Goal: Information Seeking & Learning: Learn about a topic

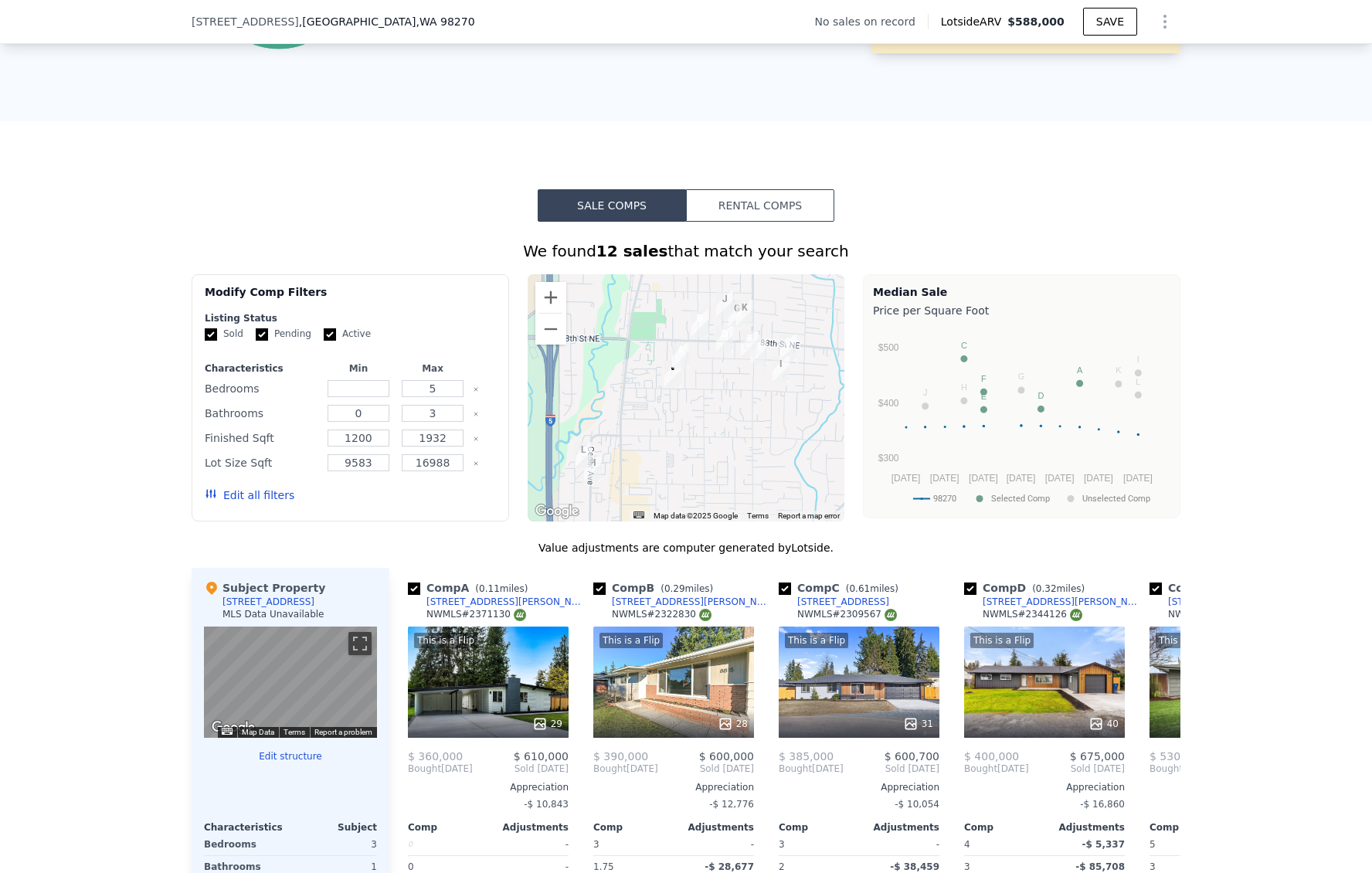
scroll to position [1355, 0]
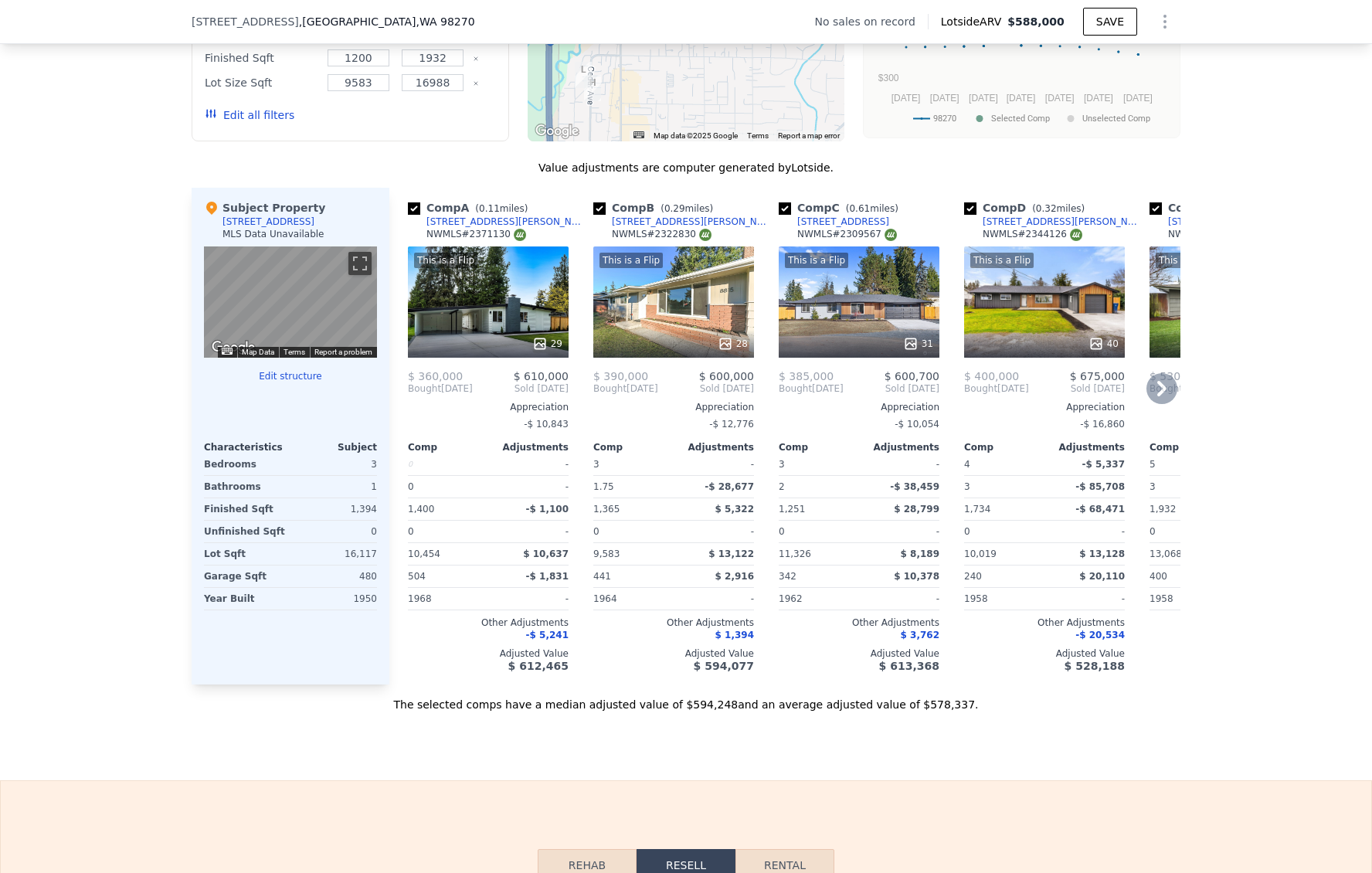
click at [513, 309] on div "This is a Flip 29" at bounding box center [489, 302] width 161 height 111
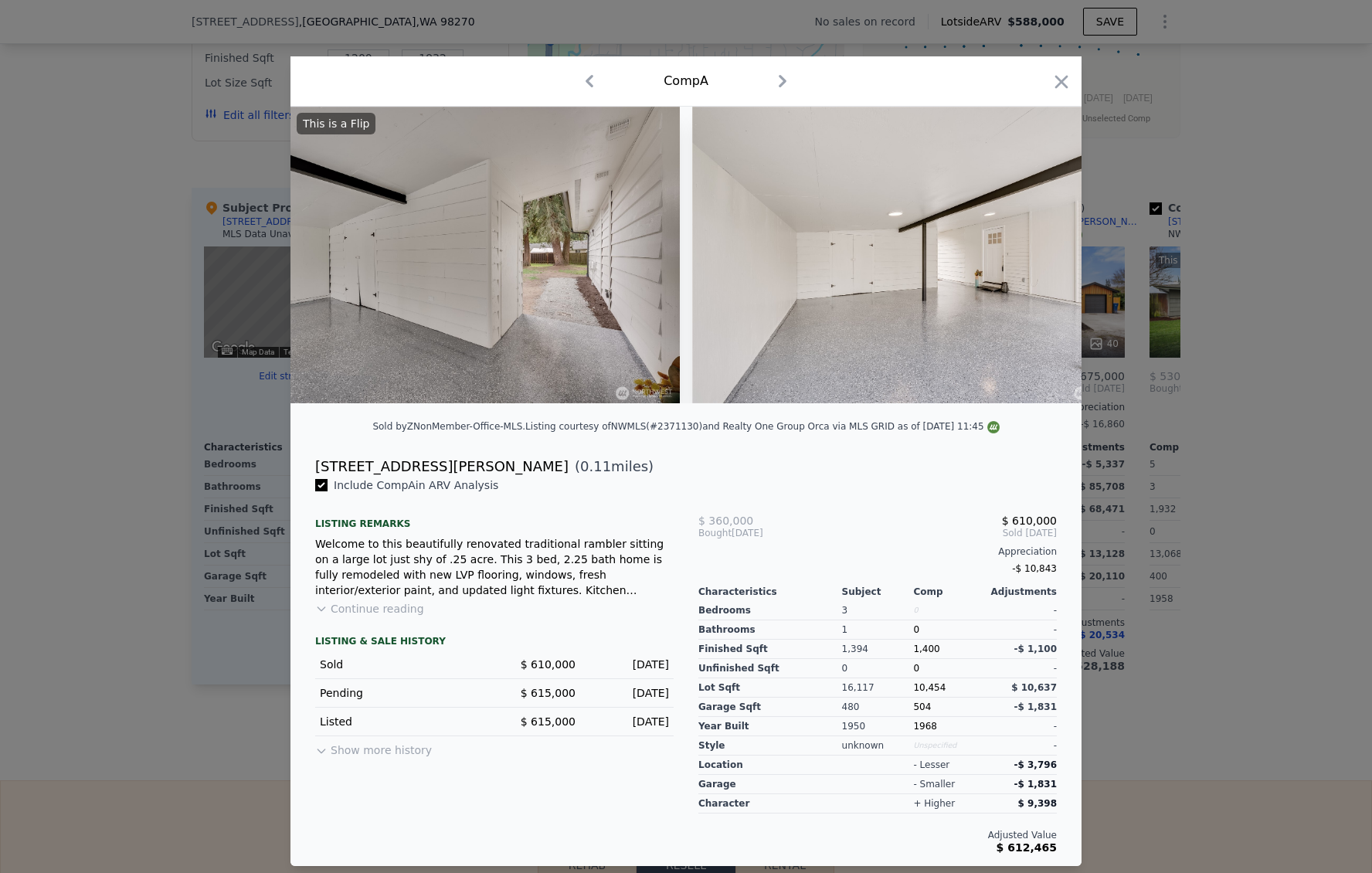
scroll to position [0, 3097]
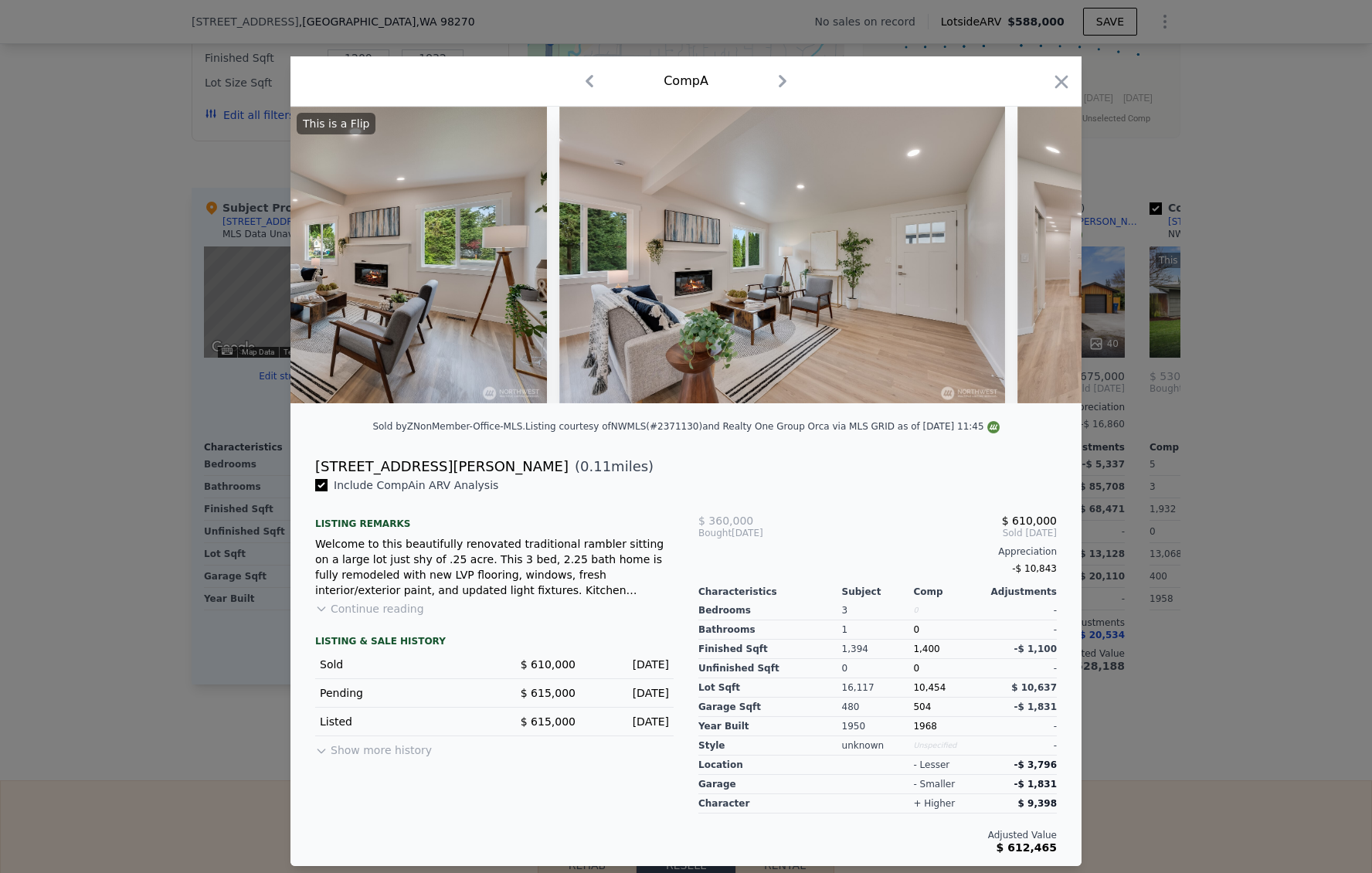
click at [176, 94] on div at bounding box center [686, 436] width 1372 height 873
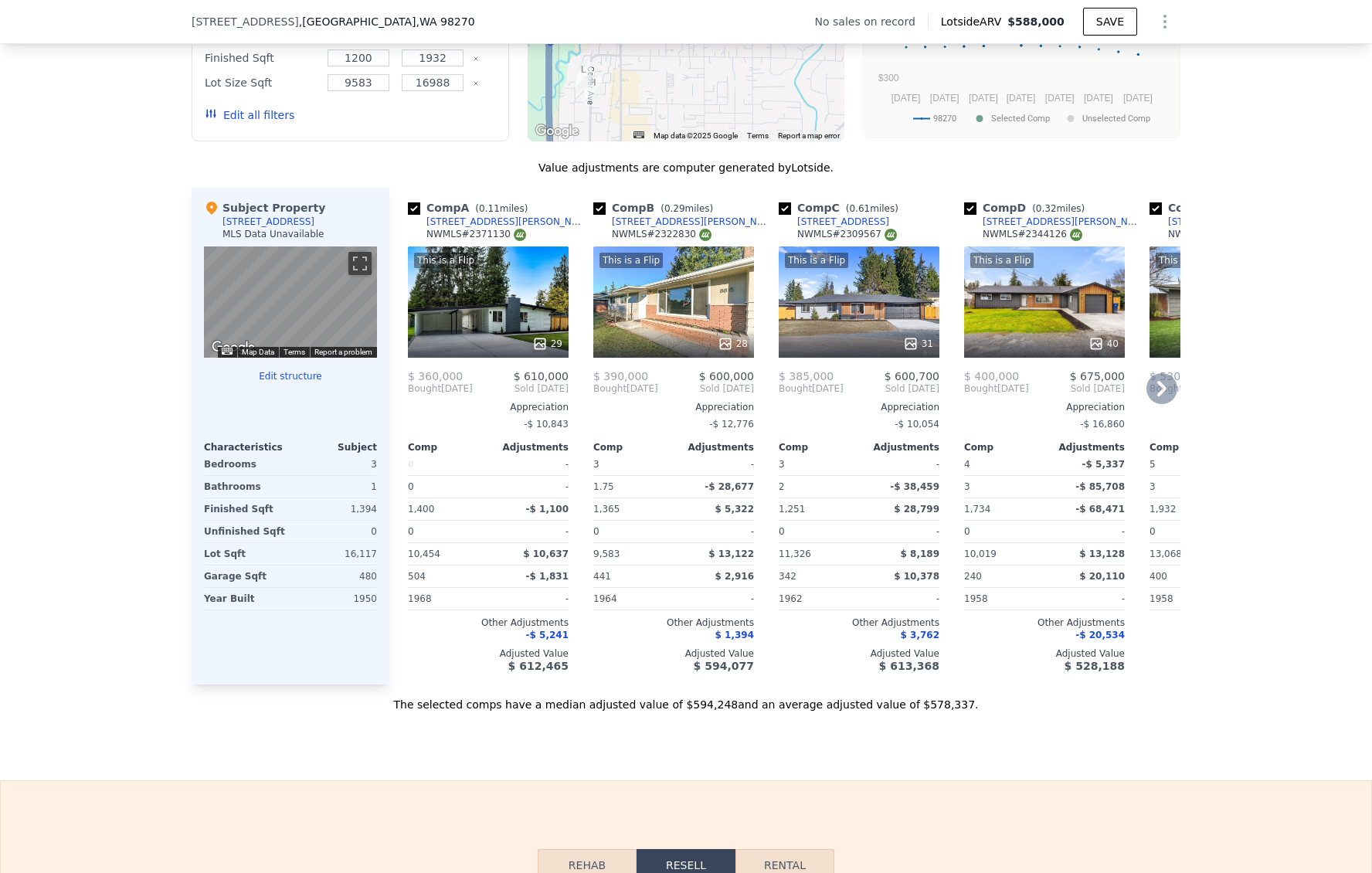
click at [534, 329] on div "This is a Flip 29" at bounding box center [489, 302] width 161 height 111
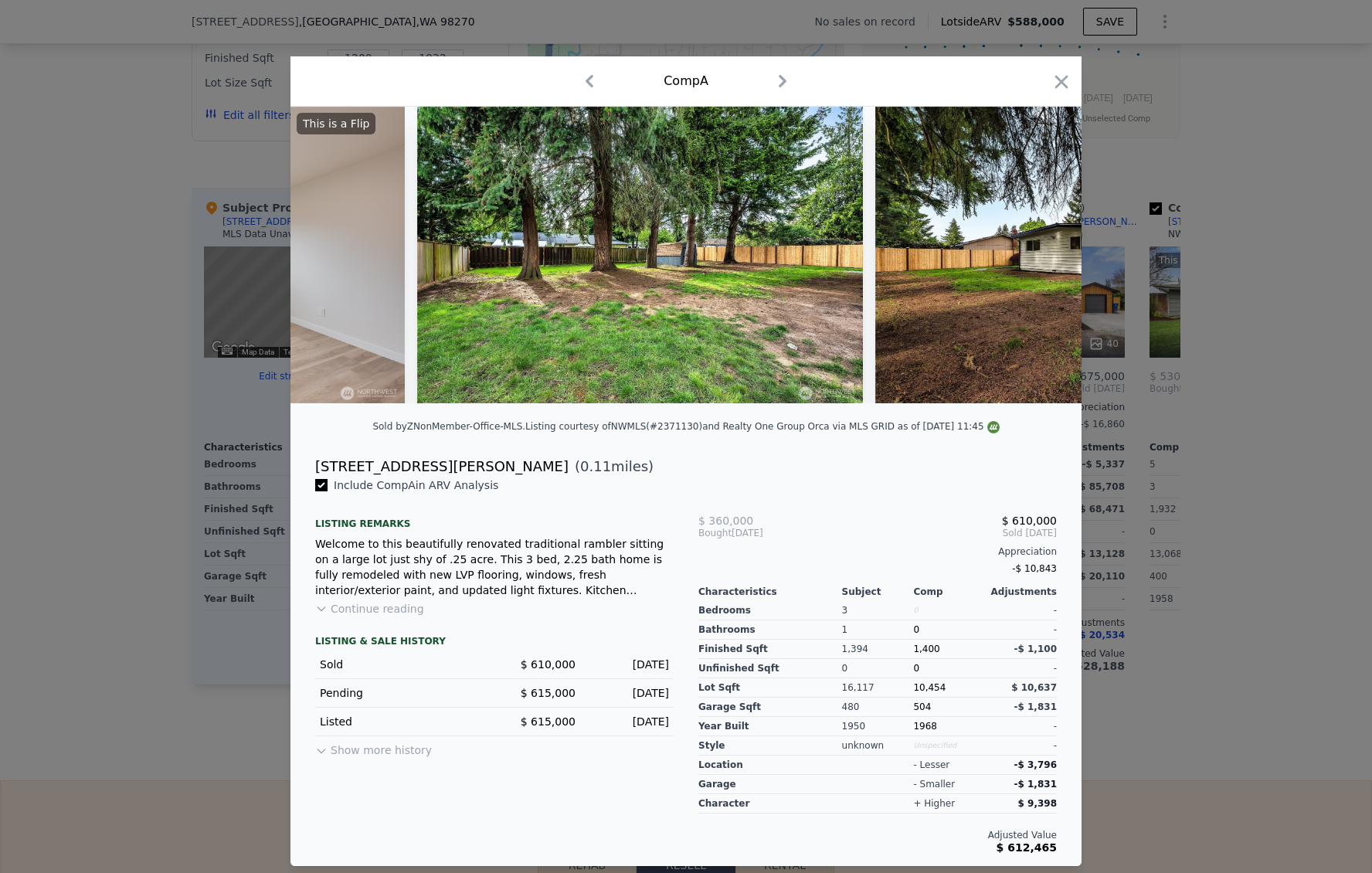
scroll to position [0, 10405]
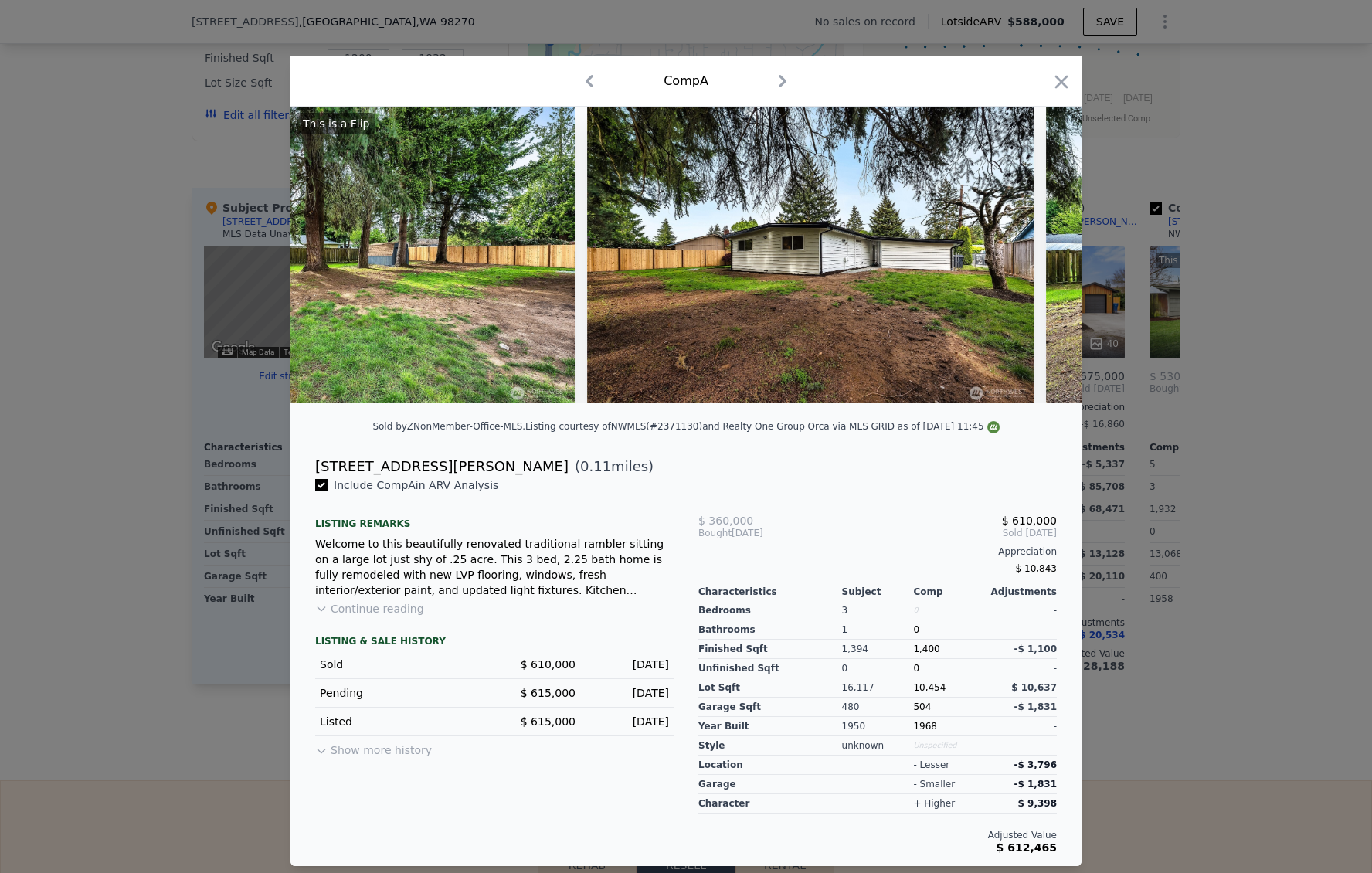
click at [1146, 355] on div at bounding box center [686, 436] width 1372 height 873
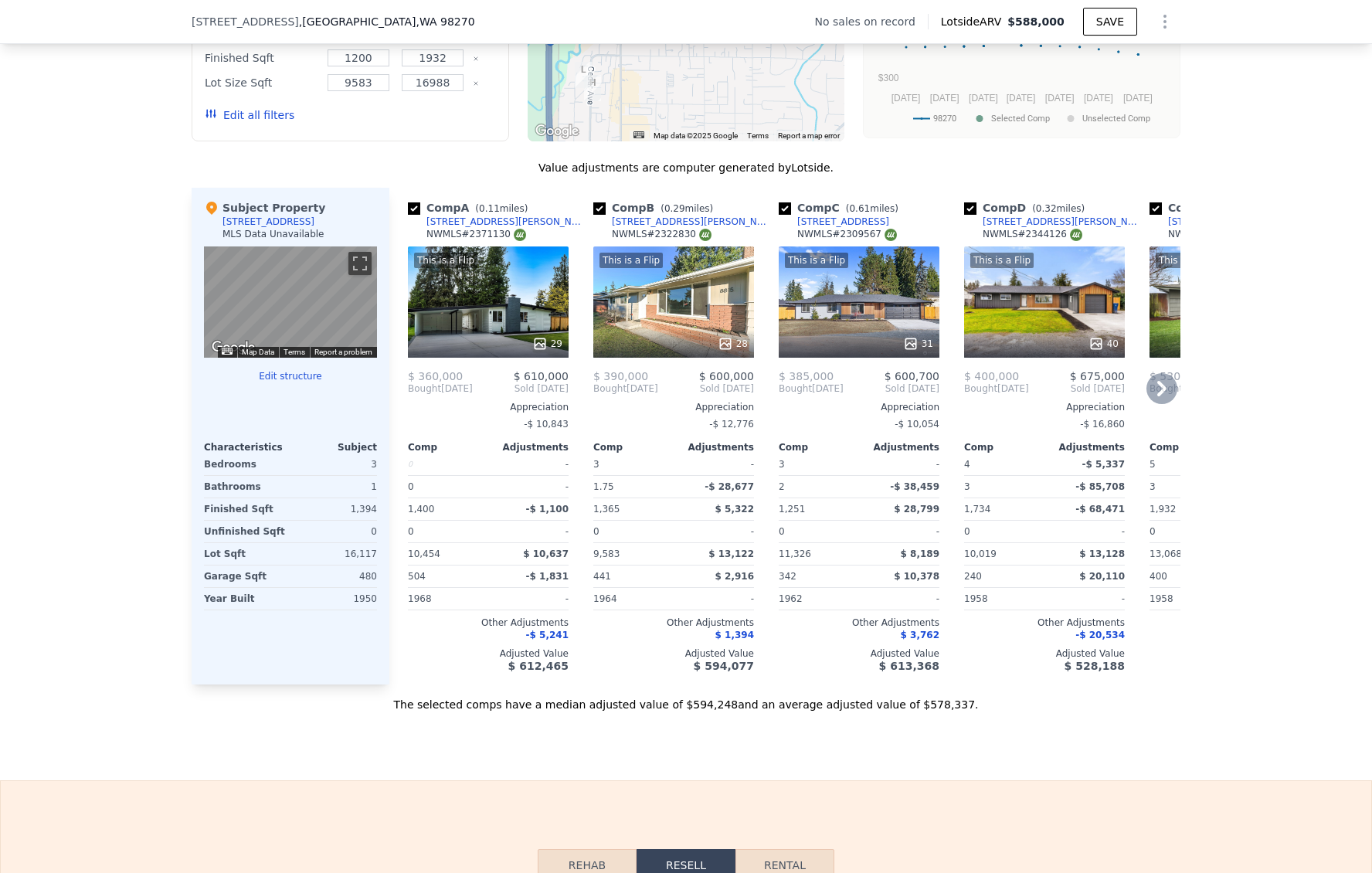
click at [677, 331] on div "This is a Flip 28" at bounding box center [674, 302] width 161 height 111
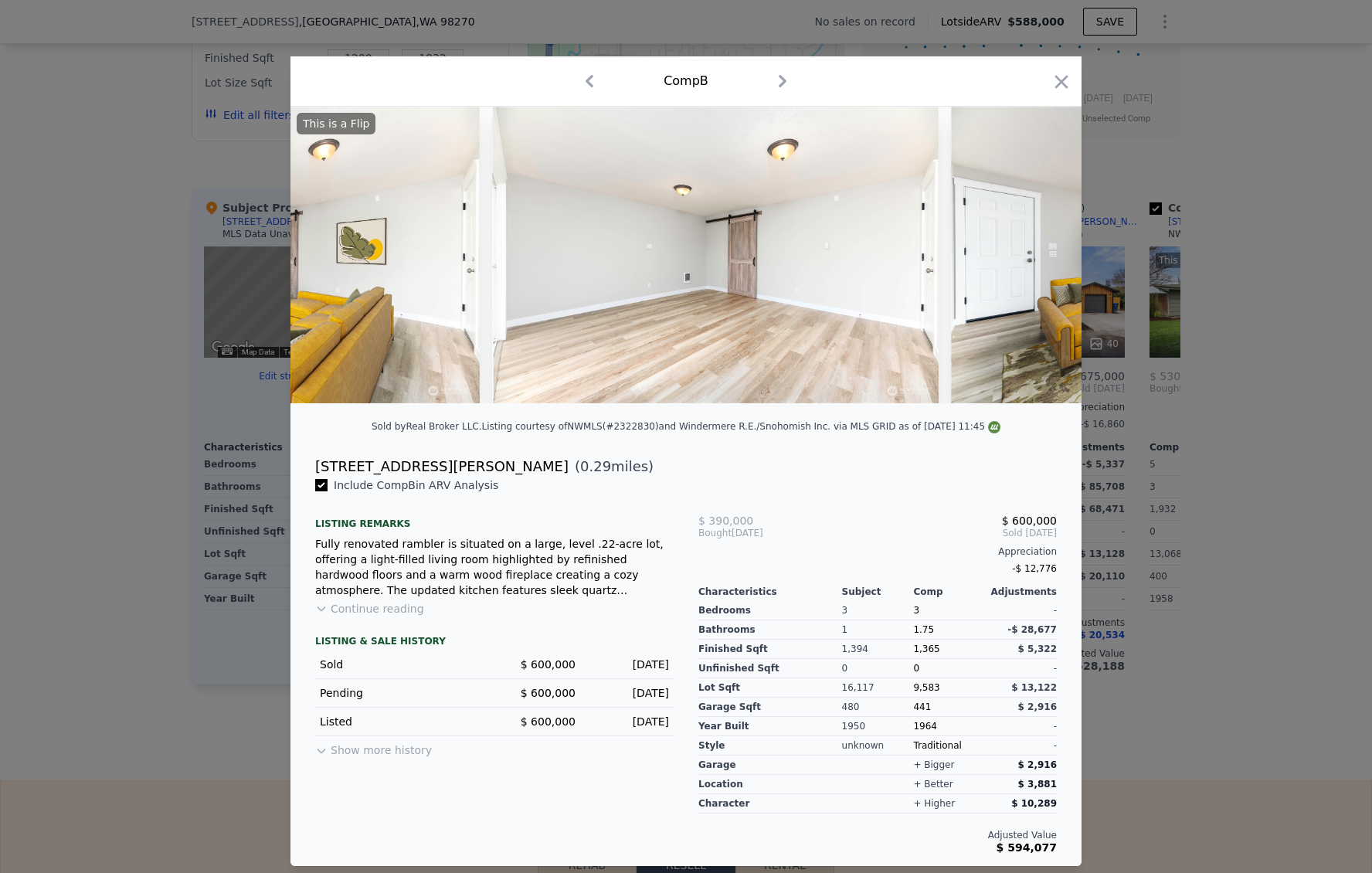
scroll to position [0, 7620]
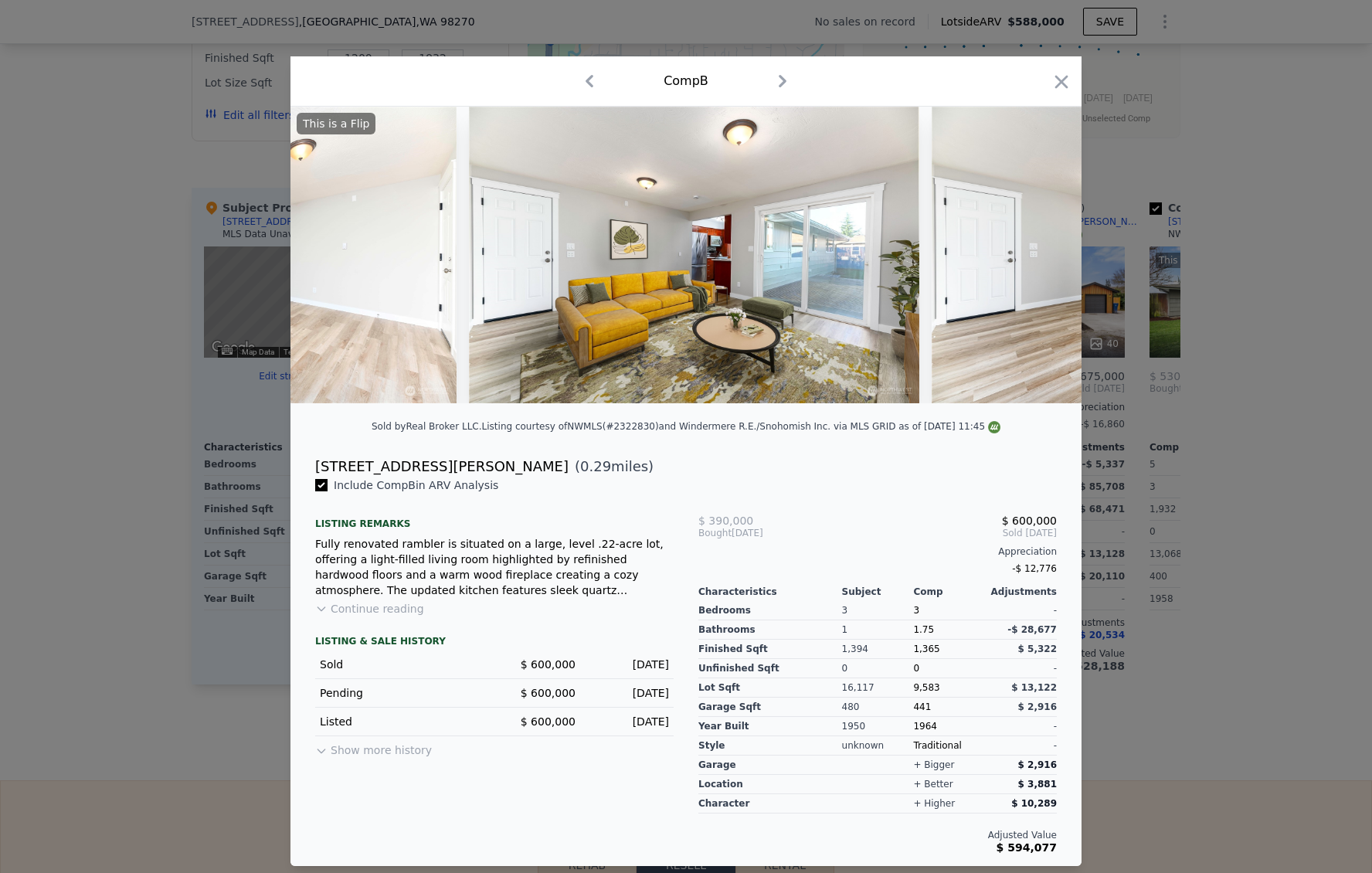
click at [1096, 368] on div at bounding box center [686, 436] width 1372 height 873
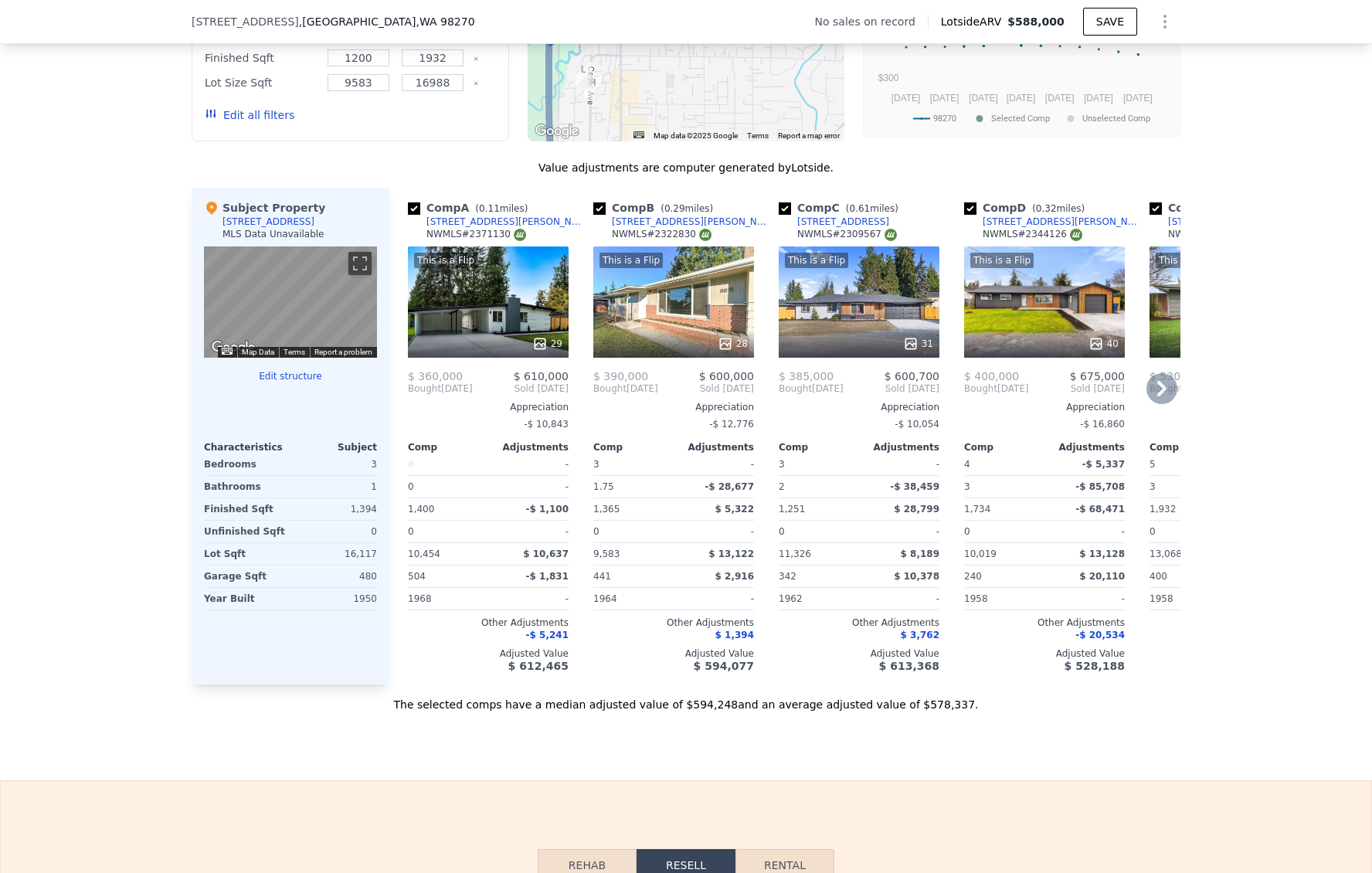
click at [827, 306] on div "This is a Flip 31" at bounding box center [859, 302] width 161 height 111
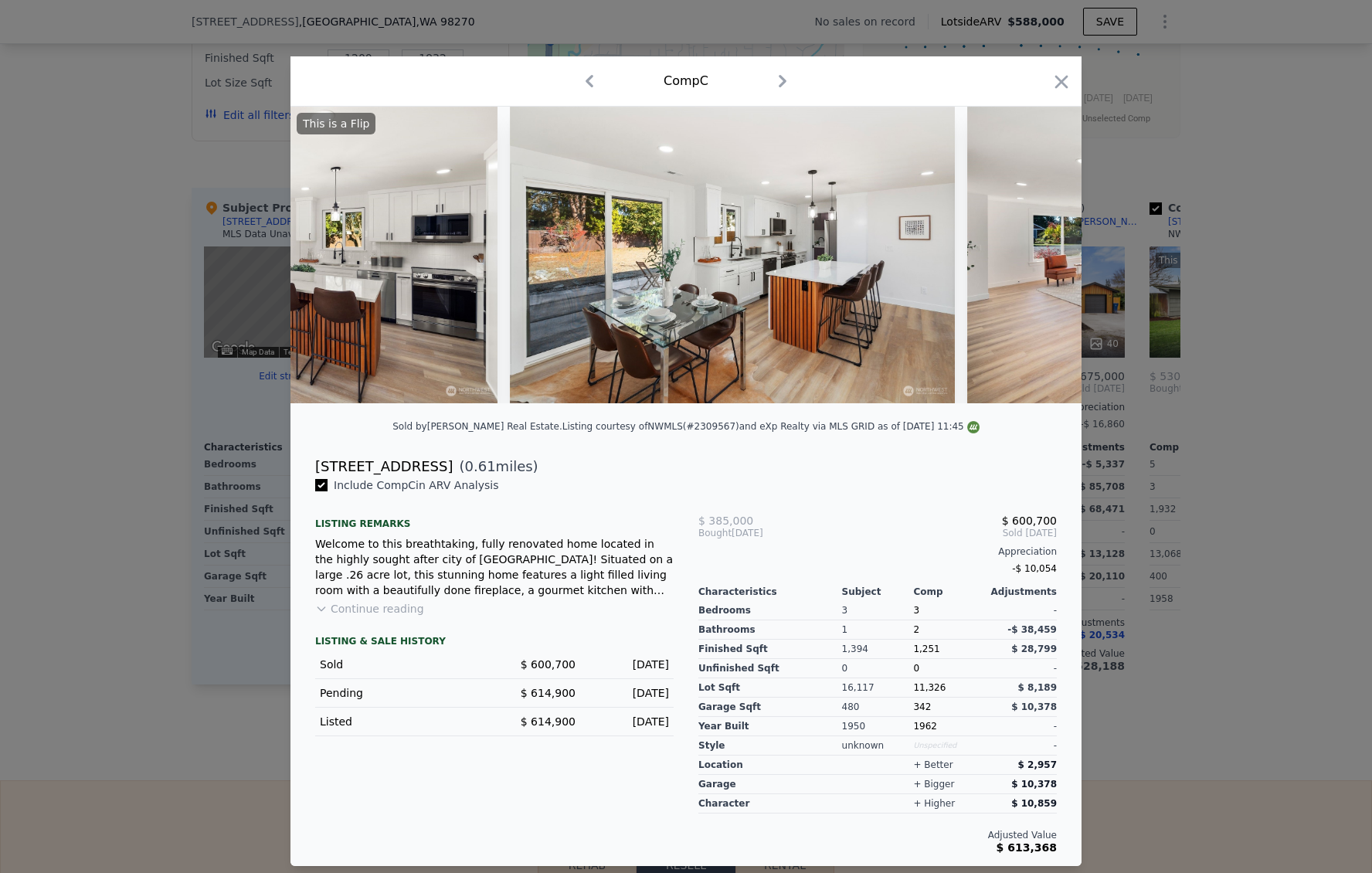
scroll to position [0, 6806]
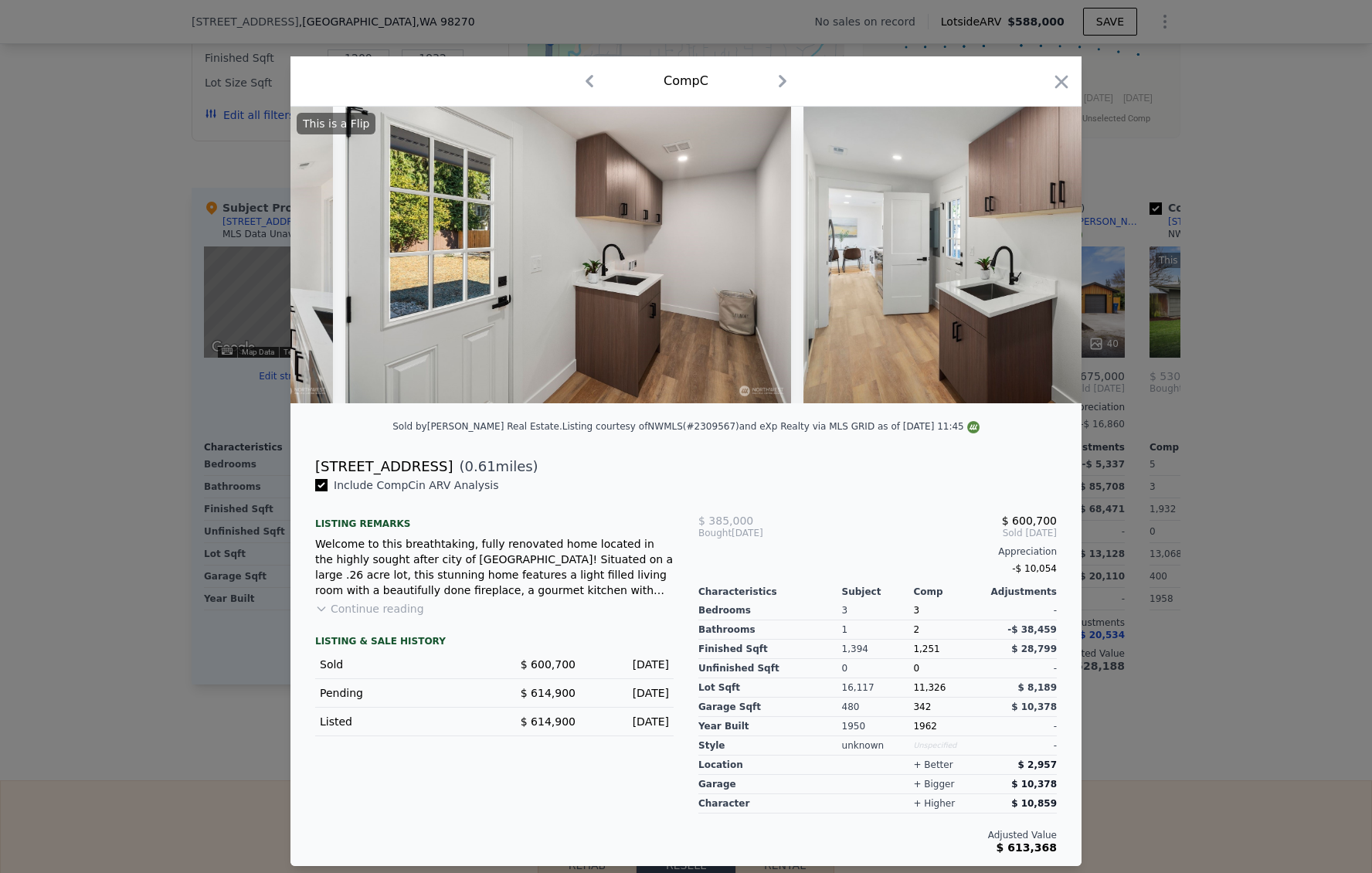
click at [1226, 336] on div at bounding box center [686, 436] width 1372 height 873
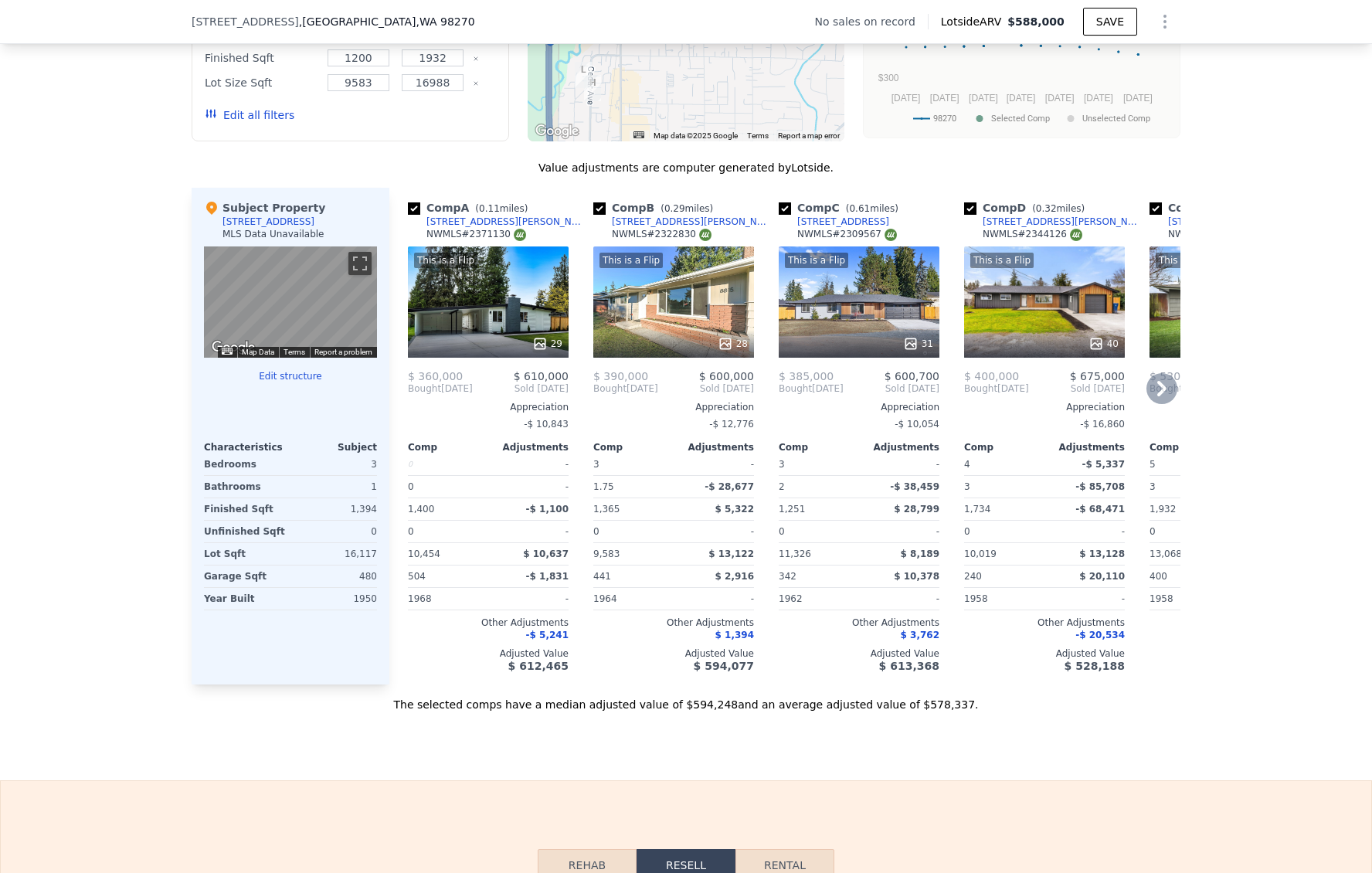
click at [1158, 382] on span "$ 530,000" at bounding box center [1177, 377] width 55 height 13
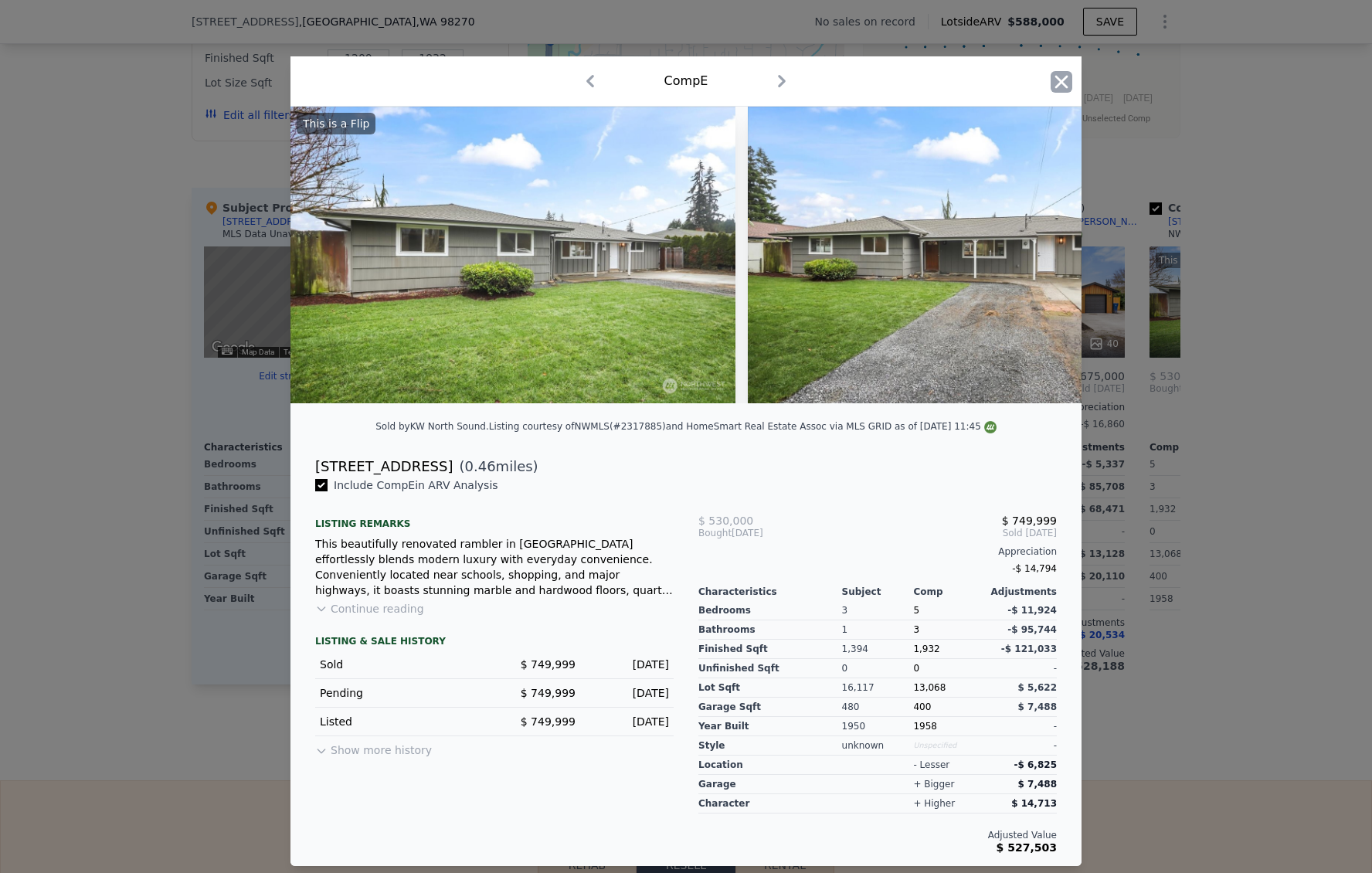
click at [1065, 77] on icon "button" at bounding box center [1061, 81] width 21 height 21
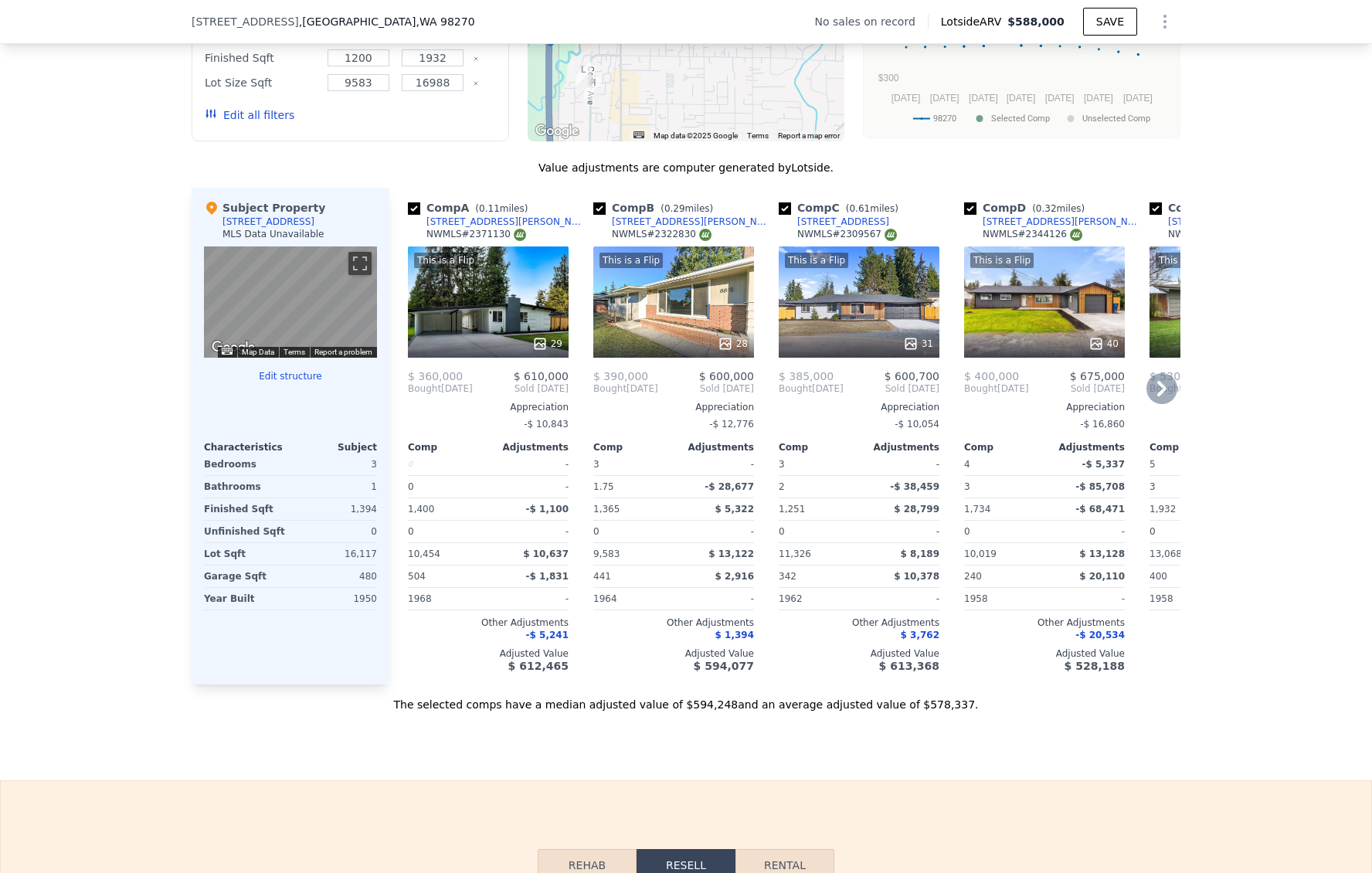
click at [1151, 404] on icon at bounding box center [1162, 388] width 31 height 31
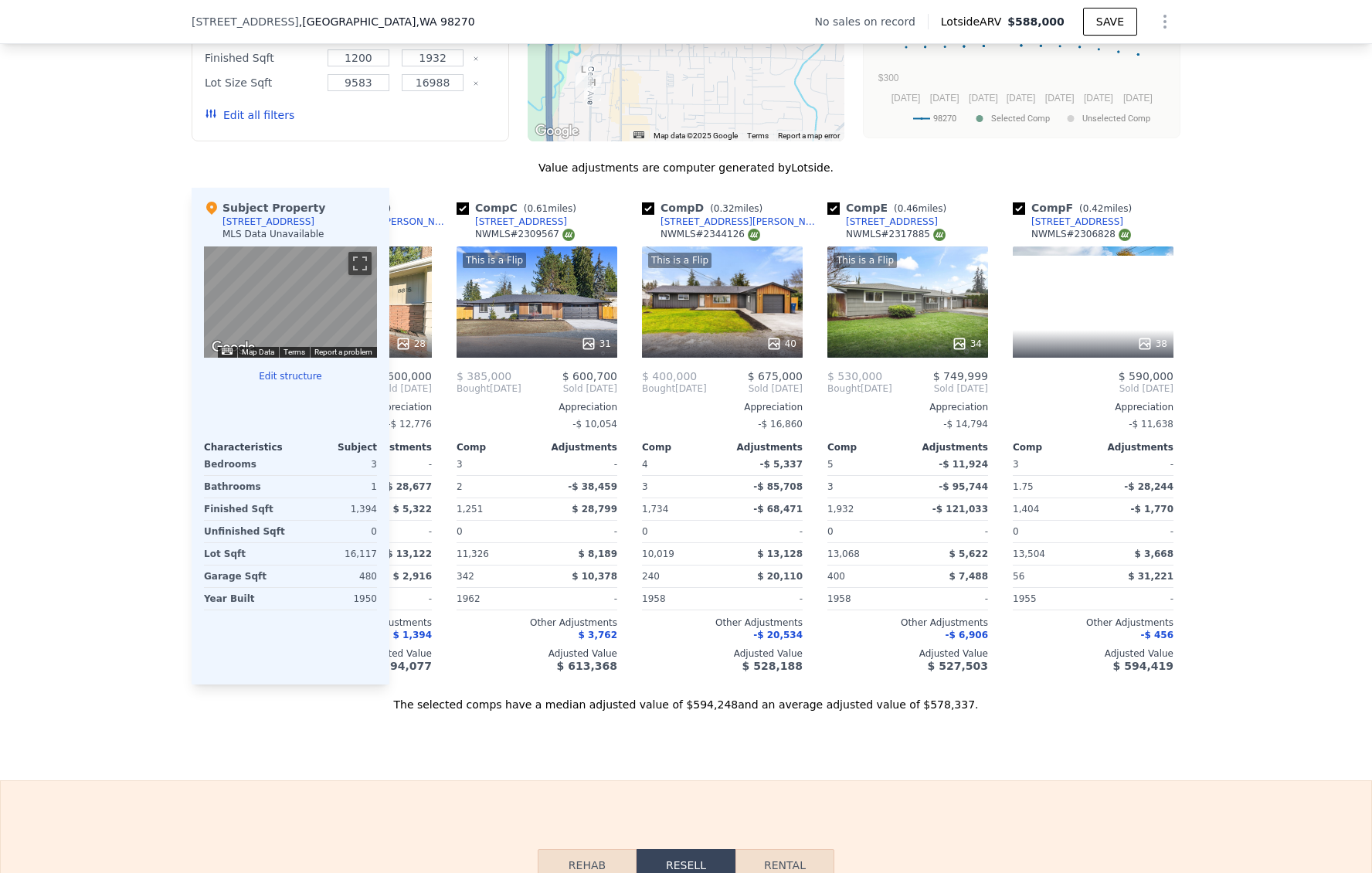
scroll to position [0, 371]
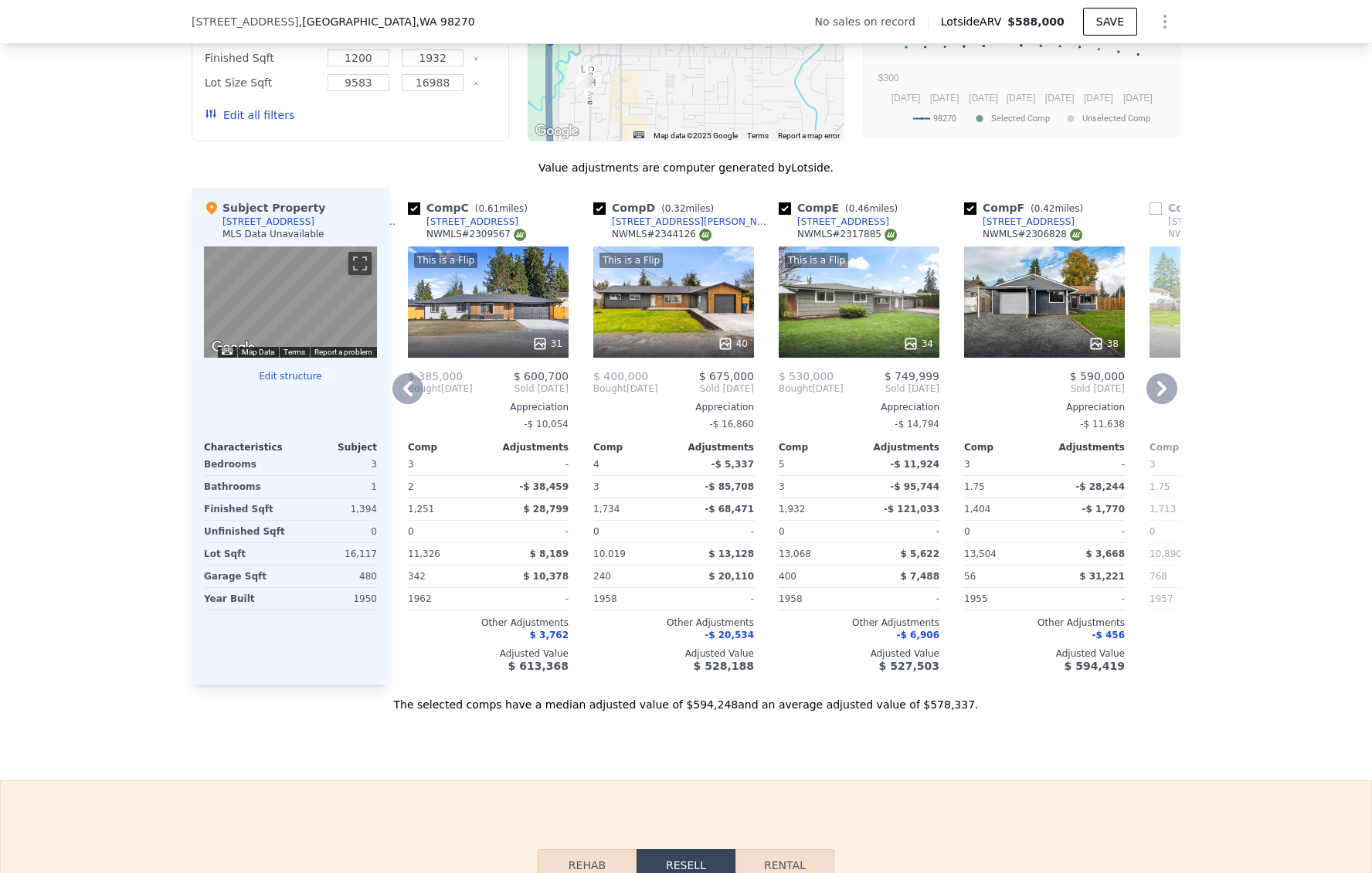
click at [1151, 404] on icon at bounding box center [1162, 388] width 31 height 31
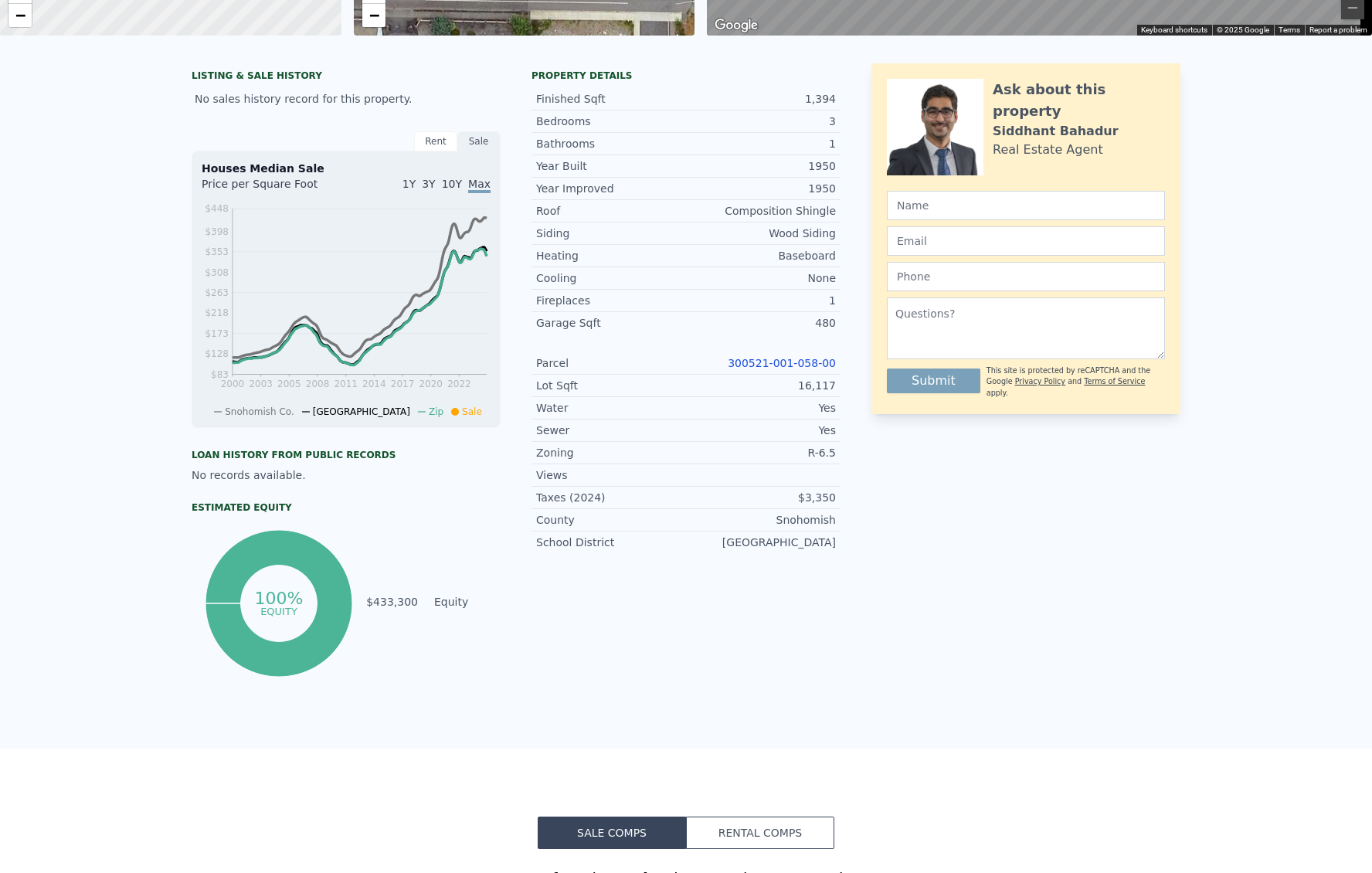
scroll to position [0, 0]
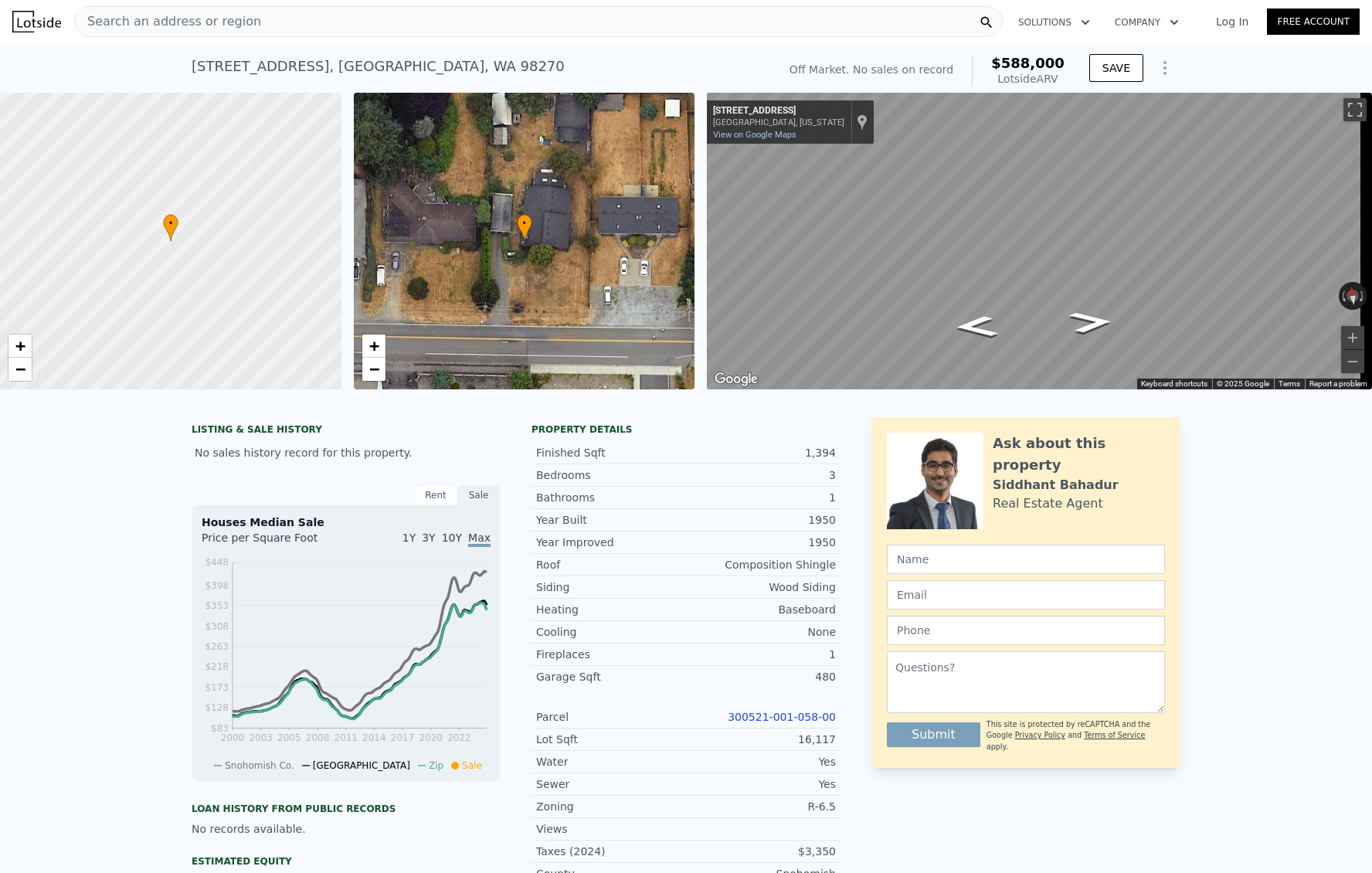
click at [276, 26] on div "Search an address or region" at bounding box center [538, 21] width 928 height 31
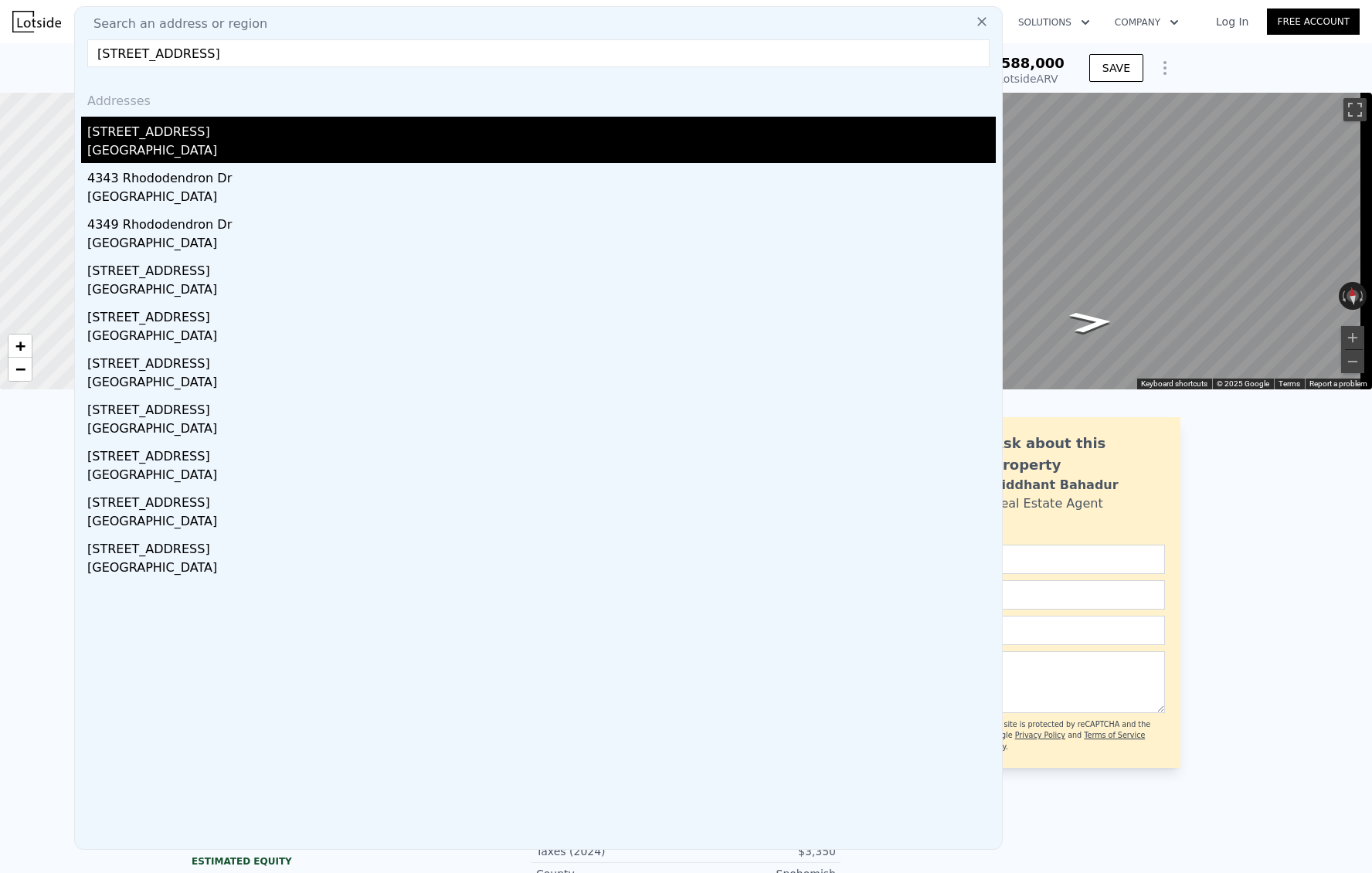
type input "[STREET_ADDRESS]"
click at [143, 141] on div "[GEOGRAPHIC_DATA]" at bounding box center [541, 151] width 909 height 21
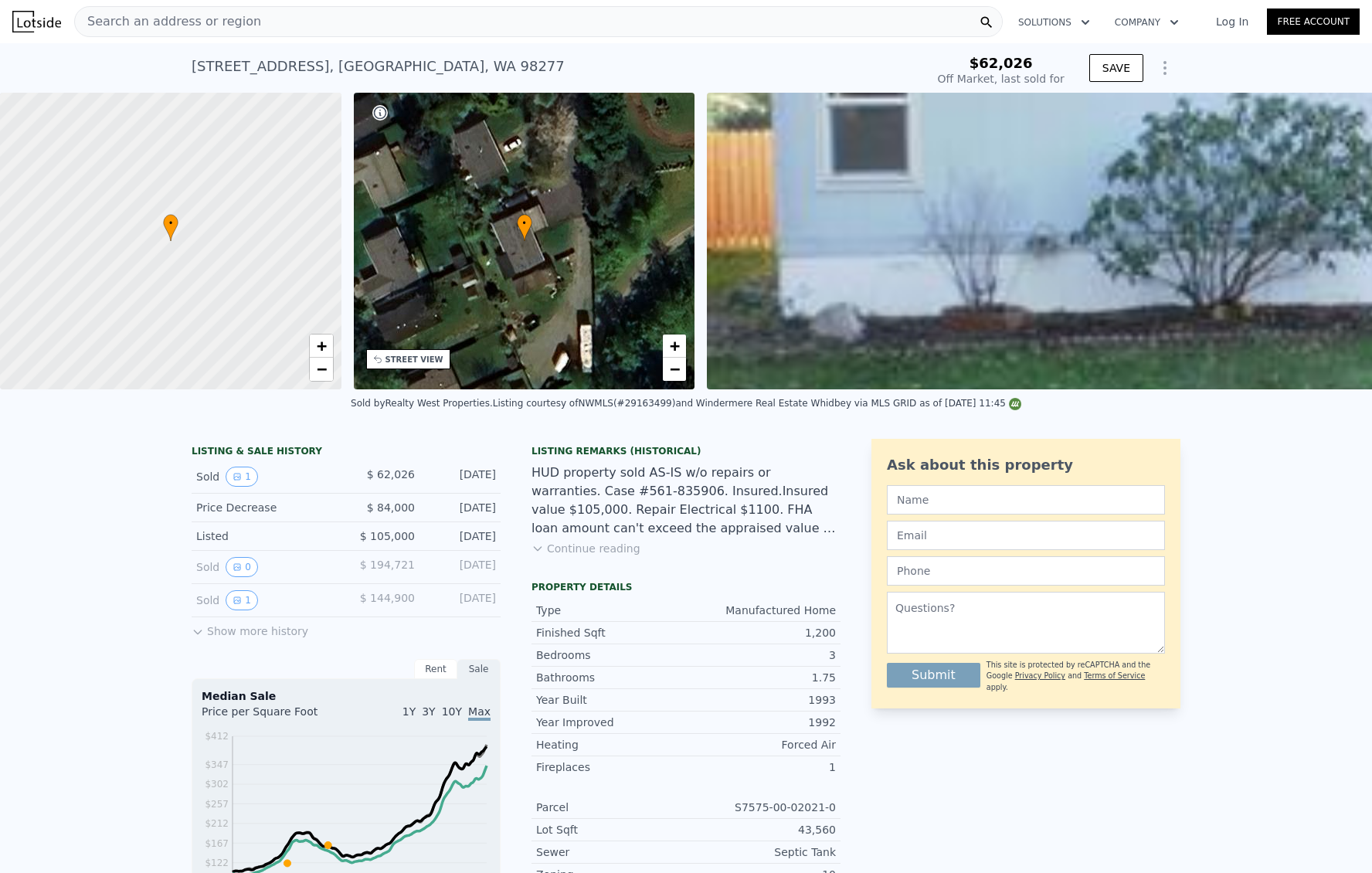
drag, startPoint x: 366, startPoint y: 402, endPoint x: 506, endPoint y: 401, distance: 140.0
click at [503, 401] on div "Sold by Realty West Properties . Listing courtesy of NWMLS (#29163499) and Wind…" at bounding box center [686, 407] width 1372 height 37
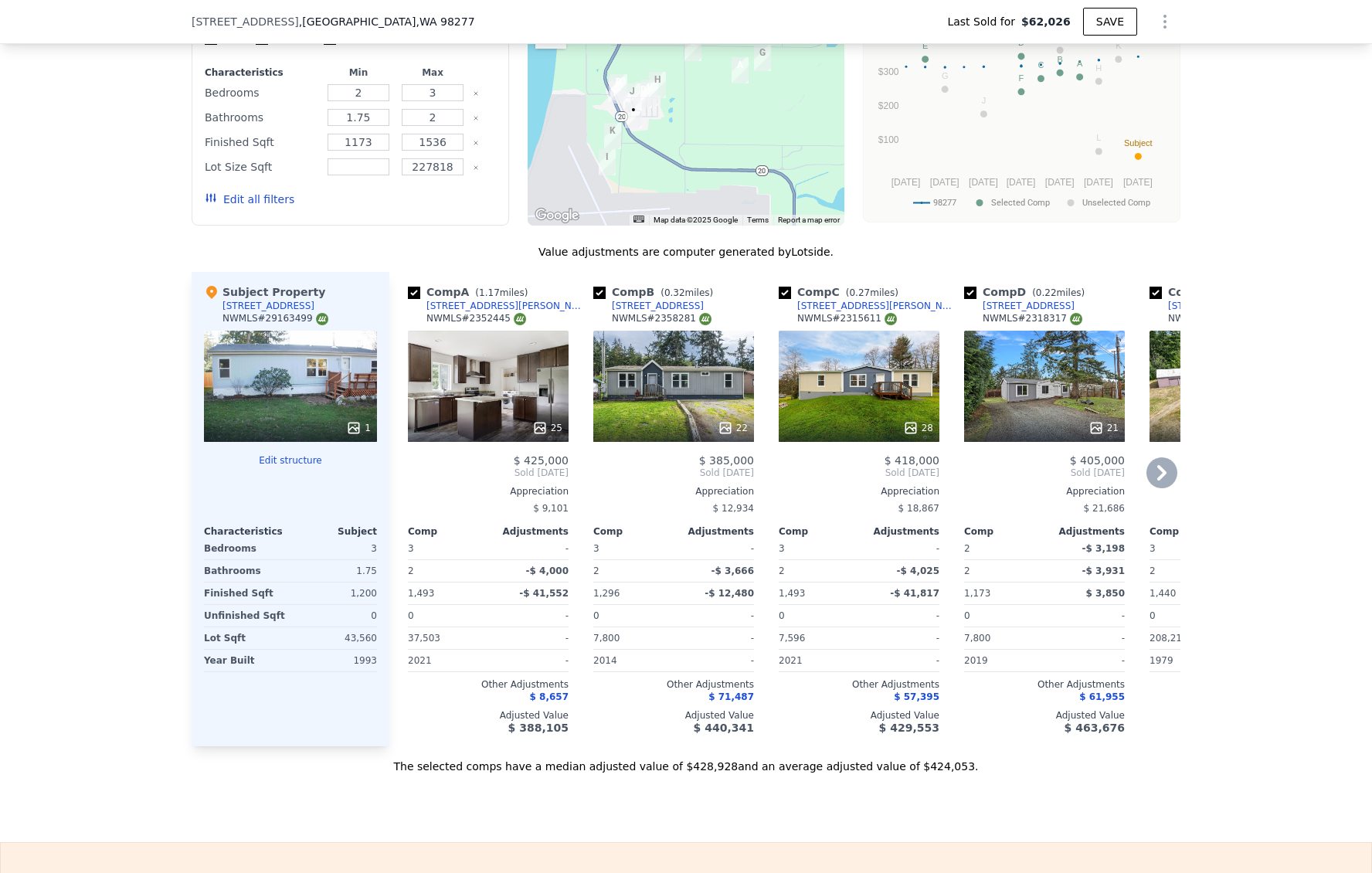
click at [679, 422] on div "22" at bounding box center [674, 386] width 161 height 111
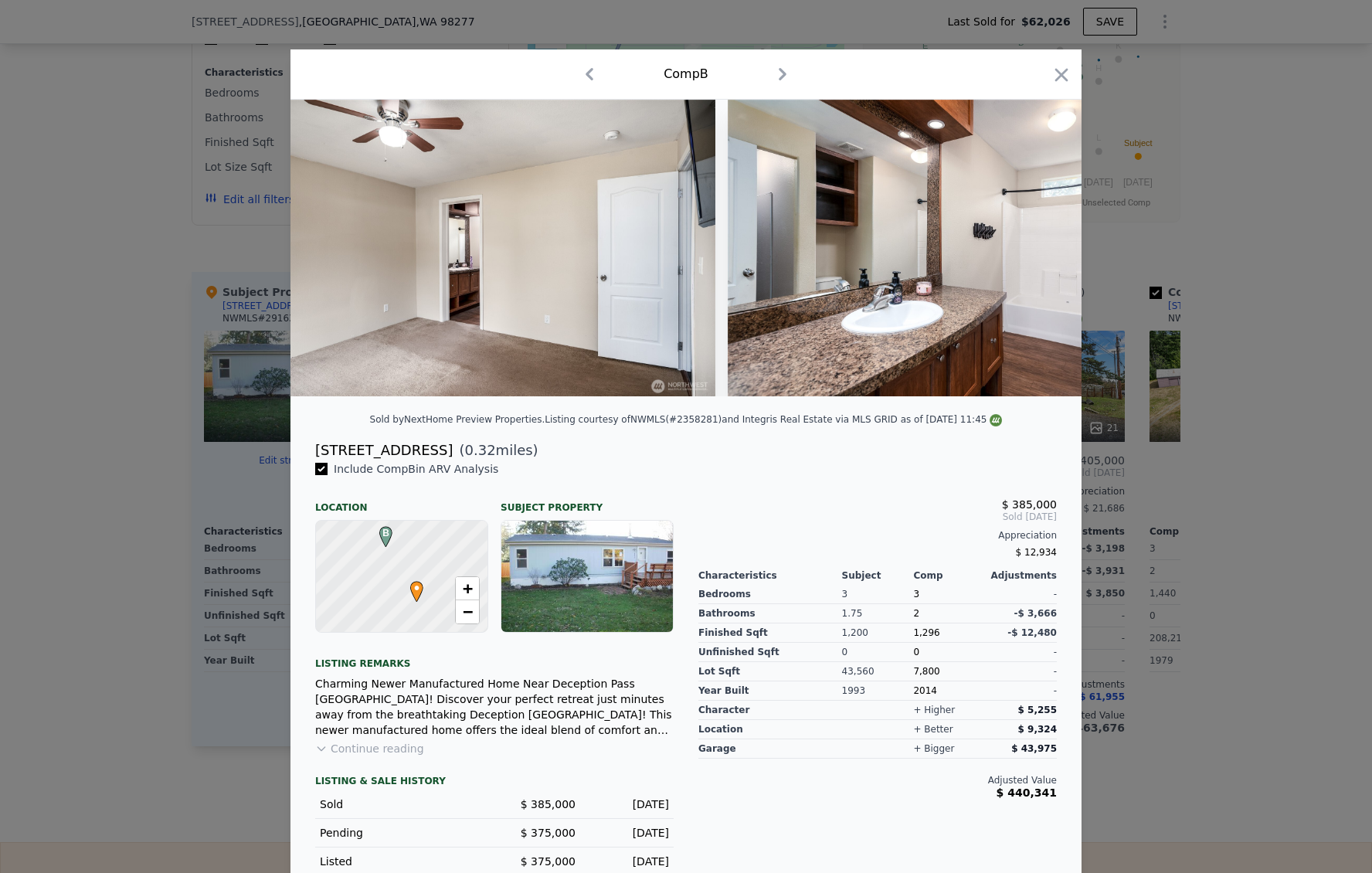
scroll to position [0, 7610]
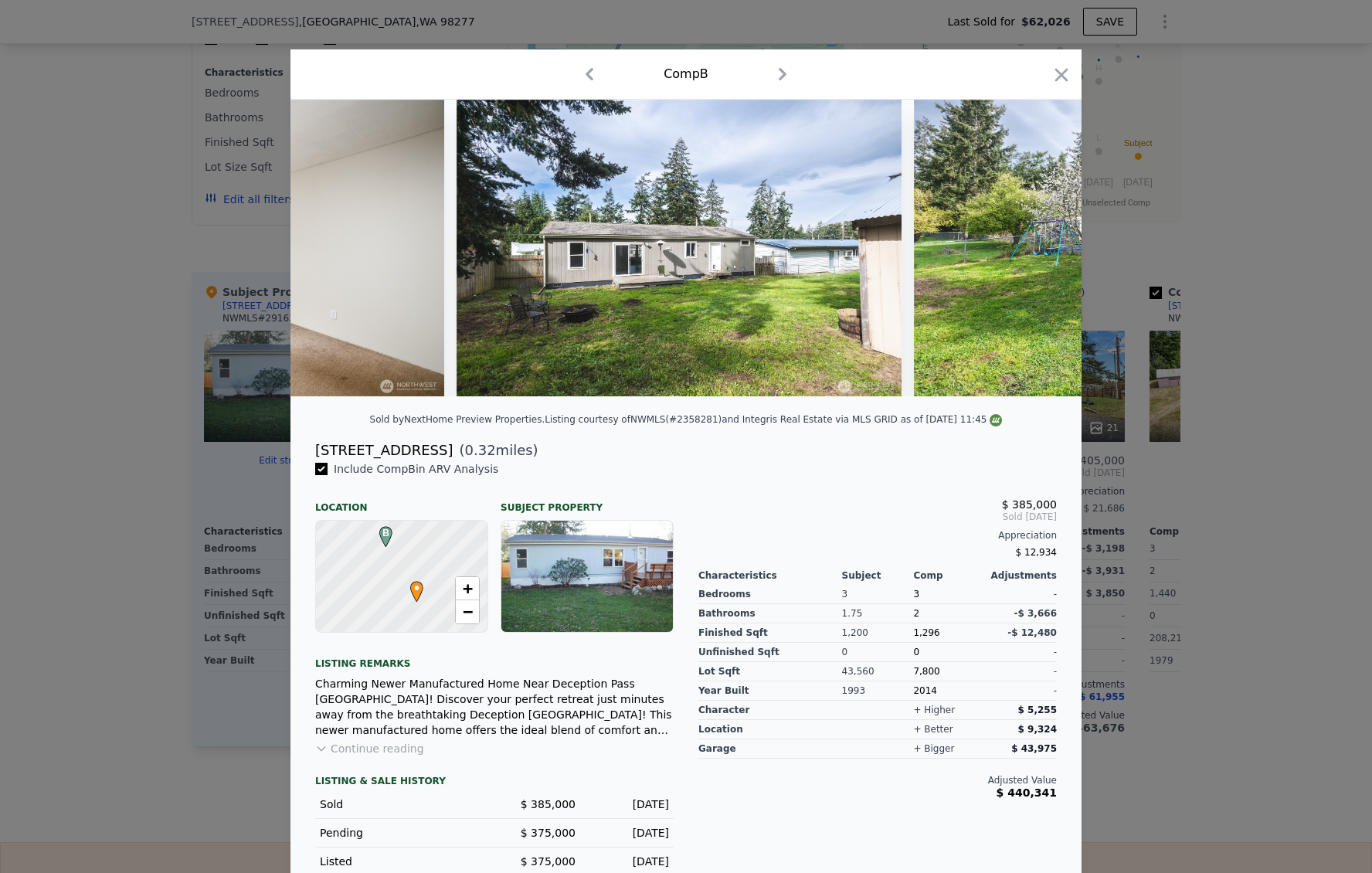
click at [1221, 340] on div at bounding box center [686, 436] width 1372 height 873
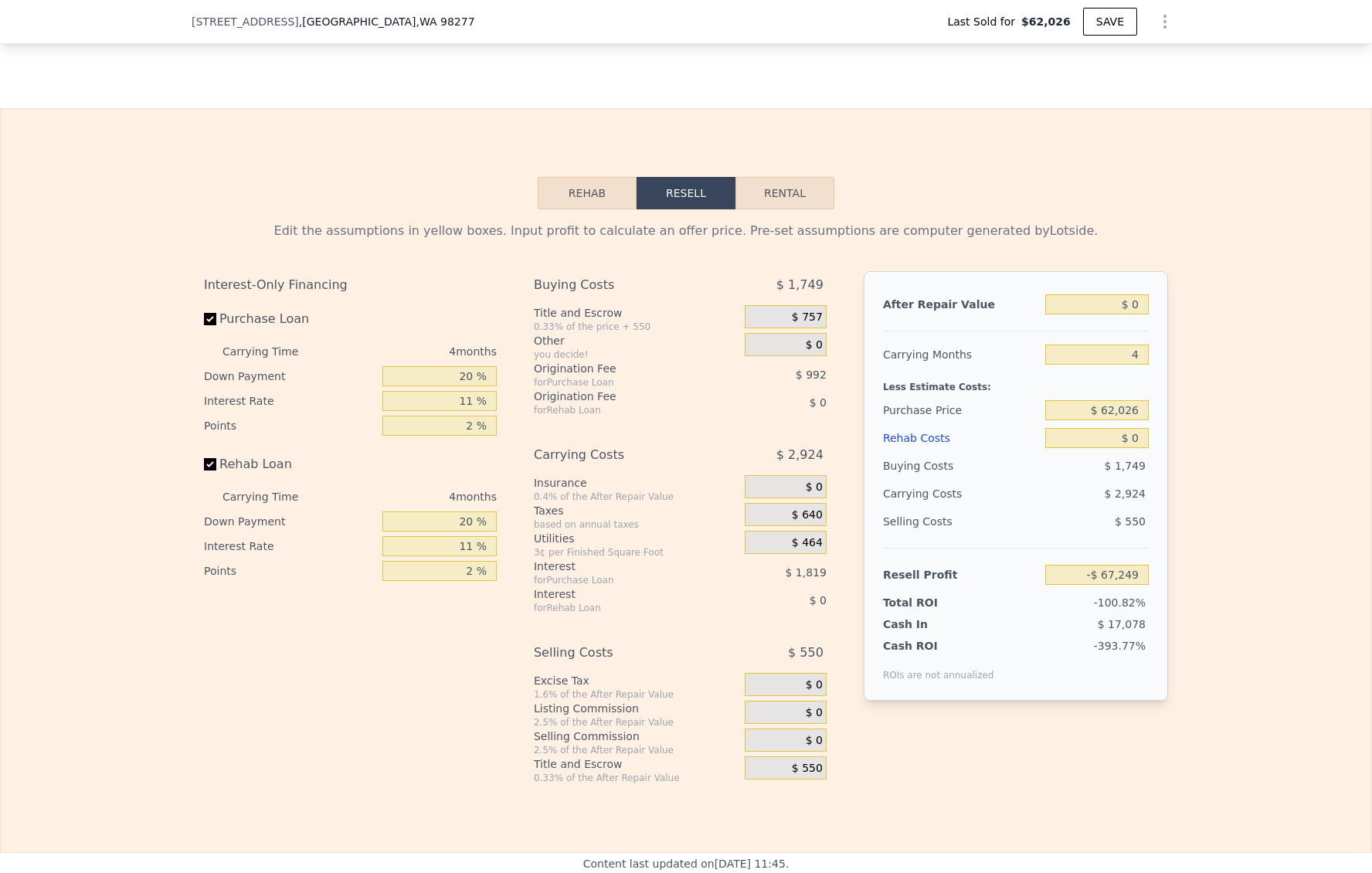
scroll to position [1484, 0]
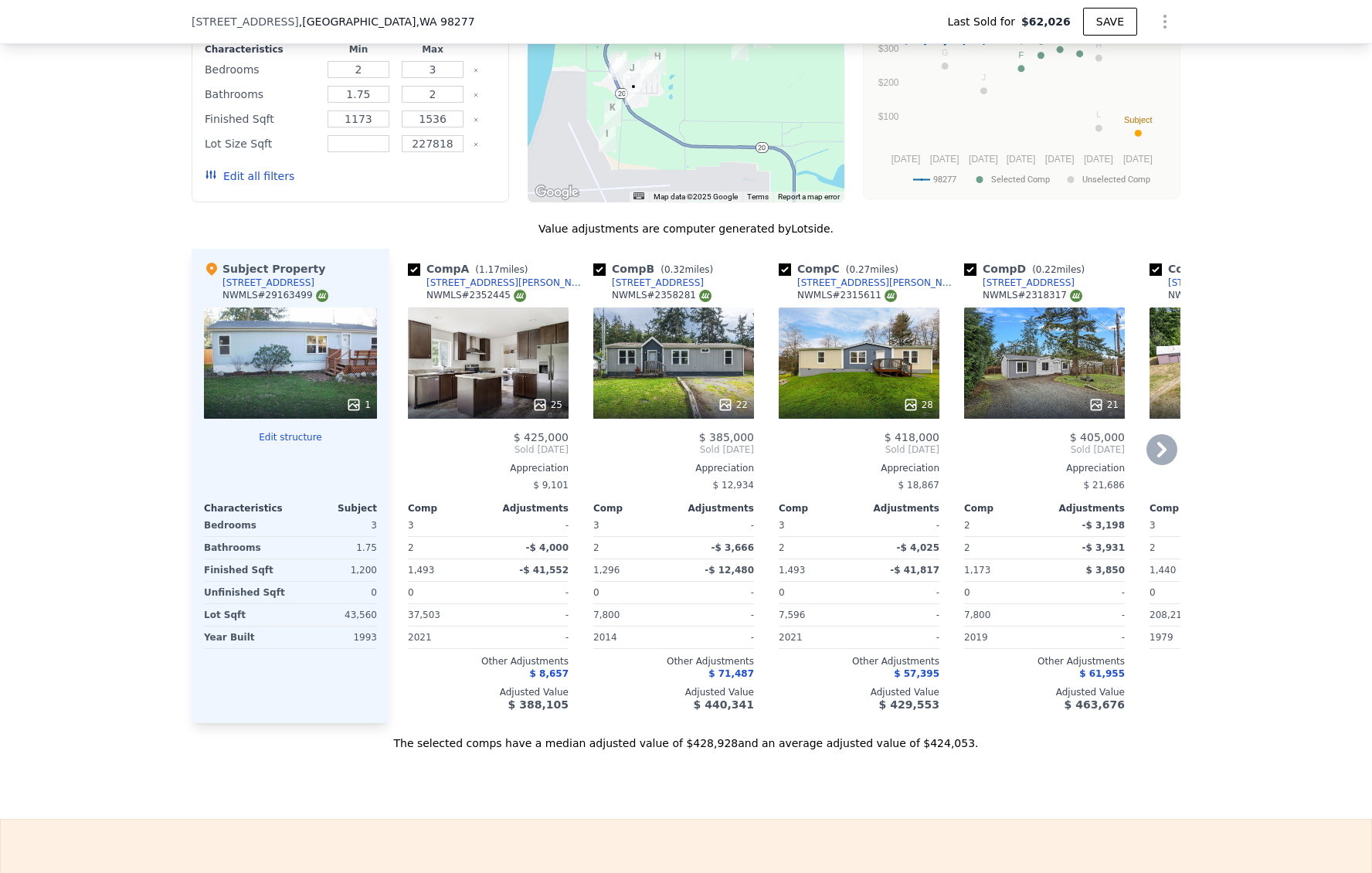
click at [861, 352] on div "28" at bounding box center [859, 362] width 161 height 111
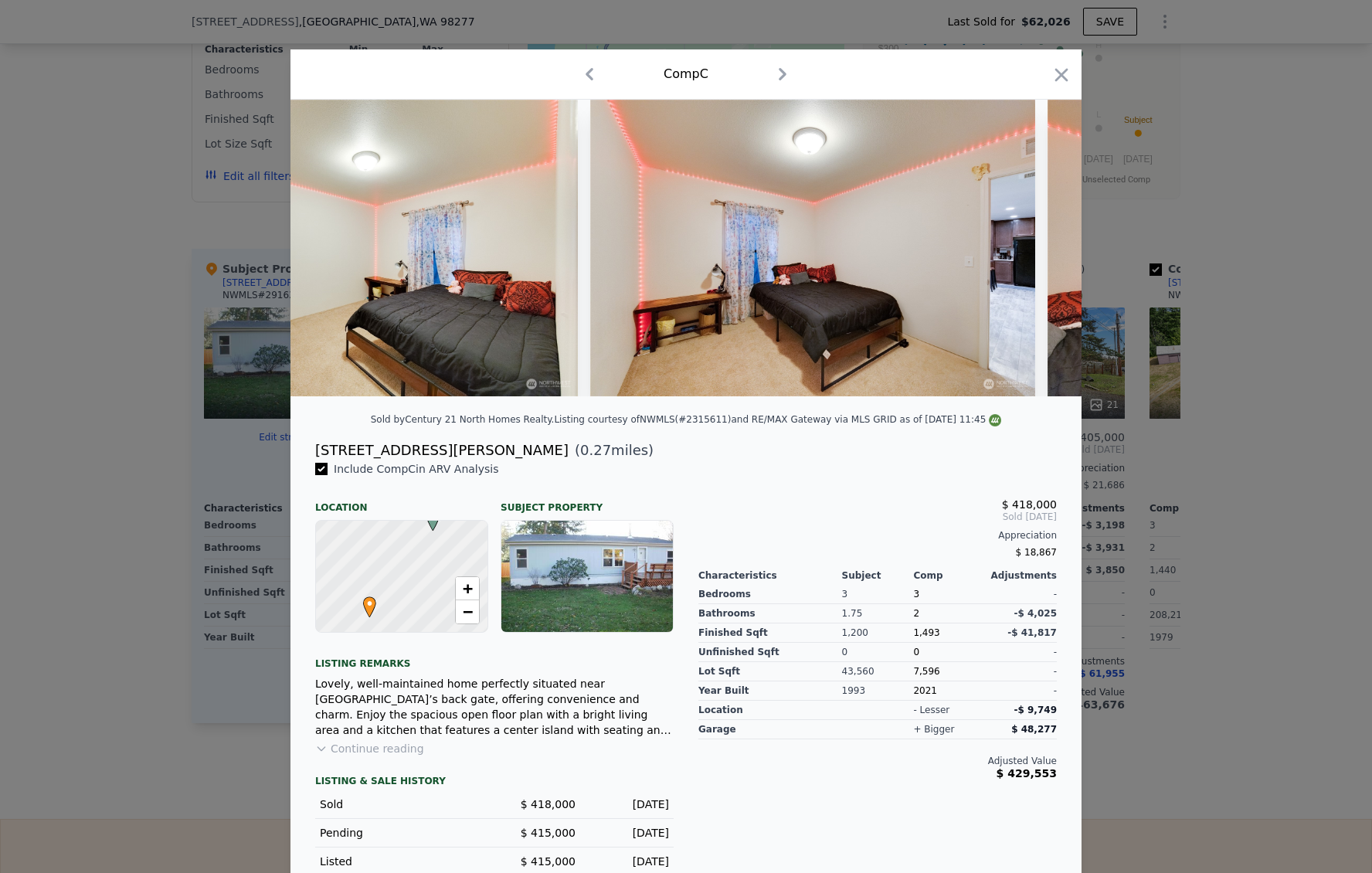
scroll to position [0, 9488]
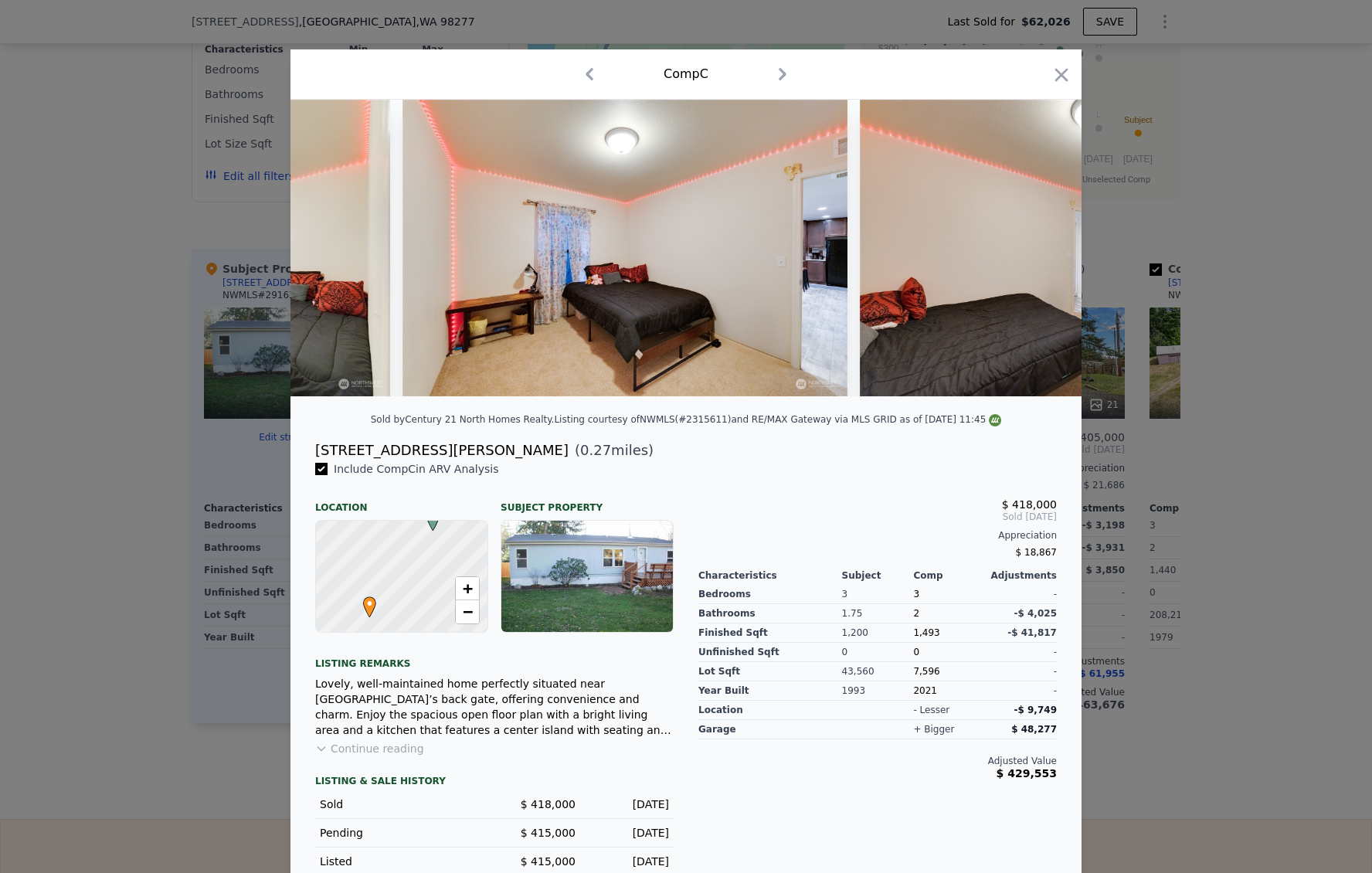
click at [1208, 391] on div at bounding box center [686, 436] width 1372 height 873
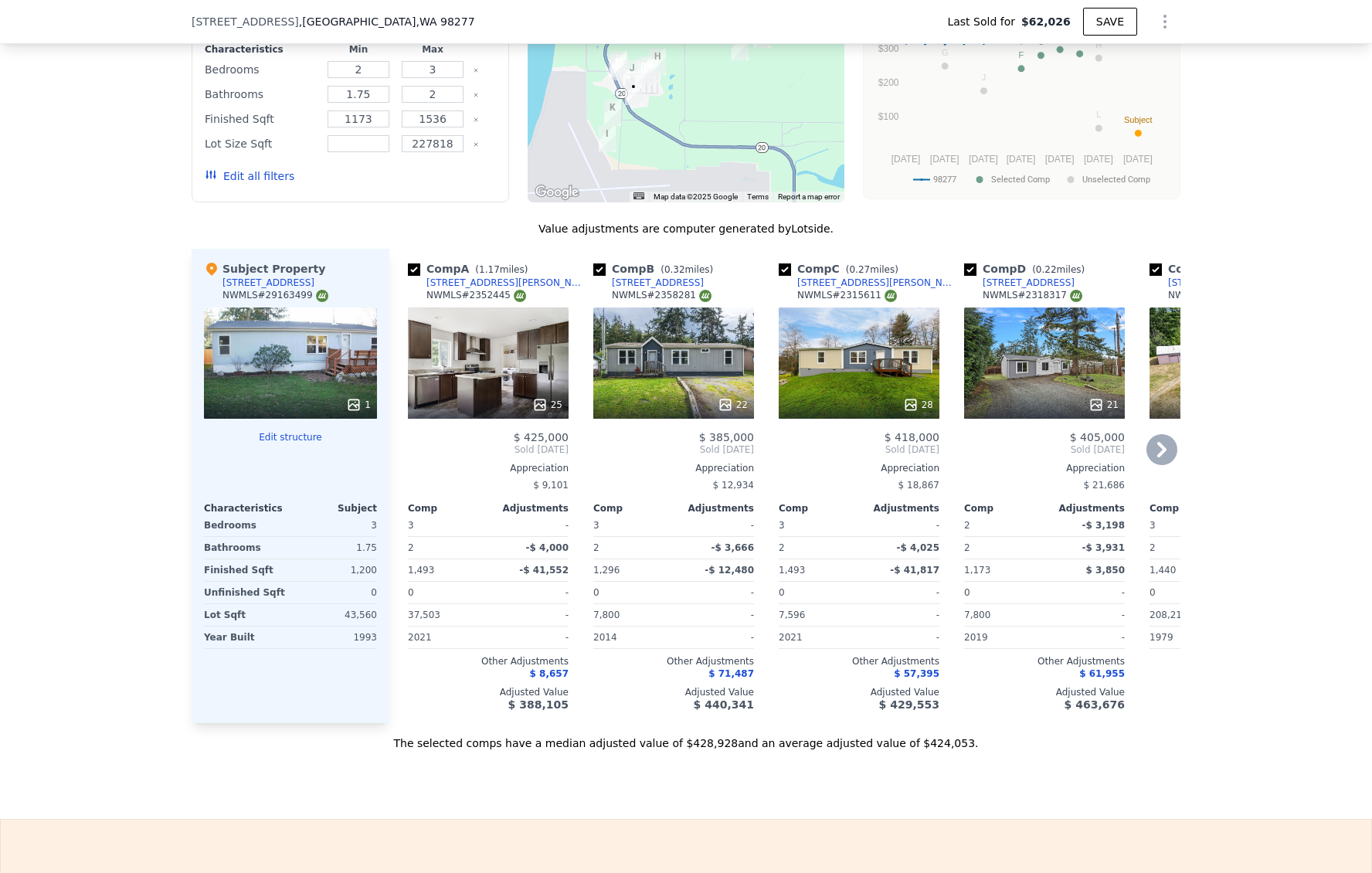
click at [1036, 392] on div "21" at bounding box center [1044, 362] width 161 height 111
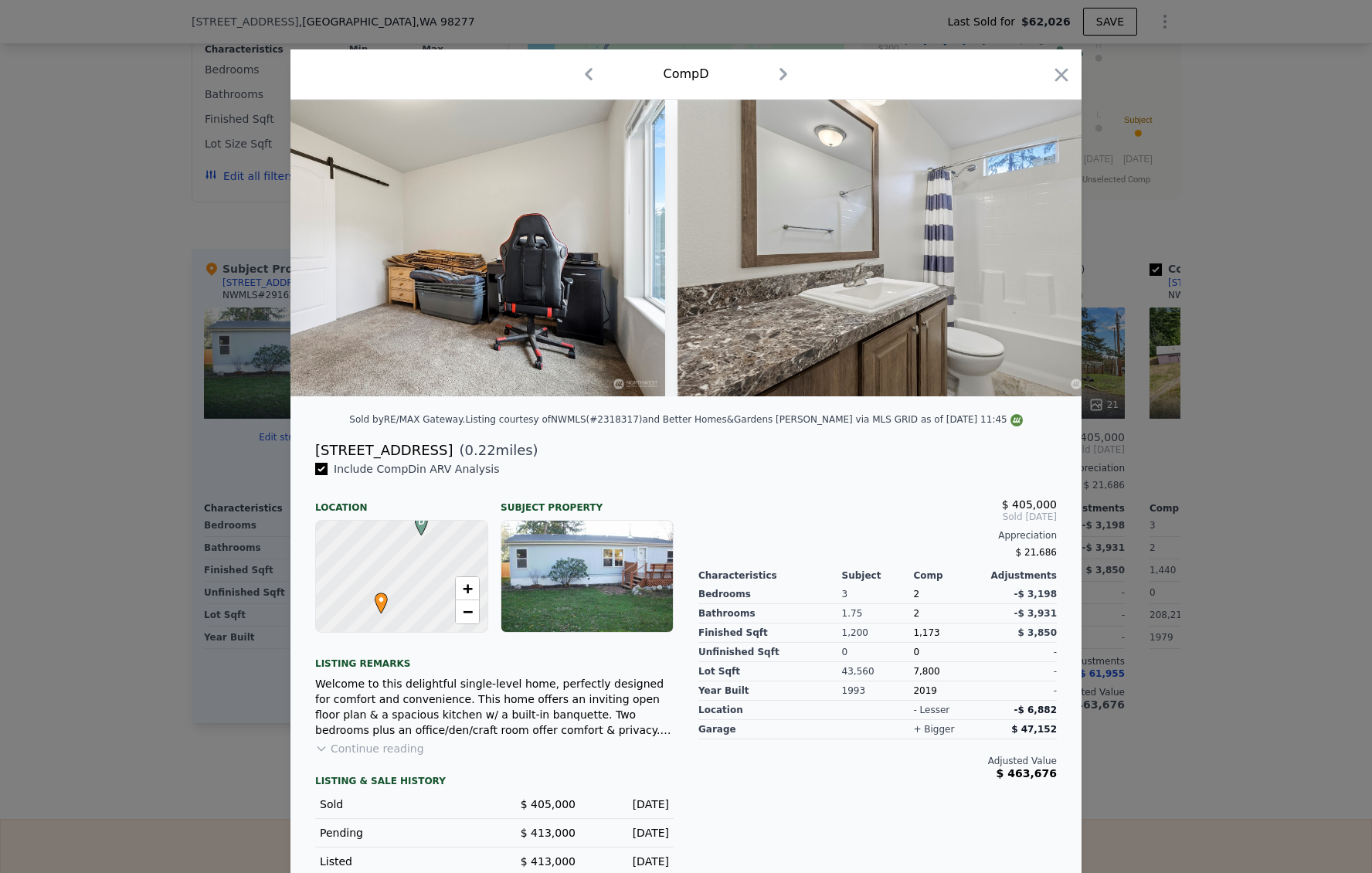
scroll to position [0, 4682]
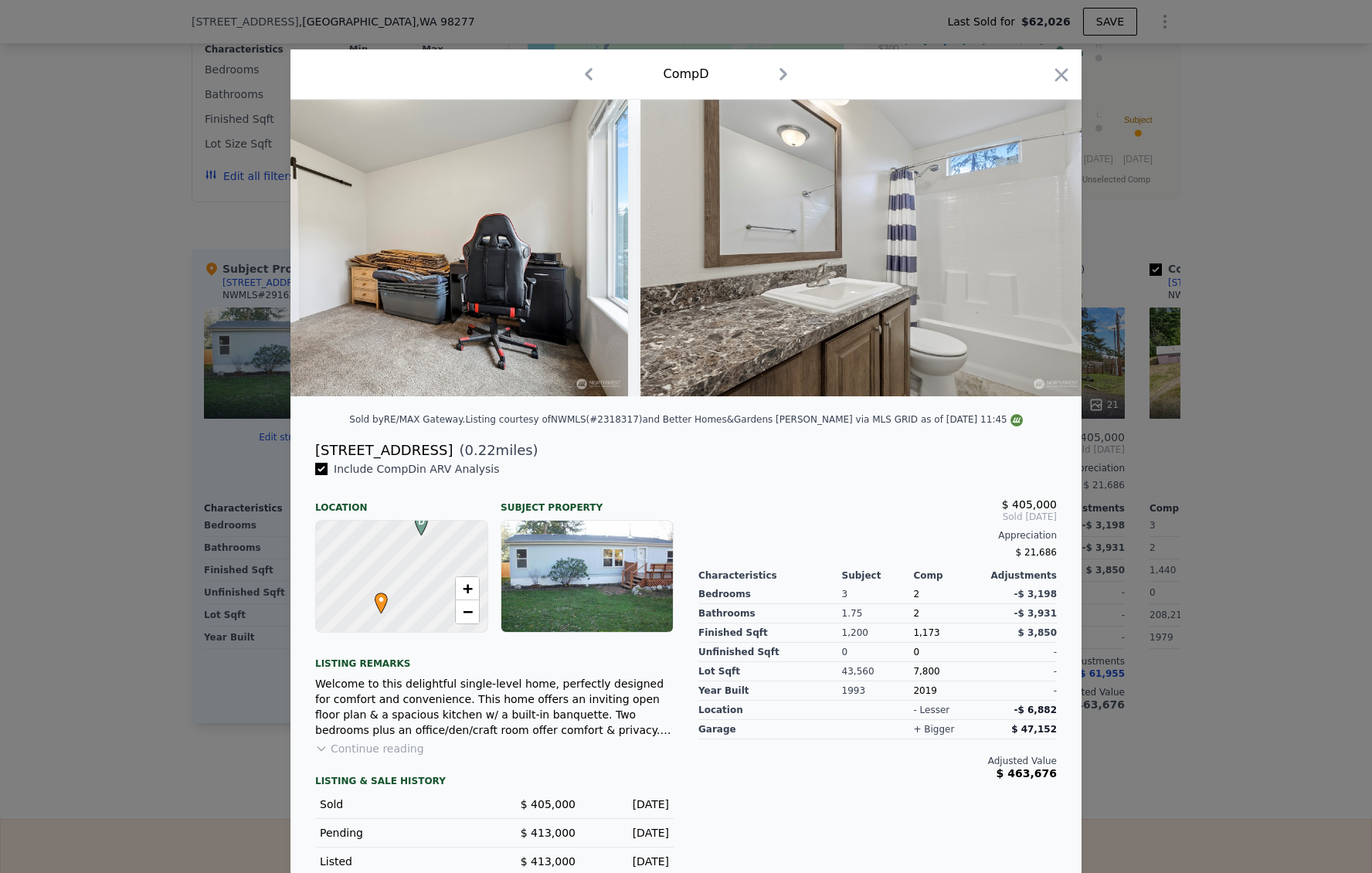
click at [1159, 369] on div at bounding box center [686, 436] width 1372 height 873
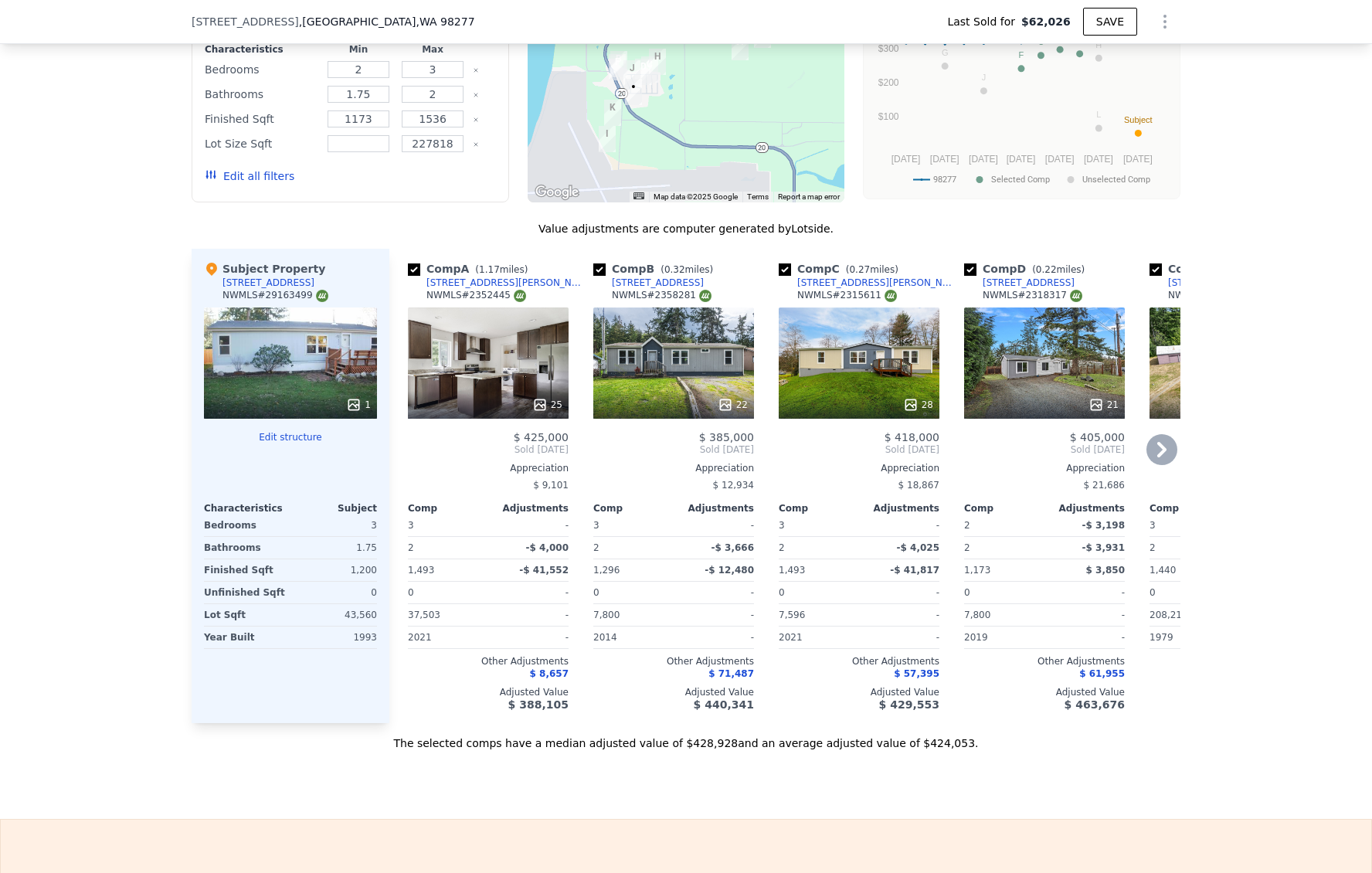
click at [1153, 459] on icon at bounding box center [1162, 449] width 31 height 31
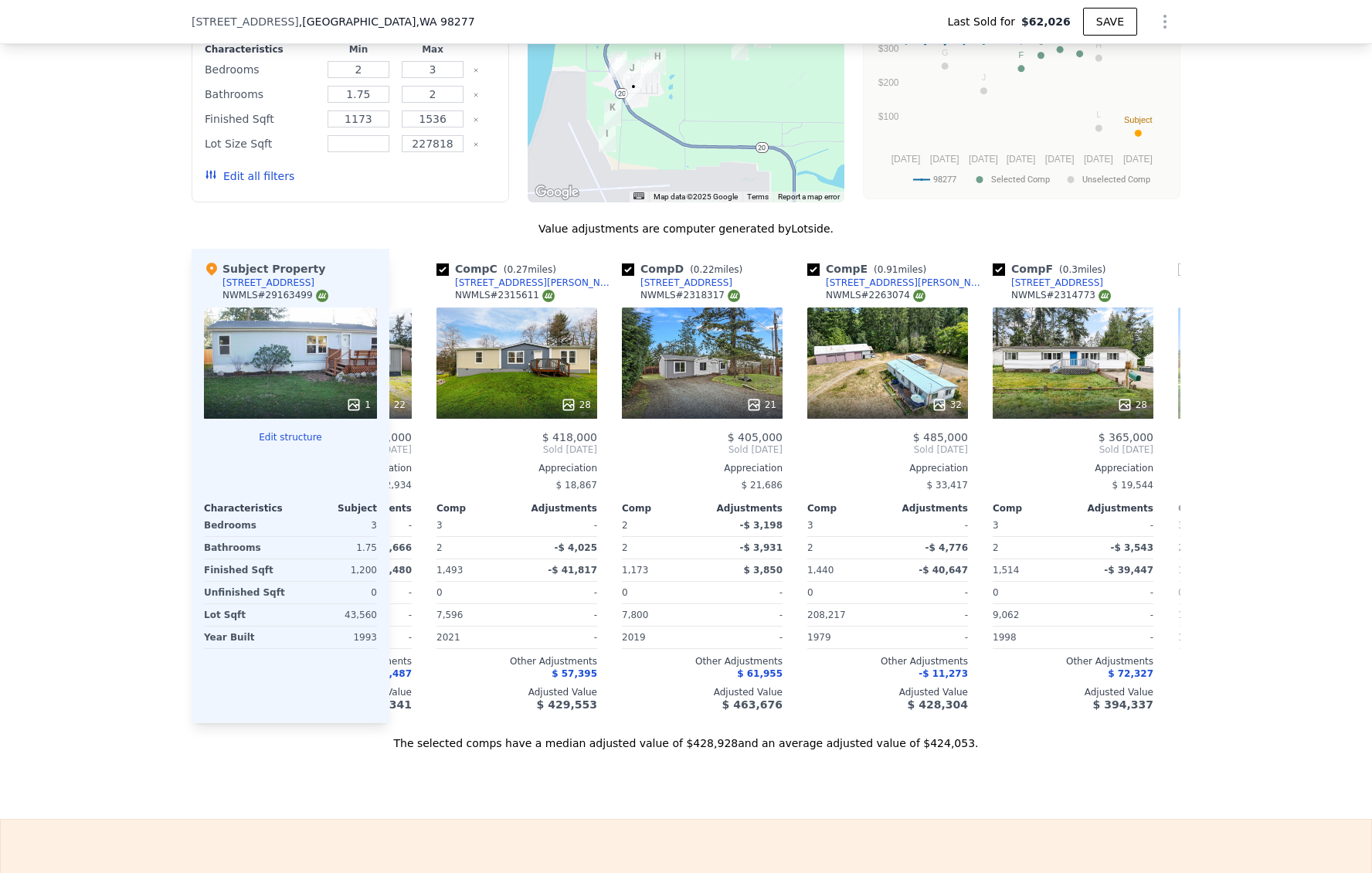
scroll to position [0, 371]
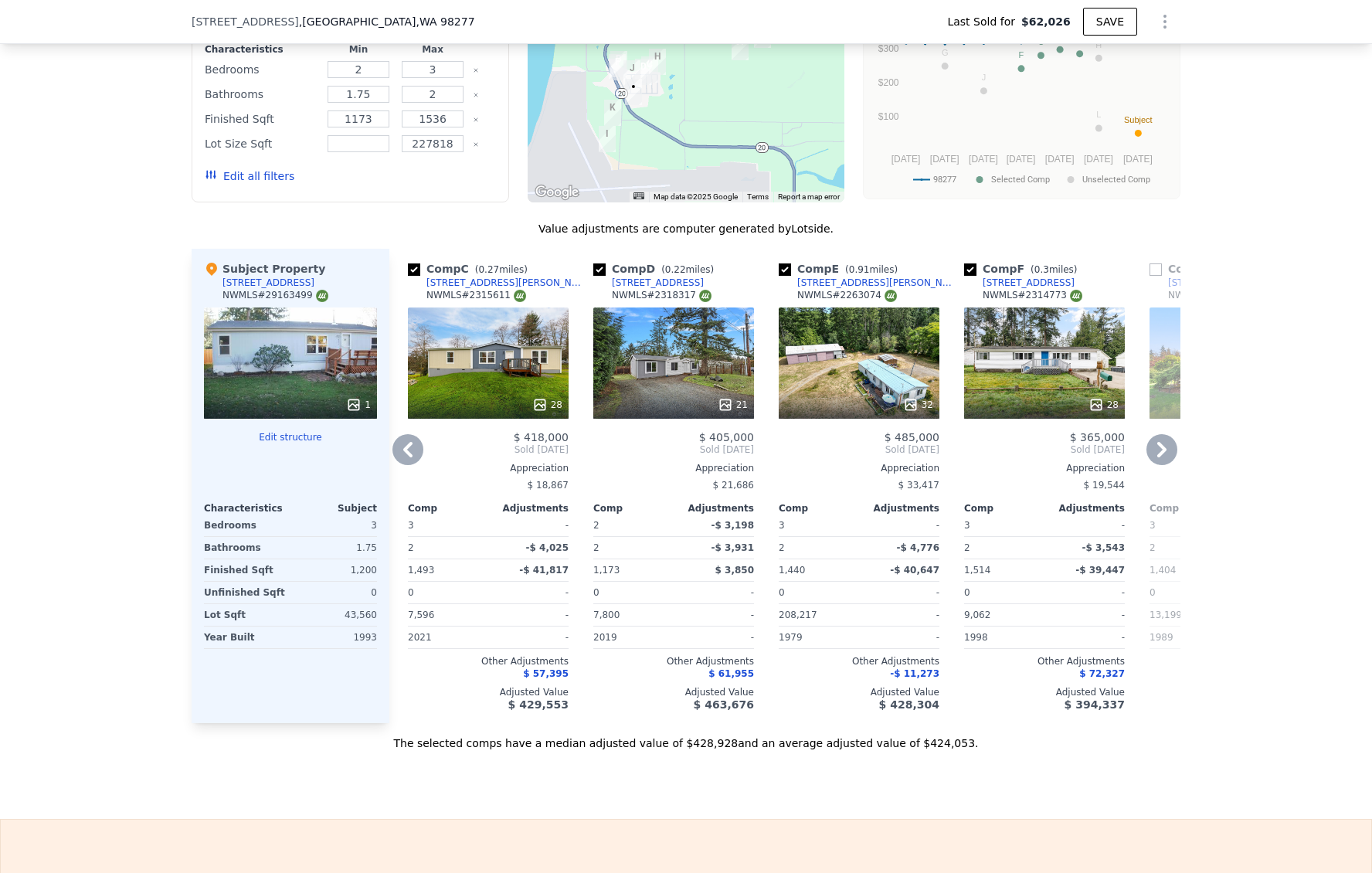
click at [1154, 462] on icon at bounding box center [1162, 449] width 31 height 31
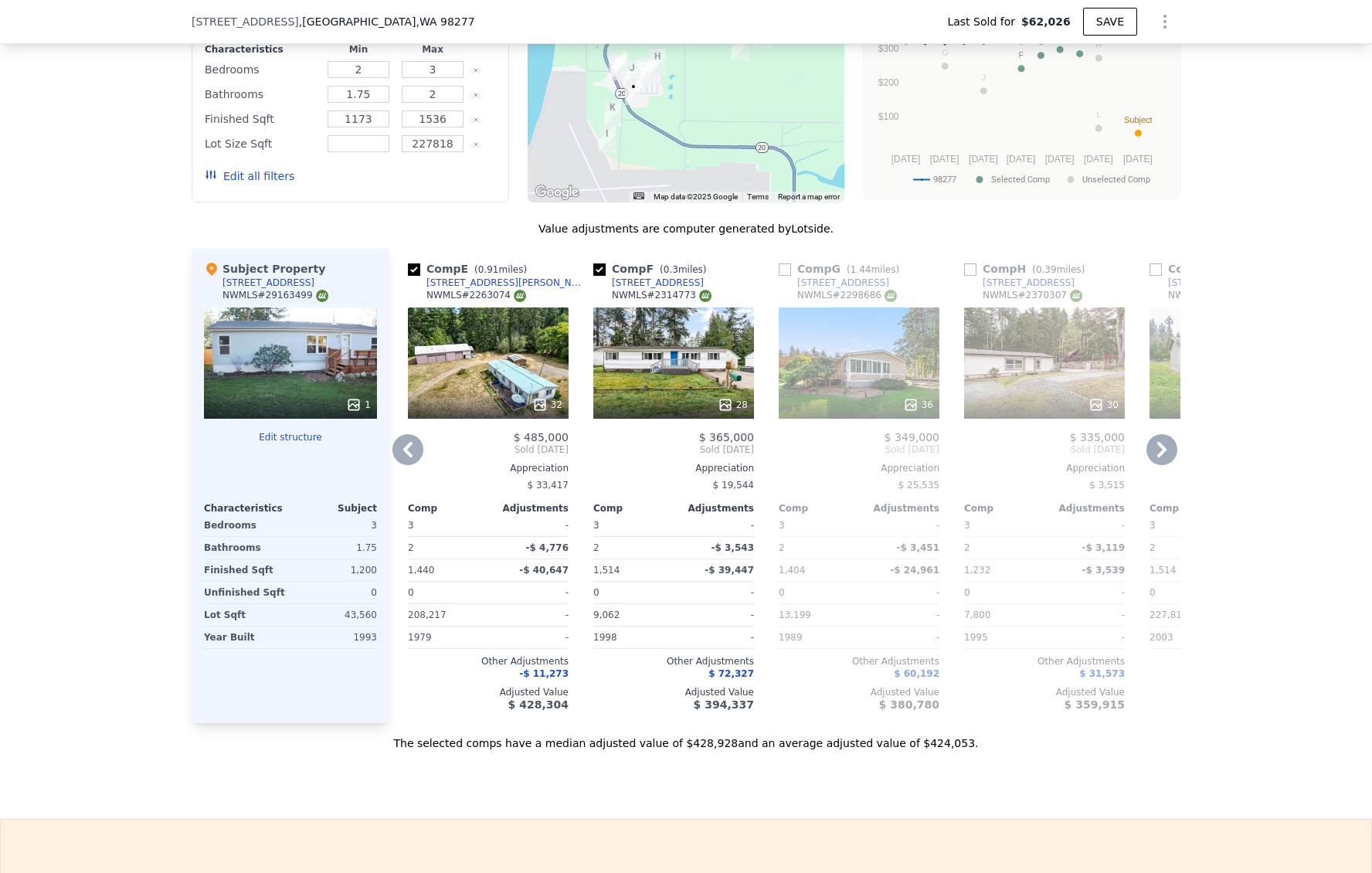
click at [665, 399] on div "28" at bounding box center [674, 362] width 161 height 111
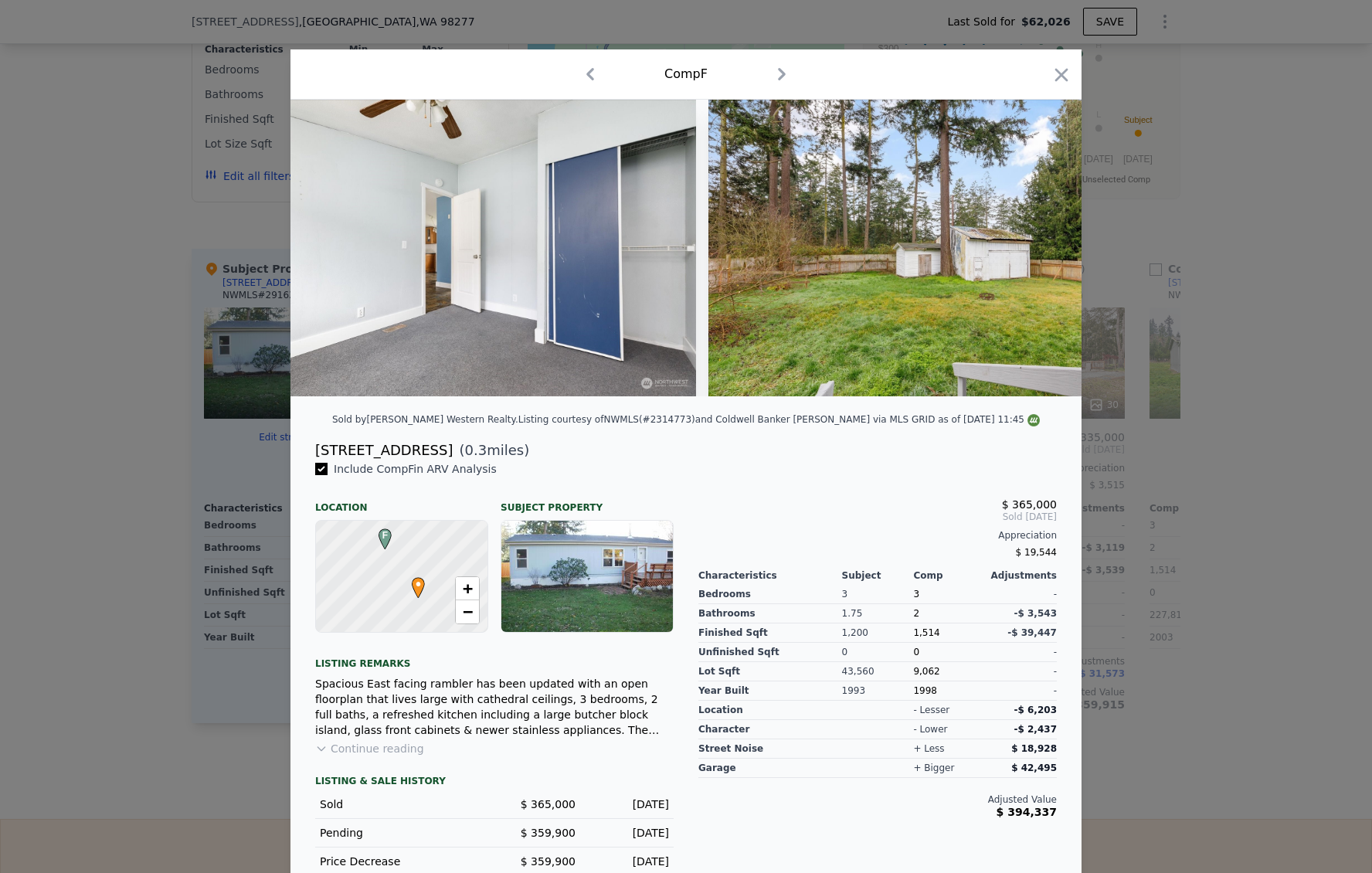
scroll to position [0, 10149]
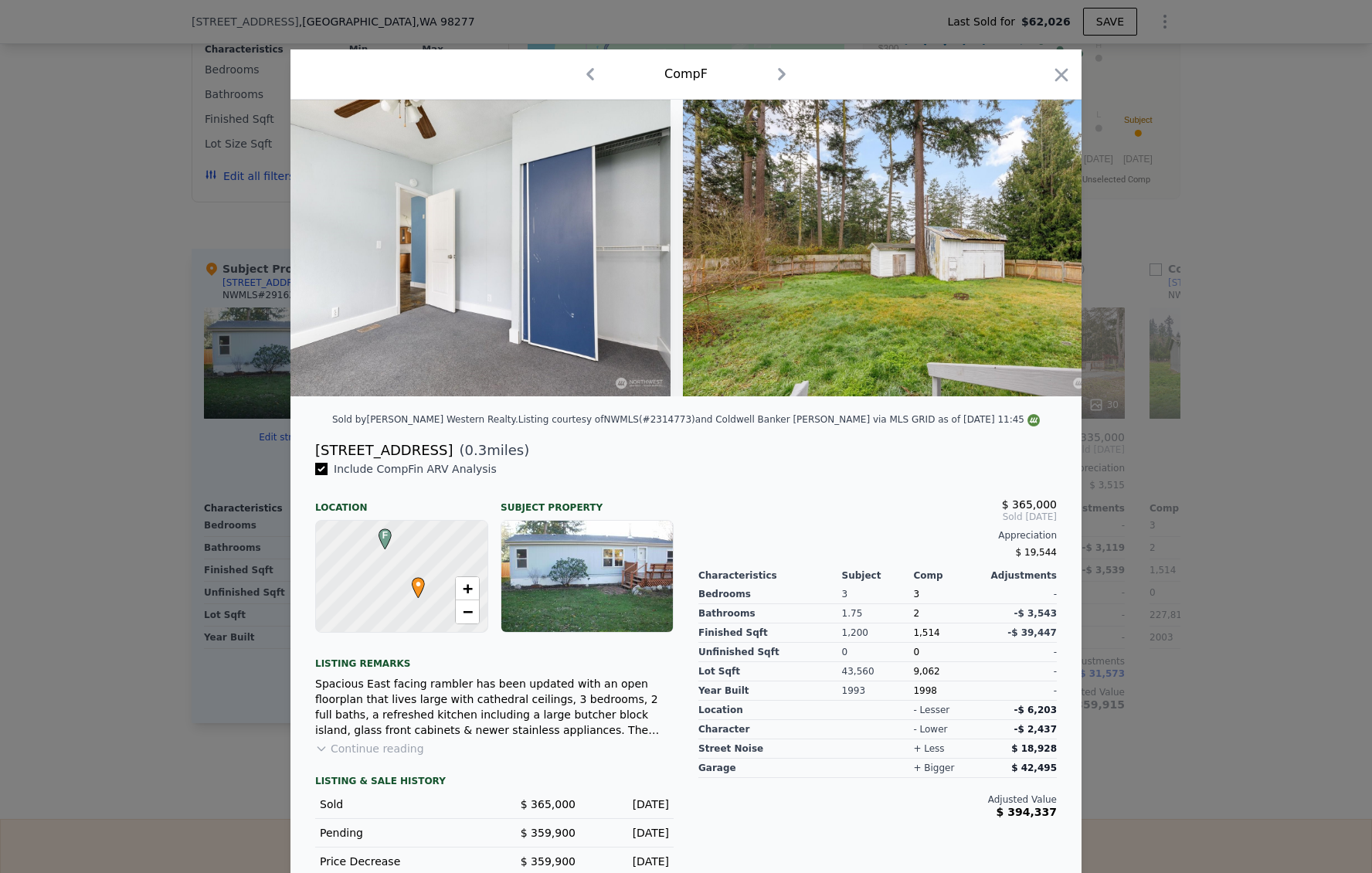
click at [1152, 403] on div at bounding box center [686, 436] width 1372 height 873
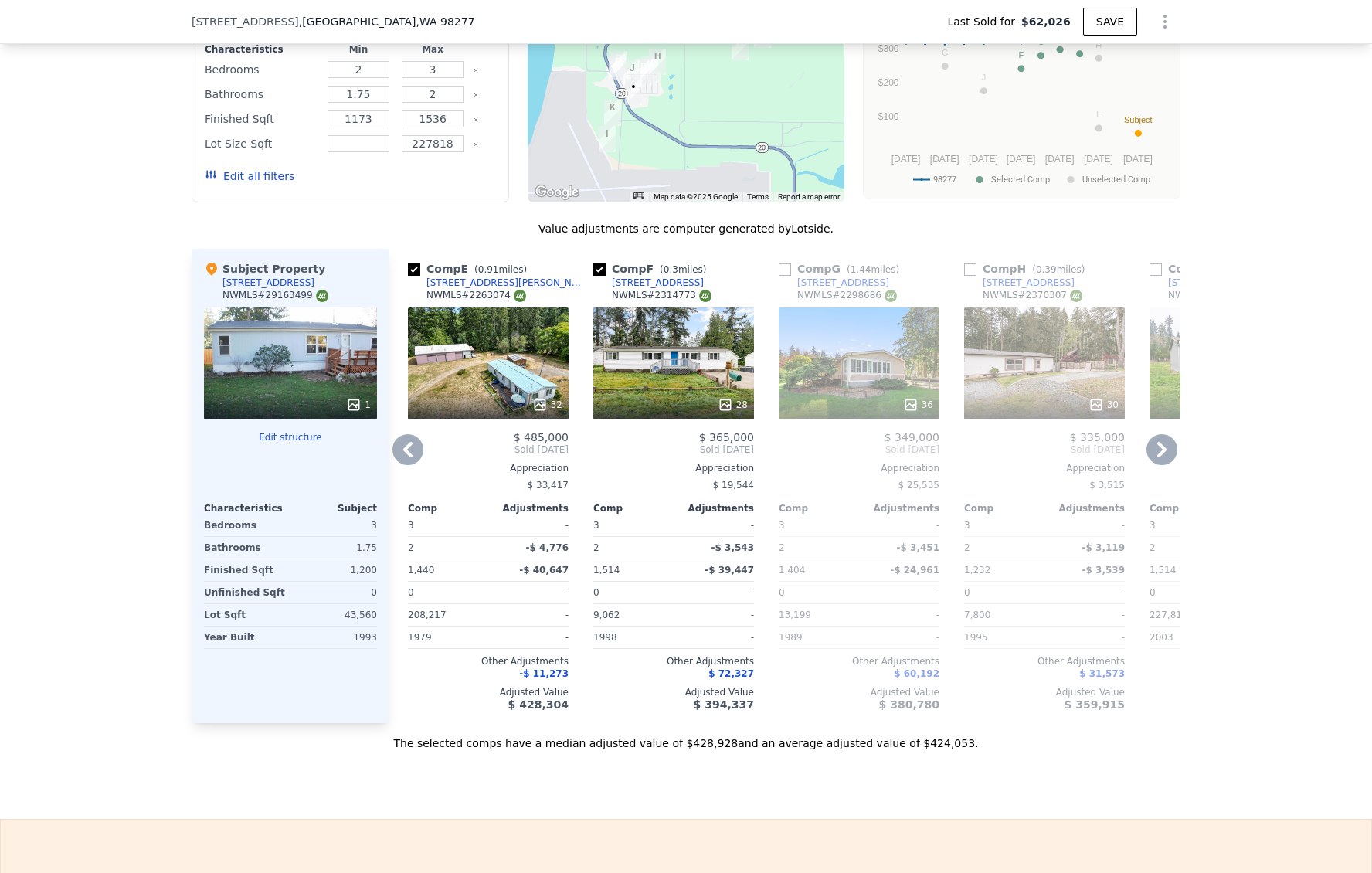
click at [461, 392] on div "32" at bounding box center [489, 362] width 161 height 111
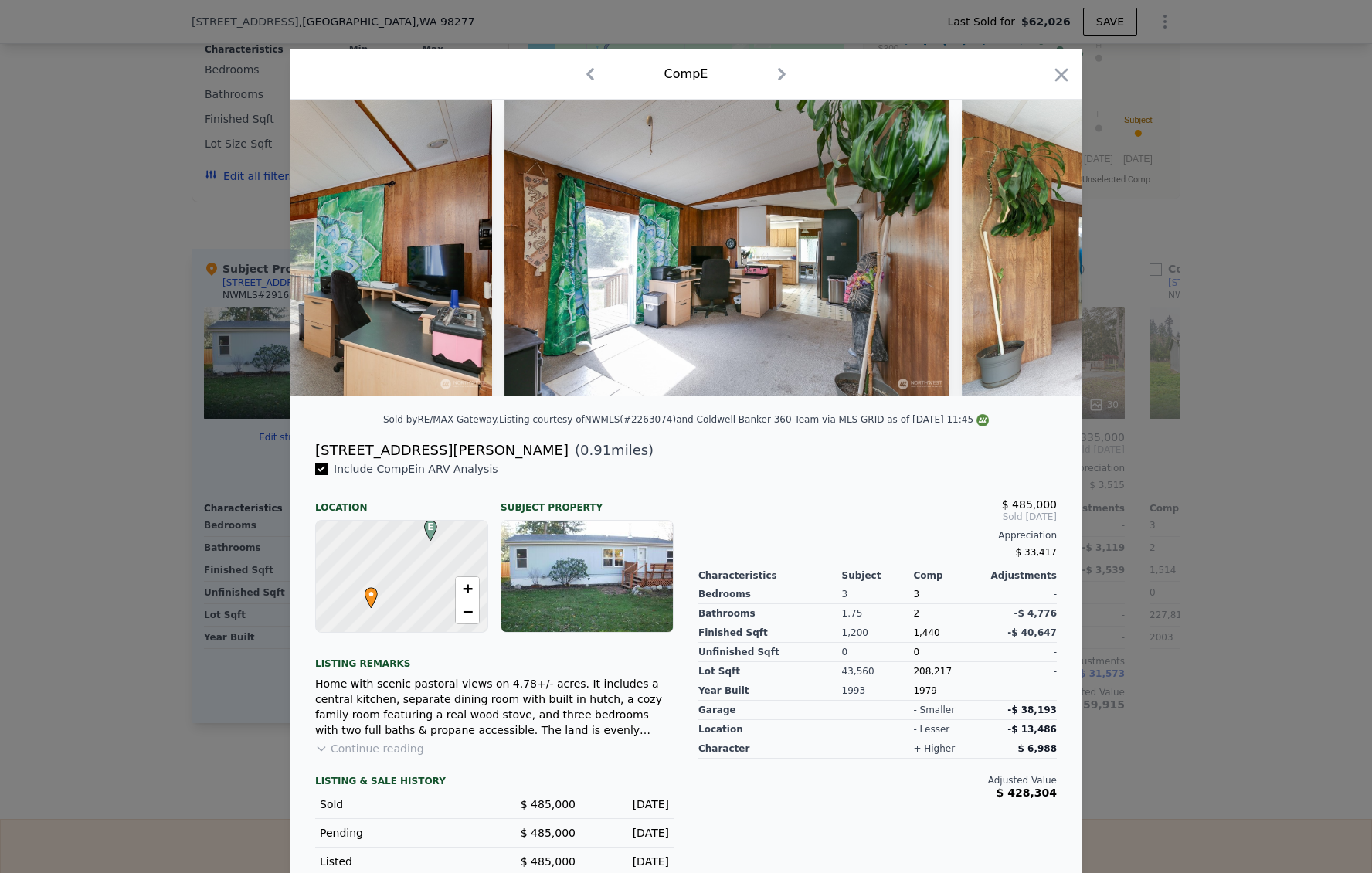
scroll to position [0, 10745]
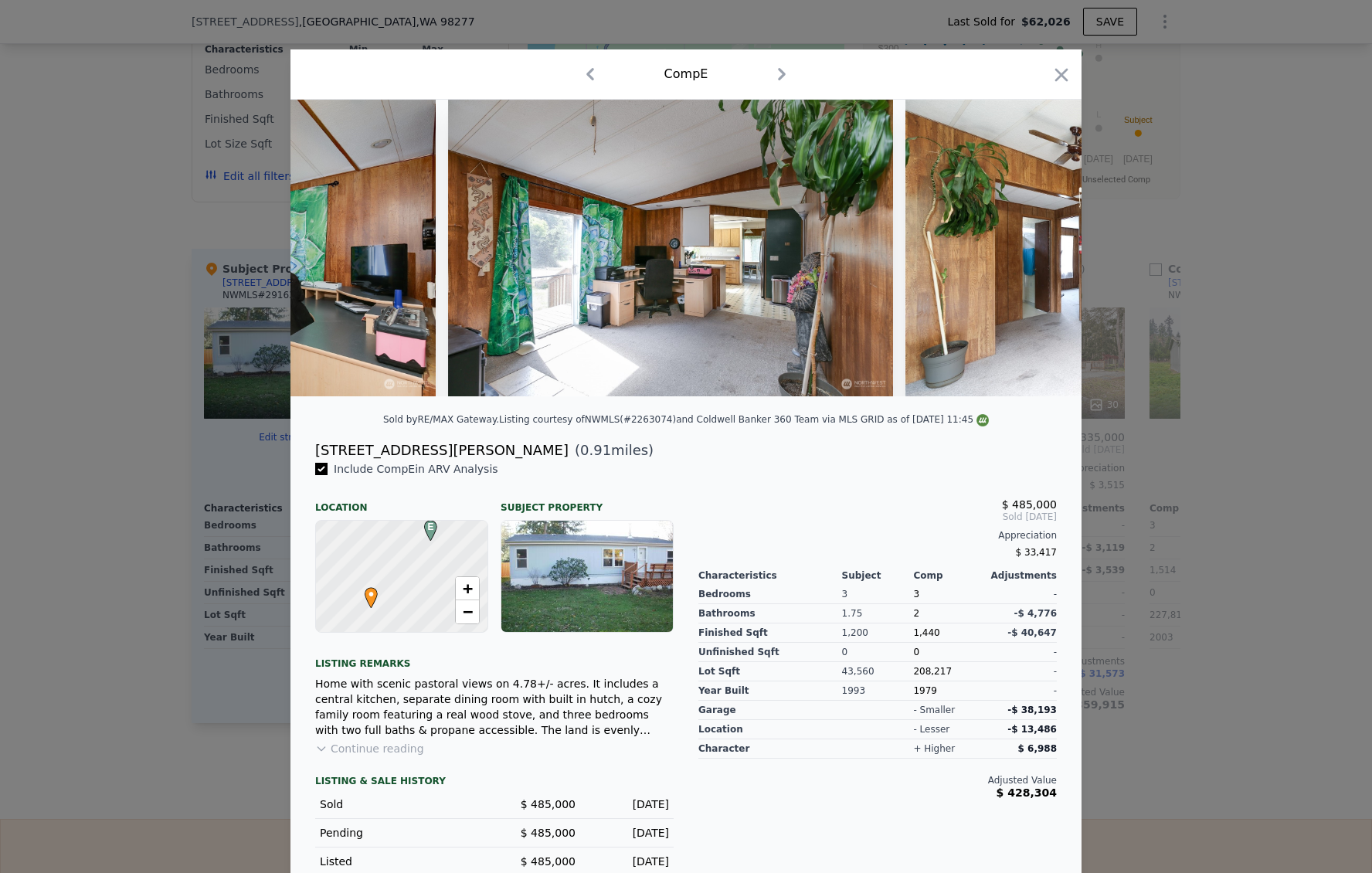
click at [1233, 322] on div at bounding box center [686, 436] width 1372 height 873
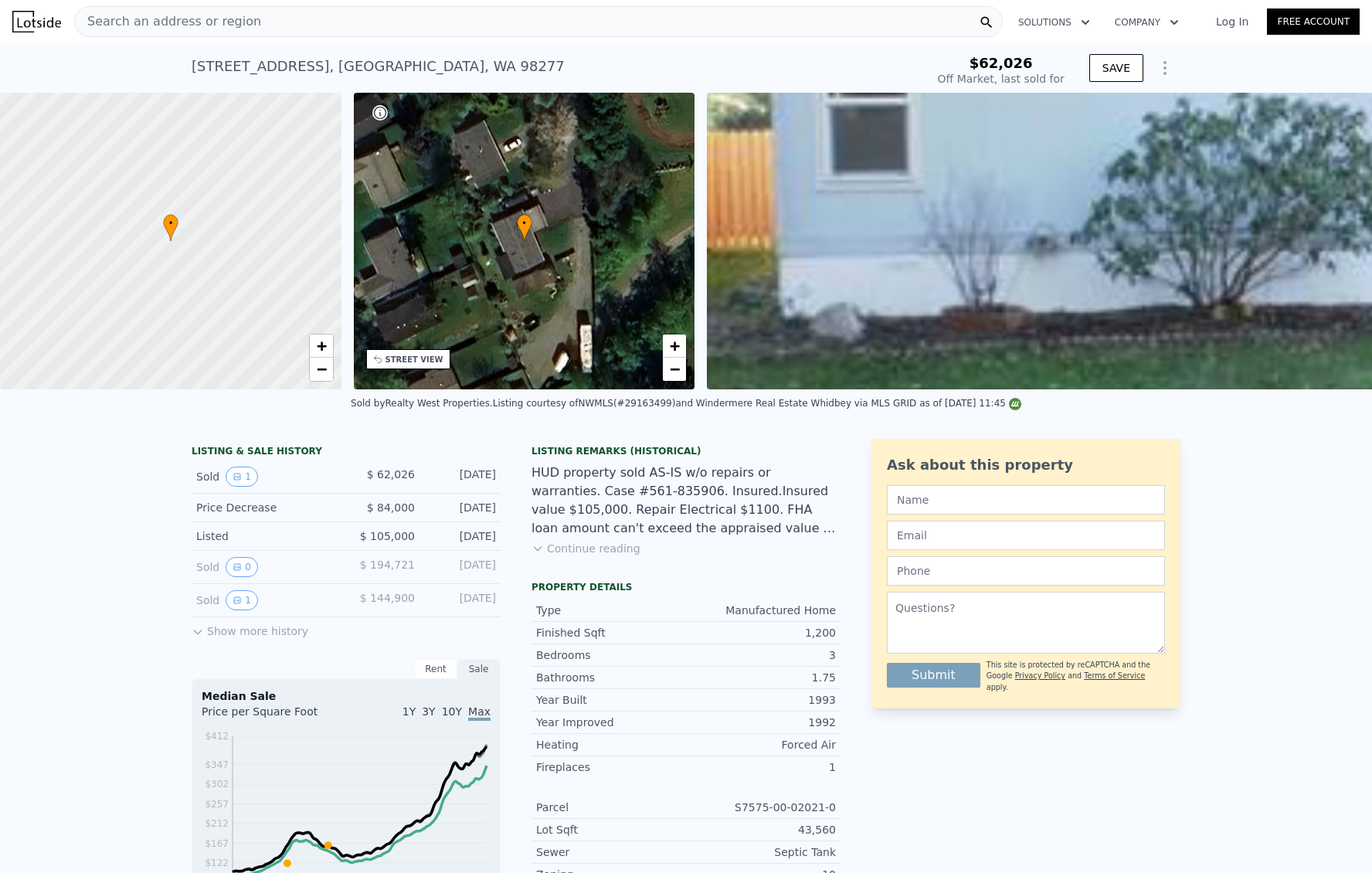
click at [191, 32] on div "Search an address or region" at bounding box center [168, 21] width 186 height 29
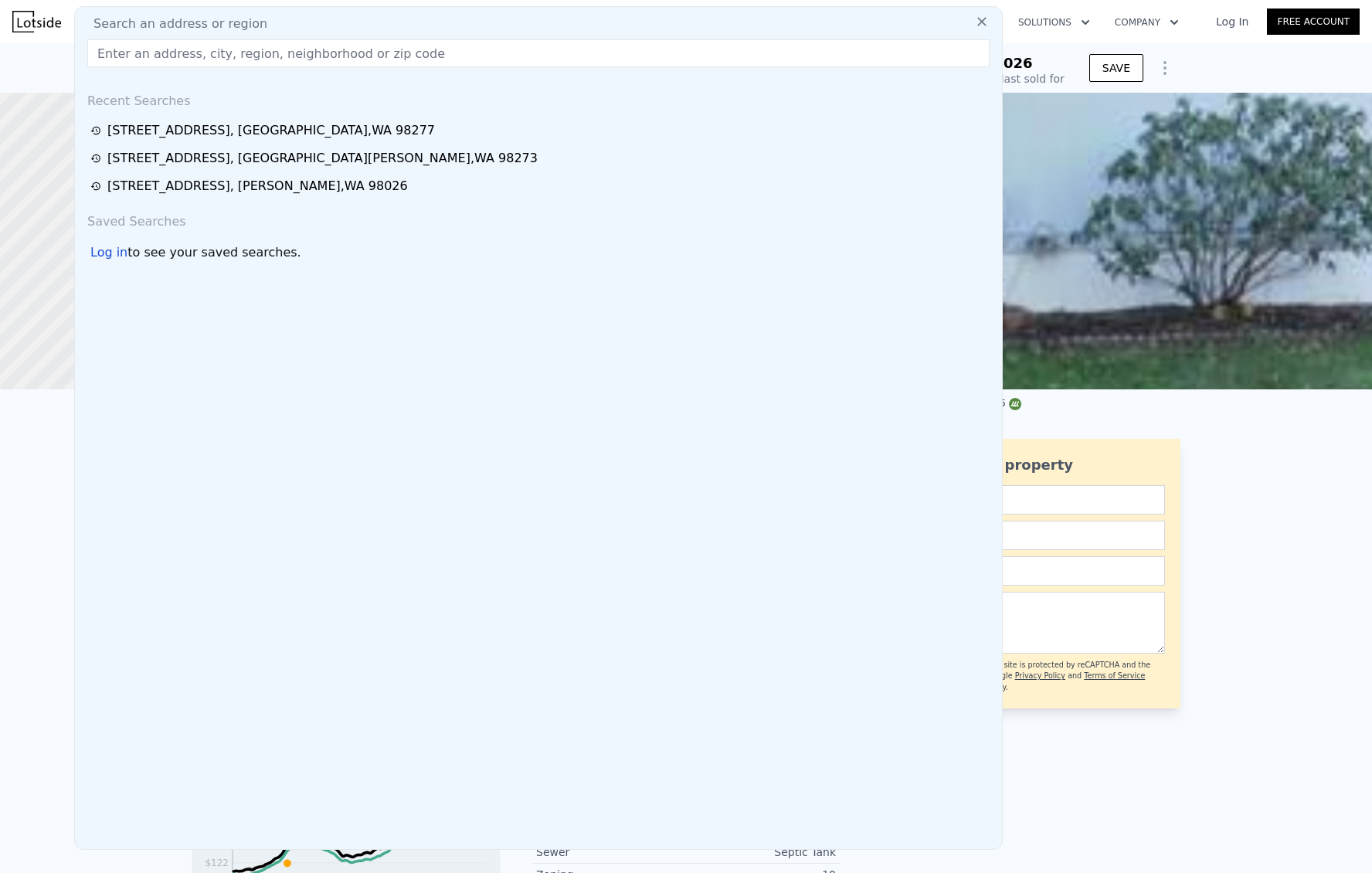
click at [210, 21] on span "Search an address or region" at bounding box center [174, 24] width 186 height 19
click at [191, 56] on input "text" at bounding box center [538, 53] width 902 height 28
paste input "[STREET_ADDRESS]"
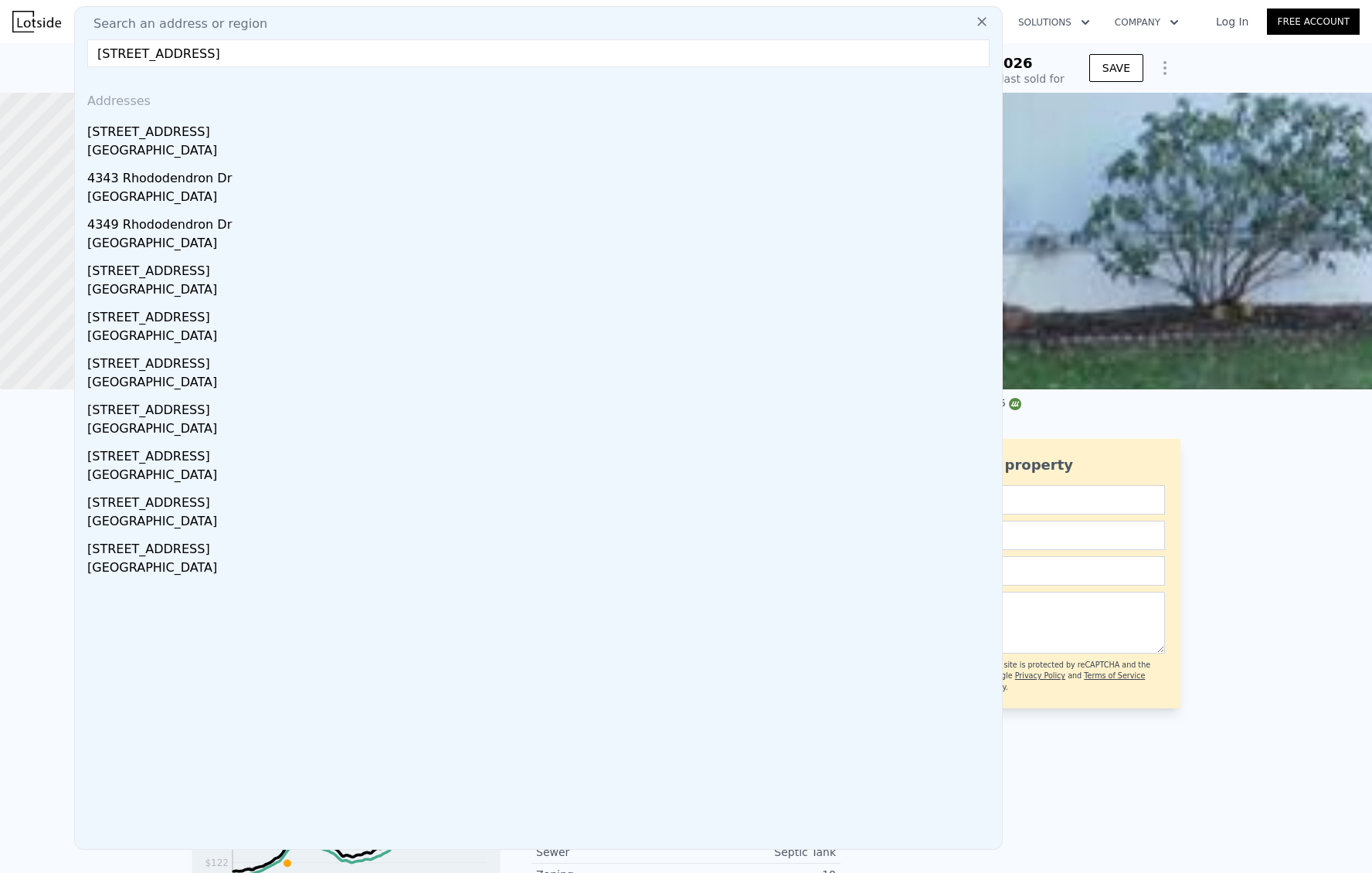
drag, startPoint x: 359, startPoint y: 48, endPoint x: 227, endPoint y: 60, distance: 132.5
click at [227, 60] on input "[STREET_ADDRESS]" at bounding box center [538, 53] width 902 height 28
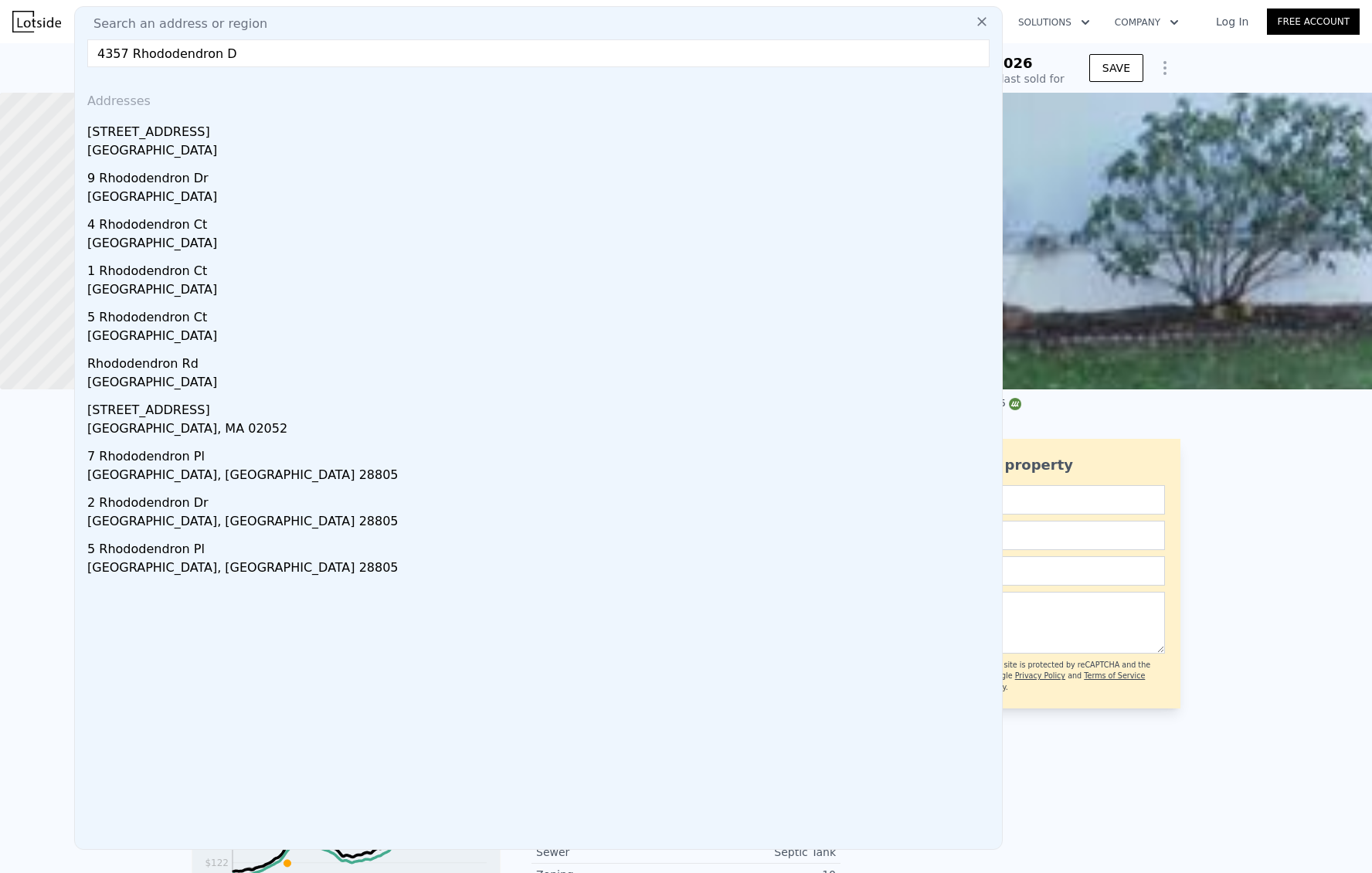
type input "4357 Rhododendron"
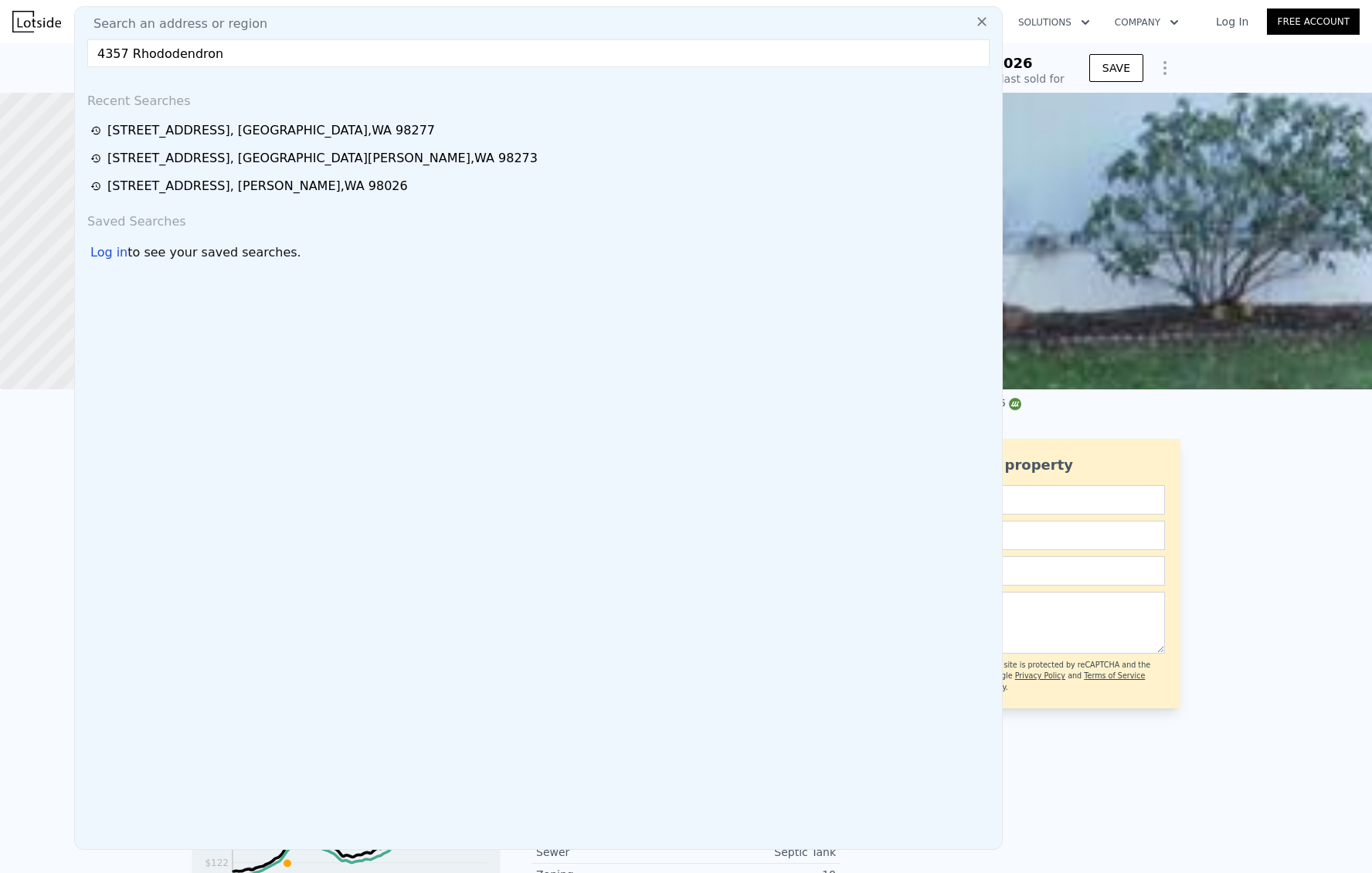
click at [1111, 156] on img at bounding box center [1386, 241] width 1359 height 296
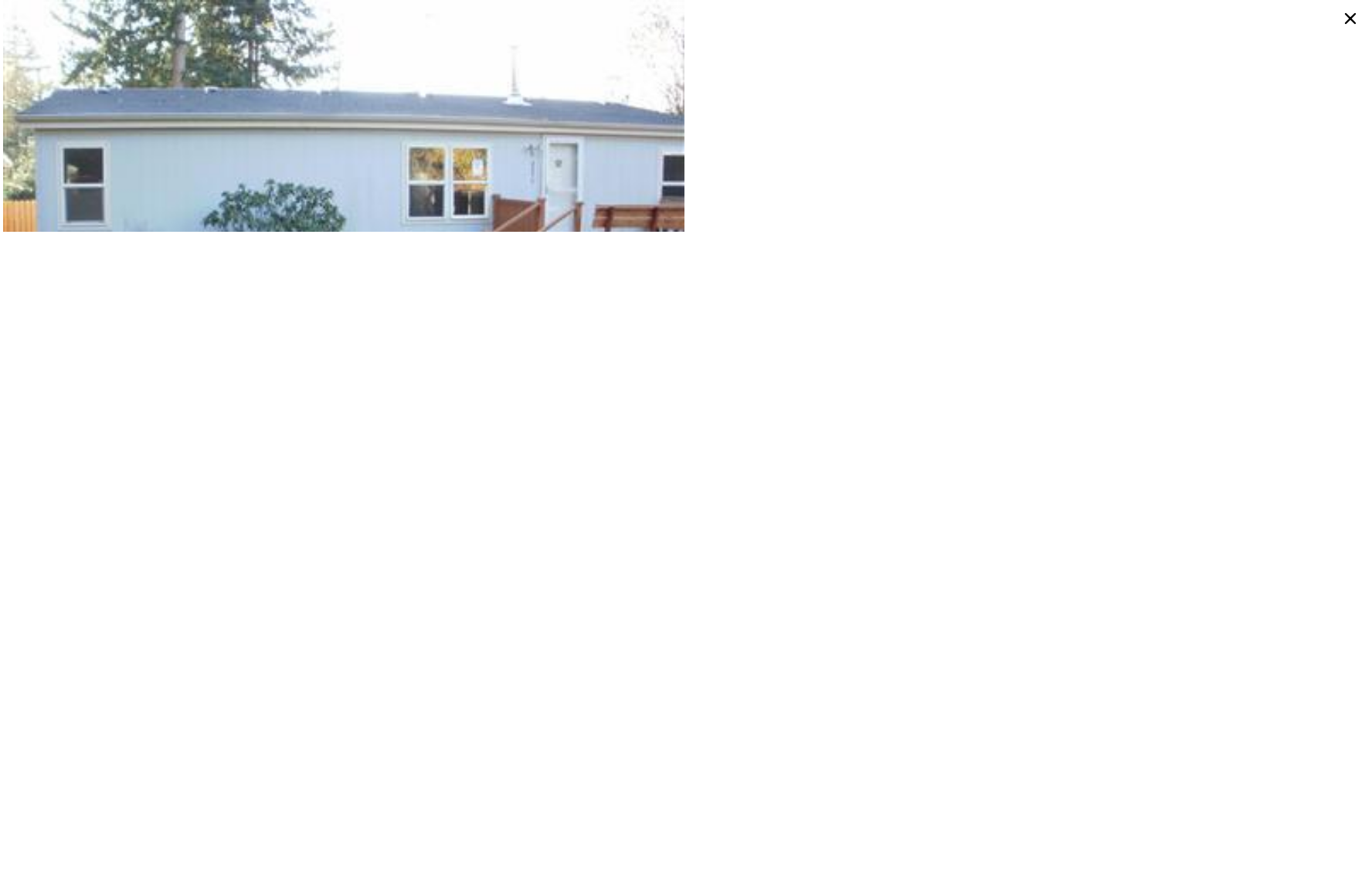
click at [1348, 20] on icon at bounding box center [1350, 18] width 24 height 24
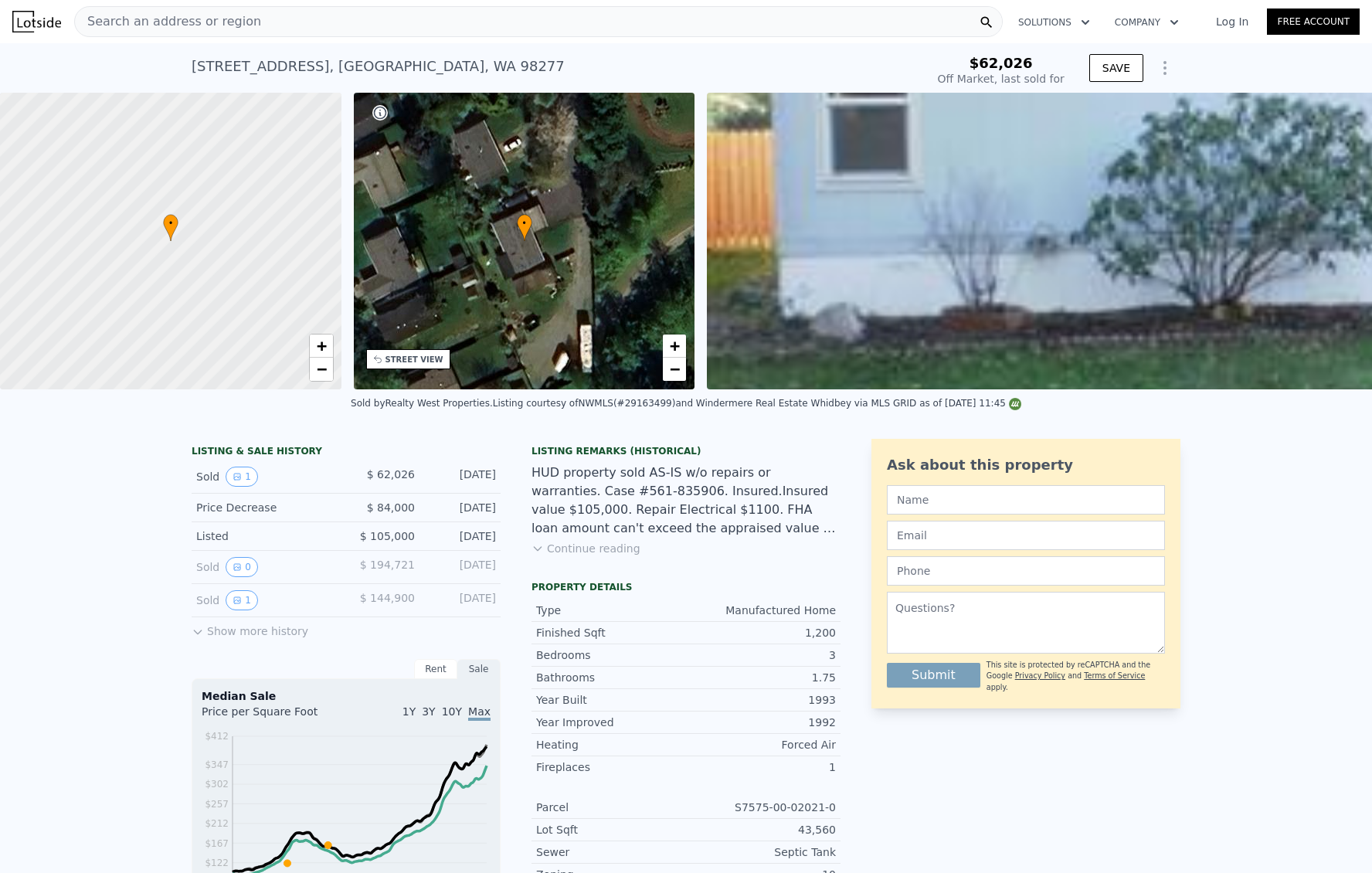
click at [256, 20] on div "Search an address or region" at bounding box center [538, 21] width 928 height 31
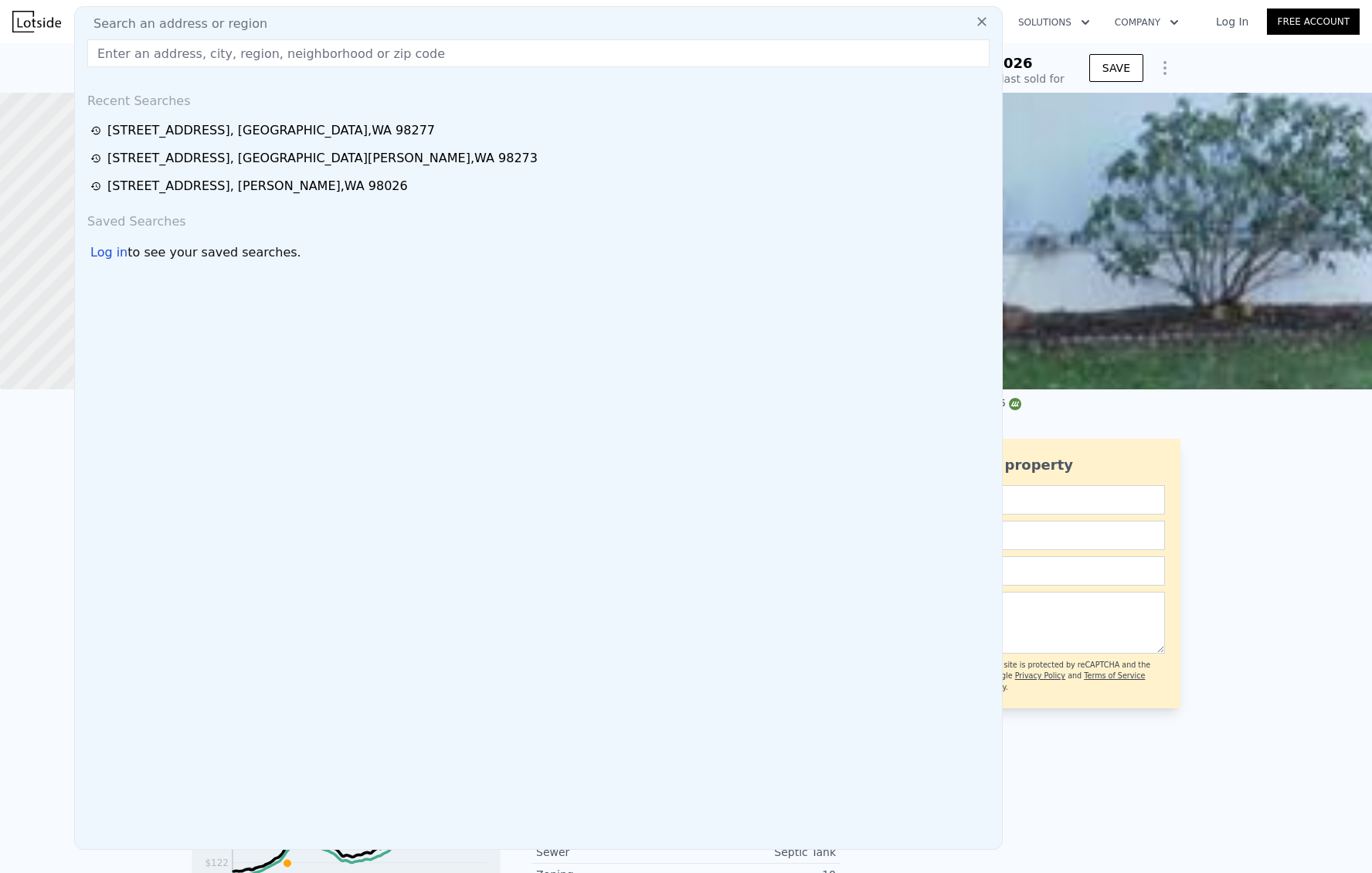
click at [154, 48] on input "text" at bounding box center [538, 53] width 902 height 28
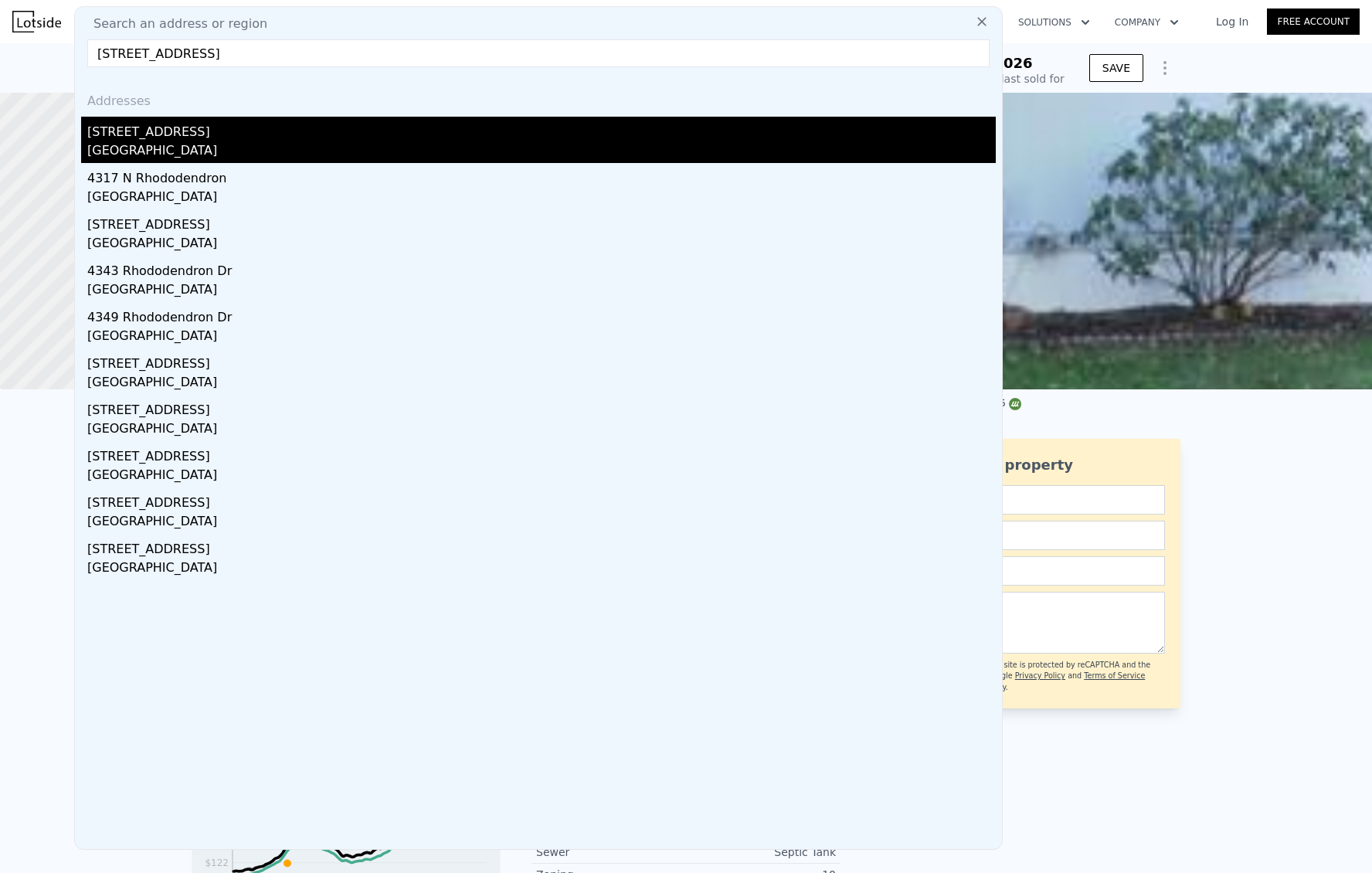
type input "[STREET_ADDRESS]"
click at [166, 146] on div "[GEOGRAPHIC_DATA]" at bounding box center [541, 151] width 909 height 21
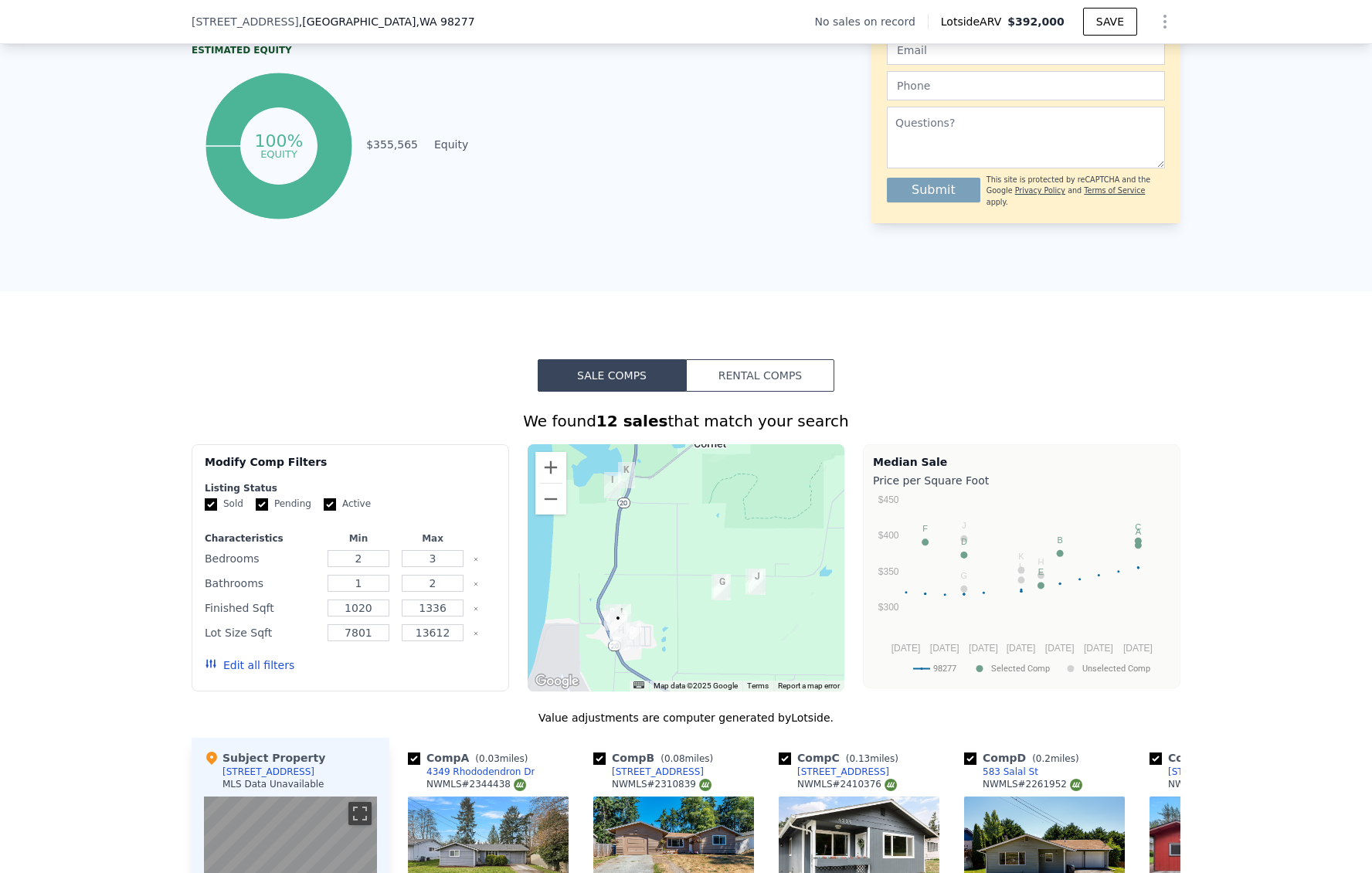
scroll to position [1230, 0]
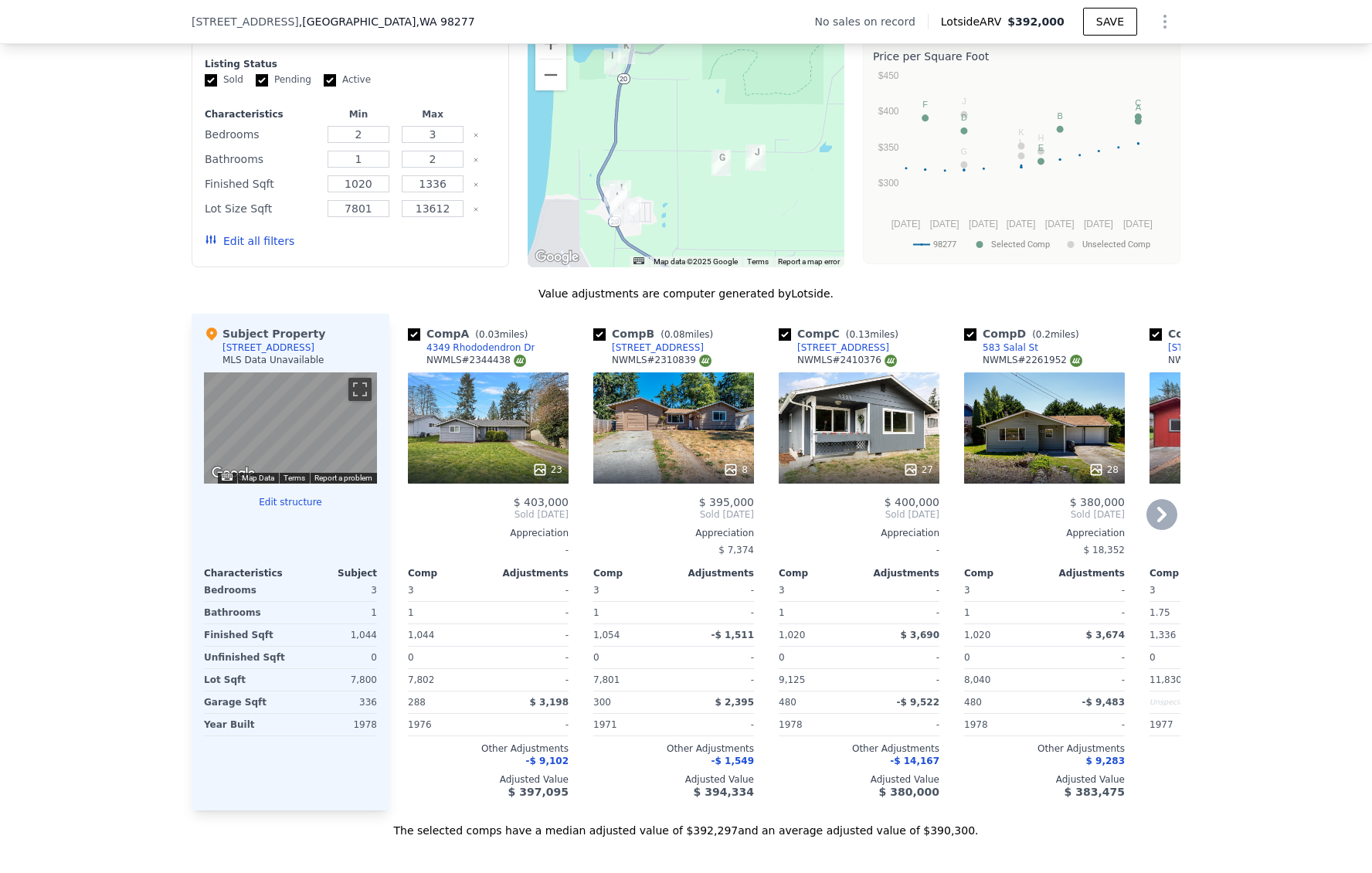
click at [455, 447] on div "23" at bounding box center [489, 427] width 161 height 111
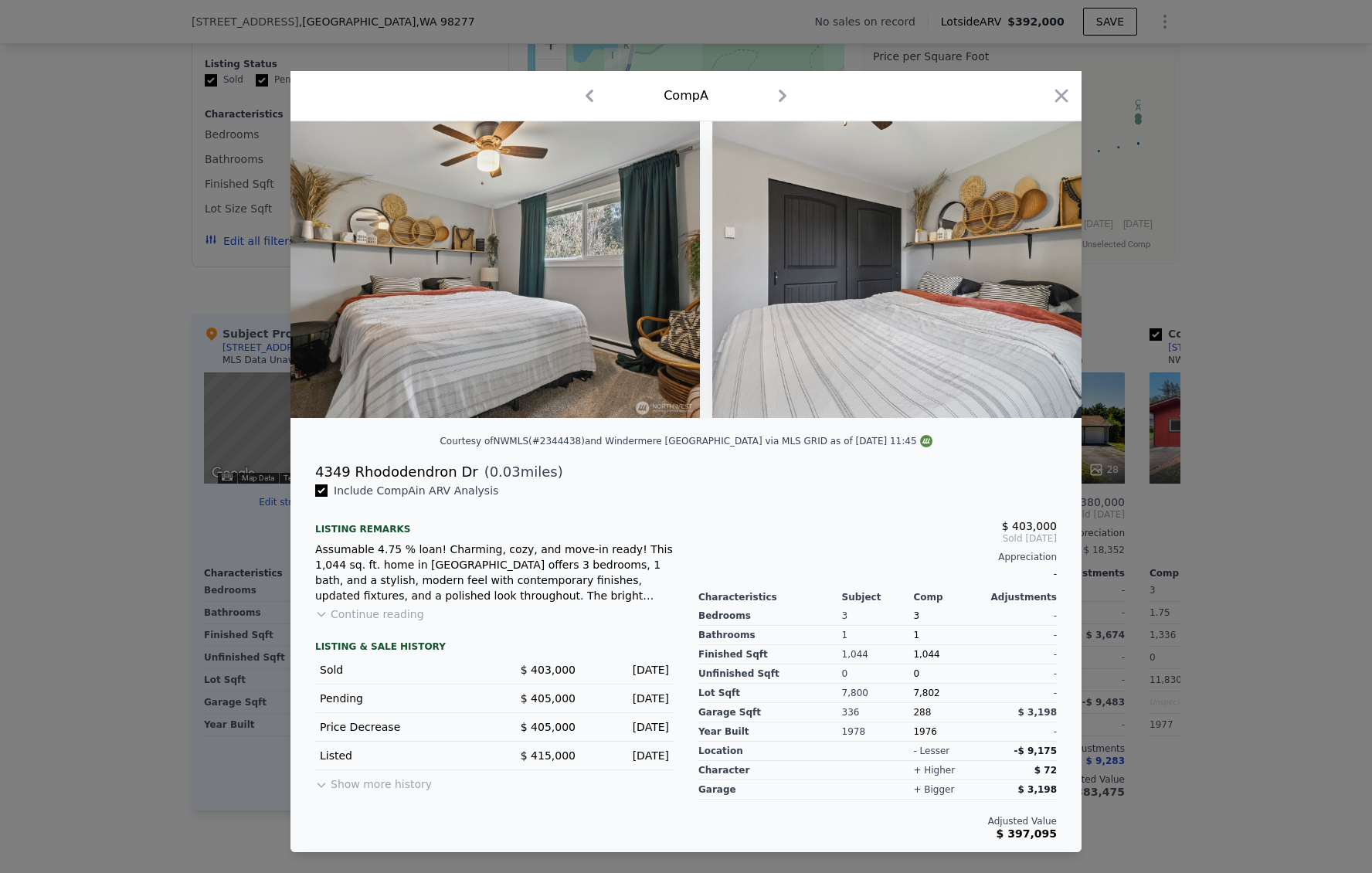
scroll to position [0, 6189]
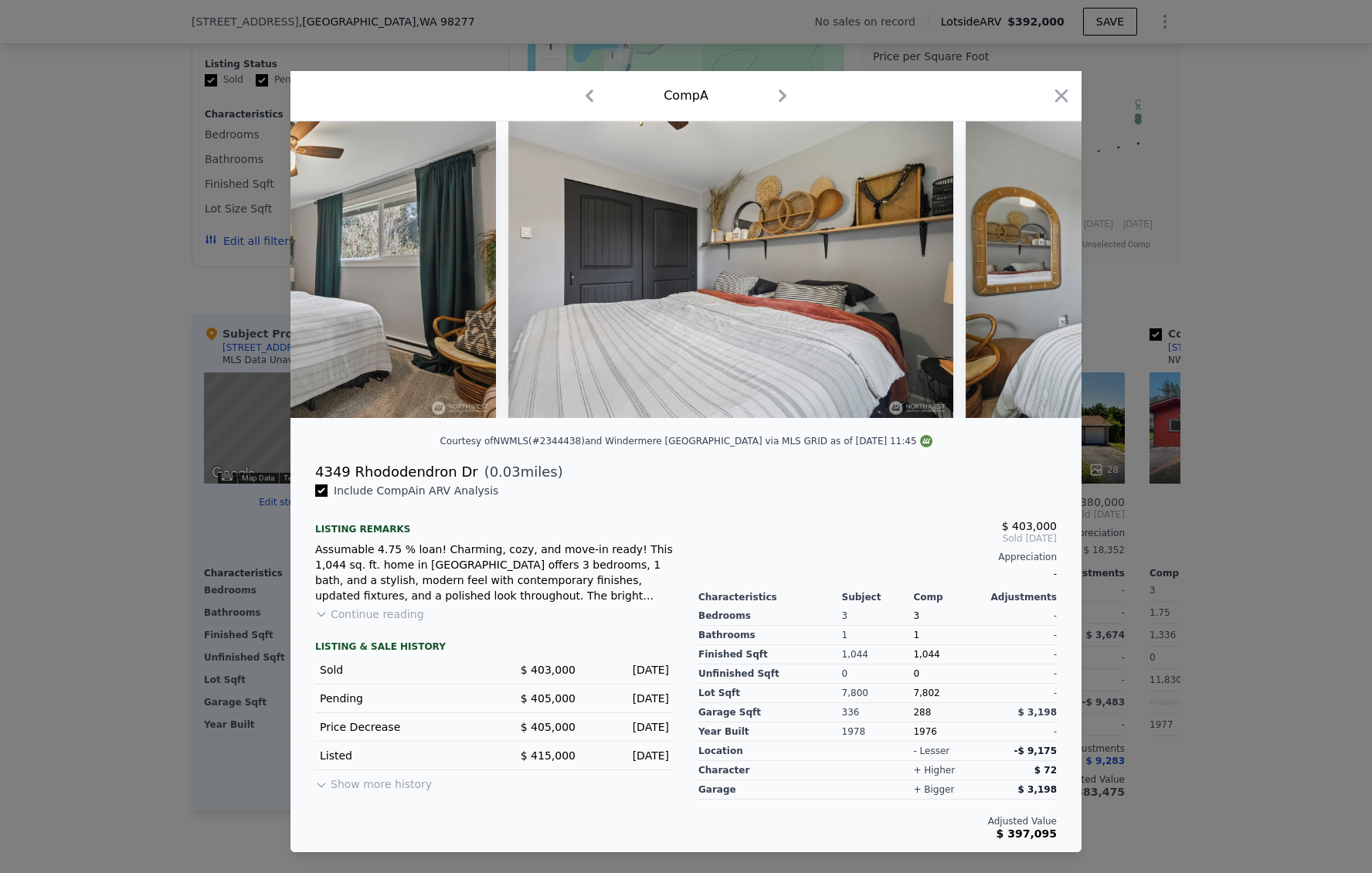
click at [1237, 402] on div at bounding box center [686, 436] width 1372 height 873
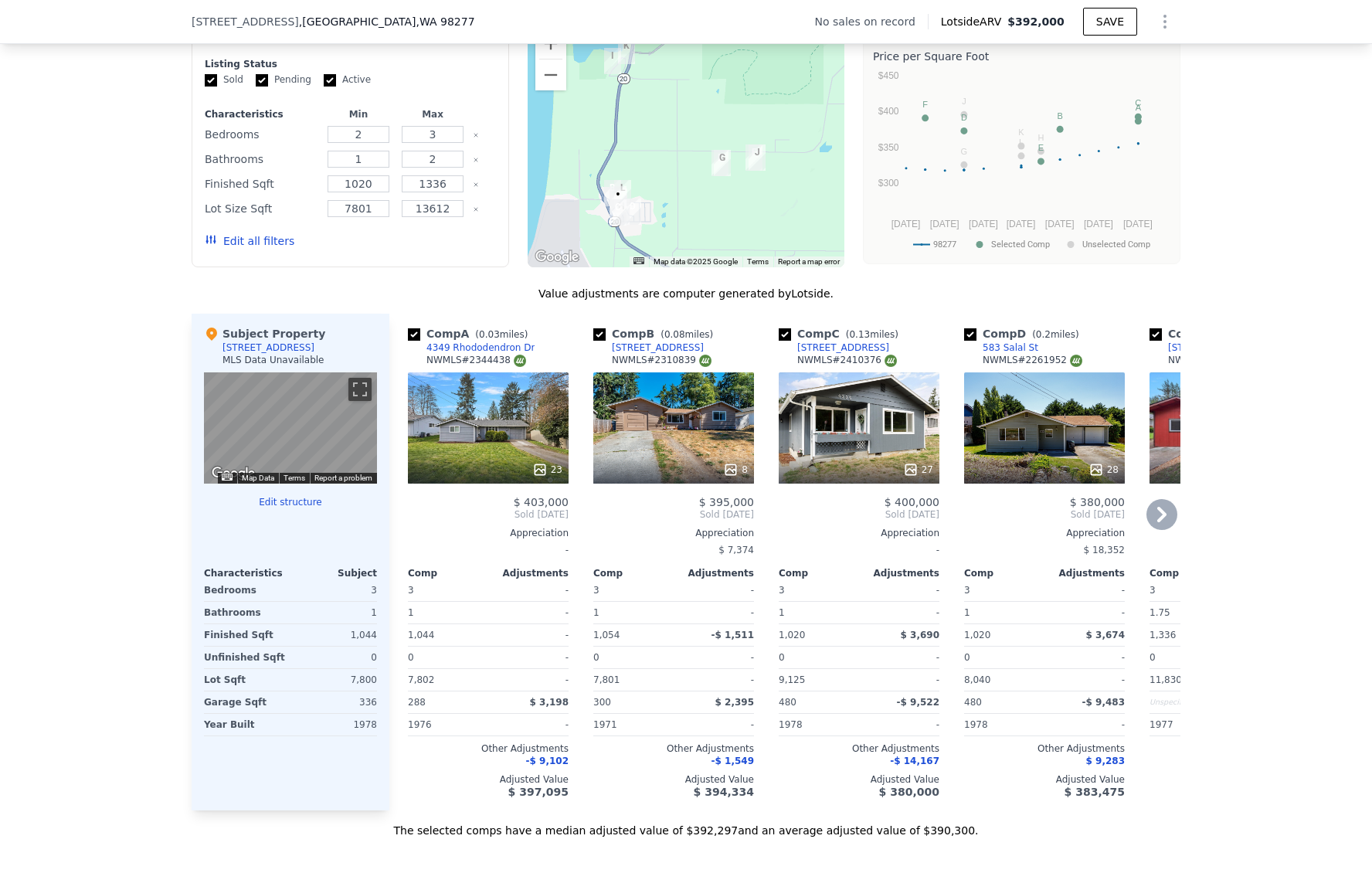
click at [848, 432] on div "27" at bounding box center [859, 427] width 161 height 111
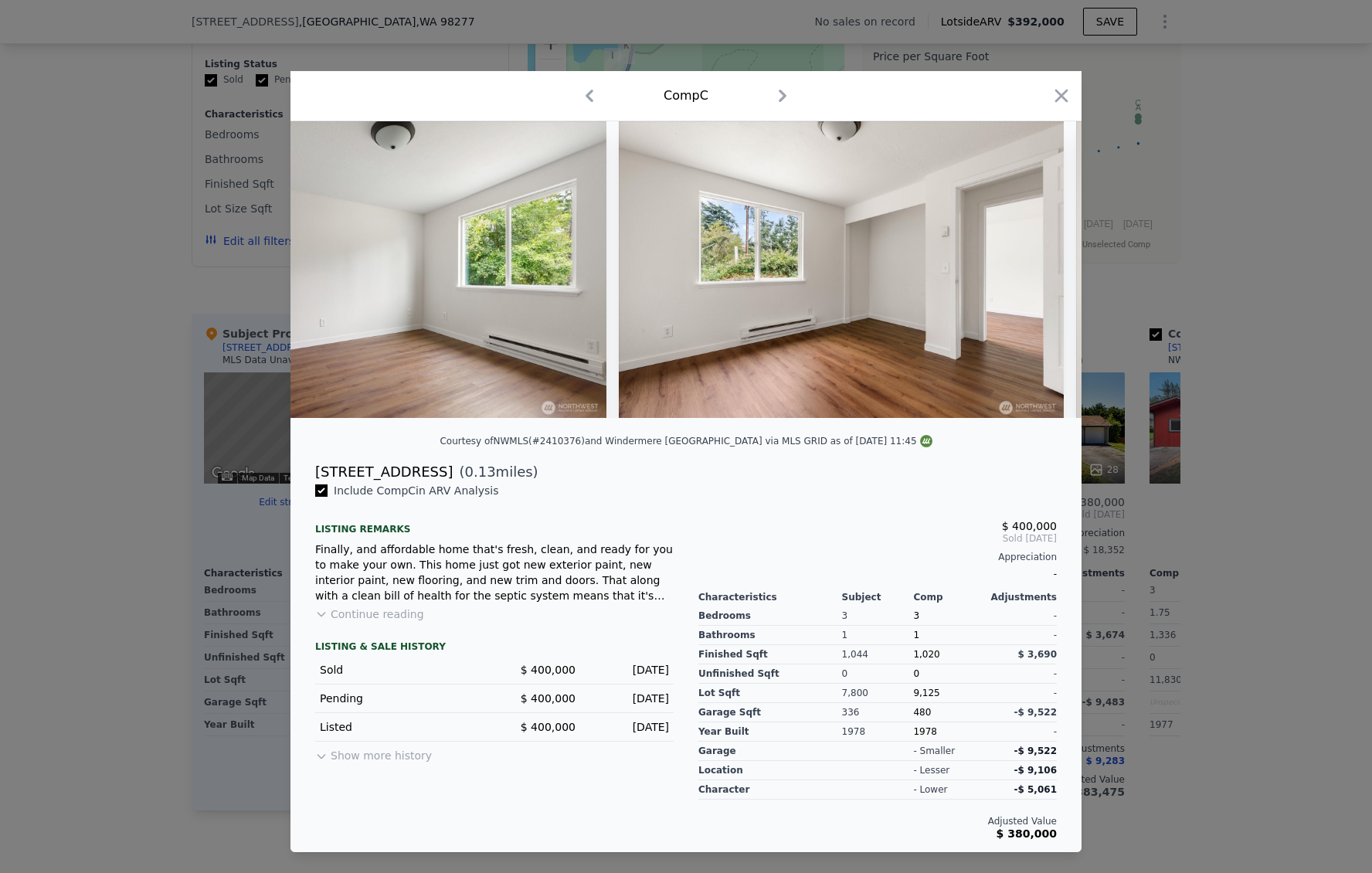
scroll to position [0, 9426]
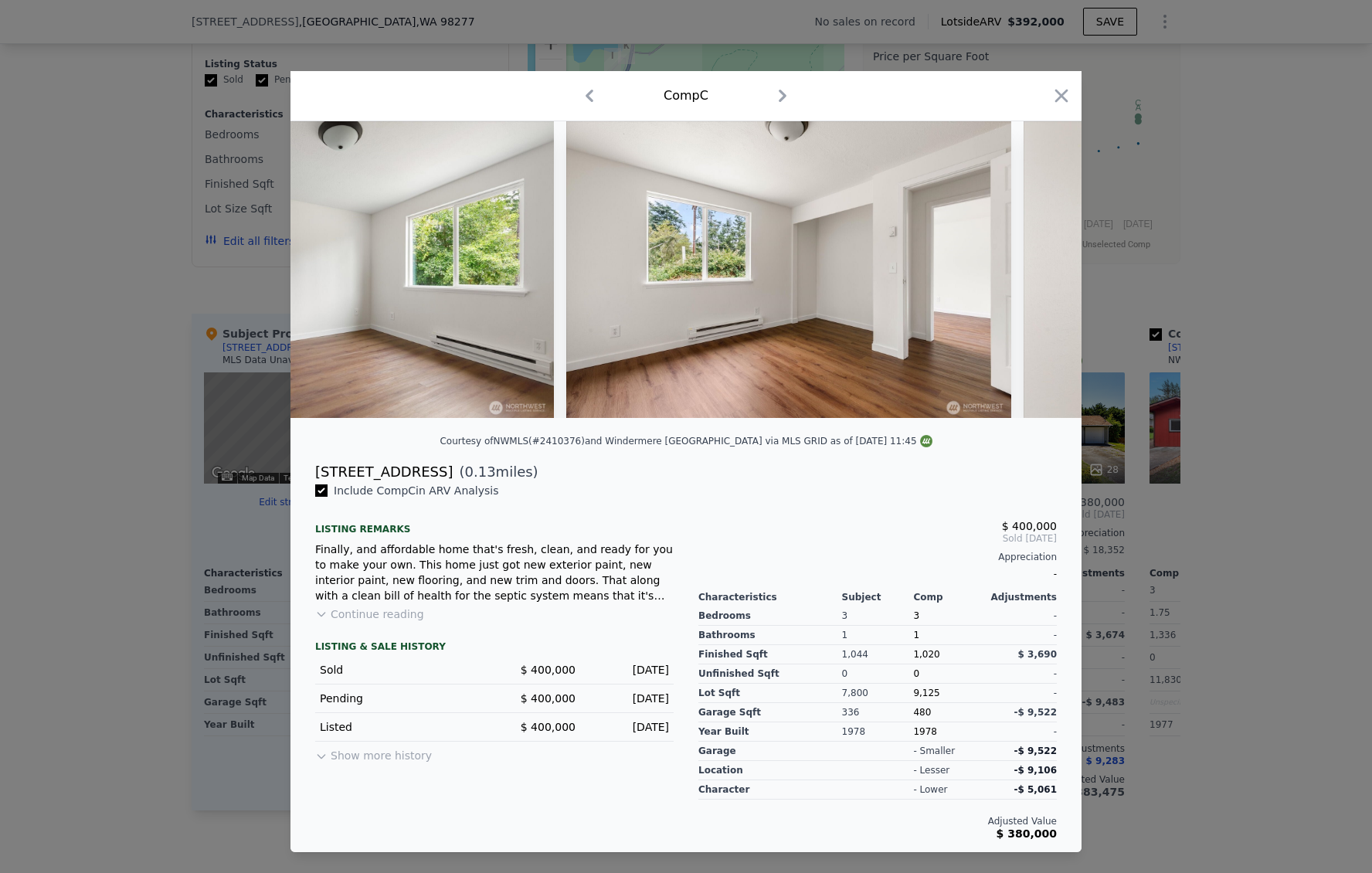
click at [1127, 391] on div at bounding box center [686, 436] width 1372 height 873
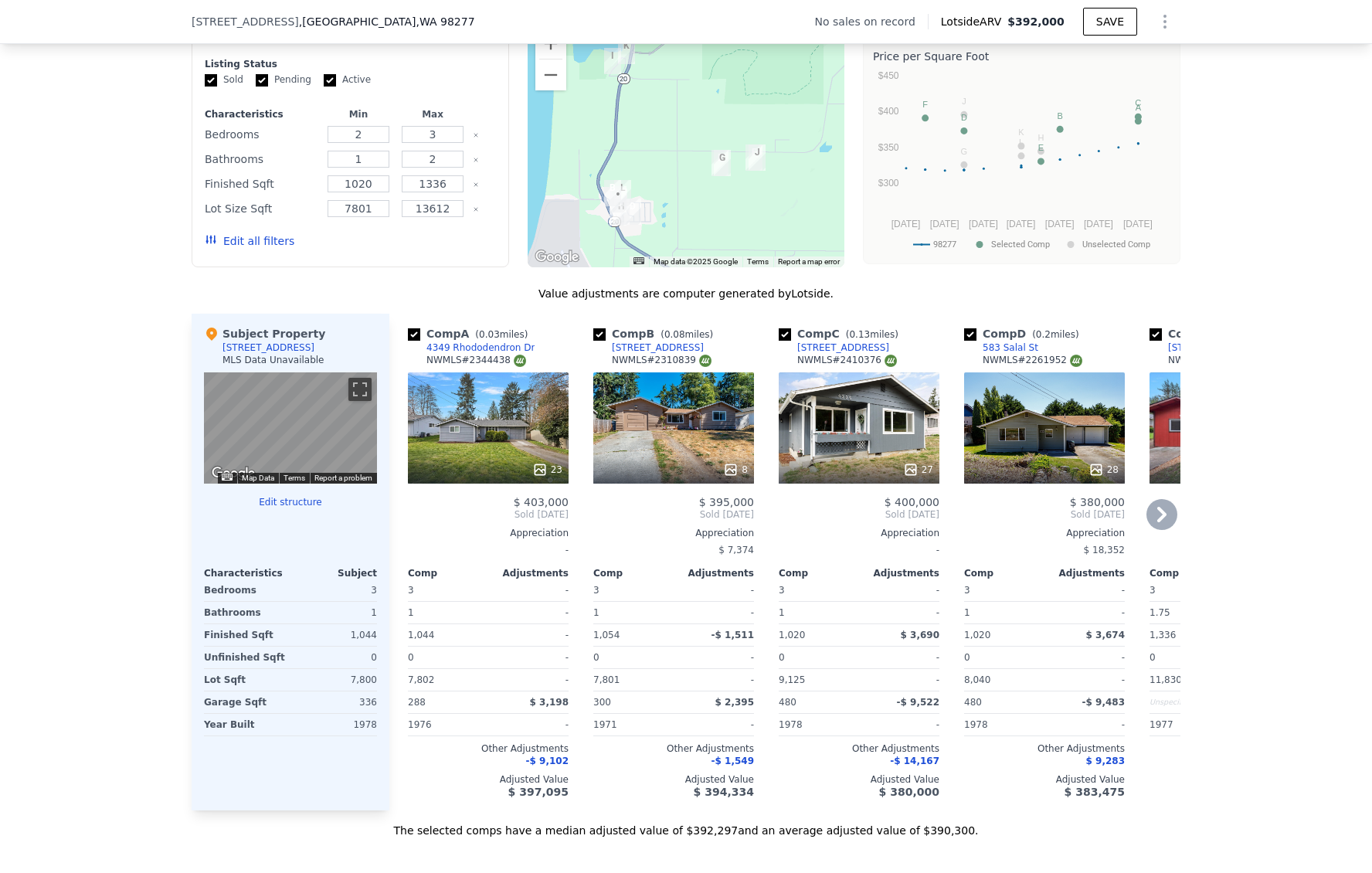
click at [666, 410] on div "8" at bounding box center [674, 427] width 161 height 111
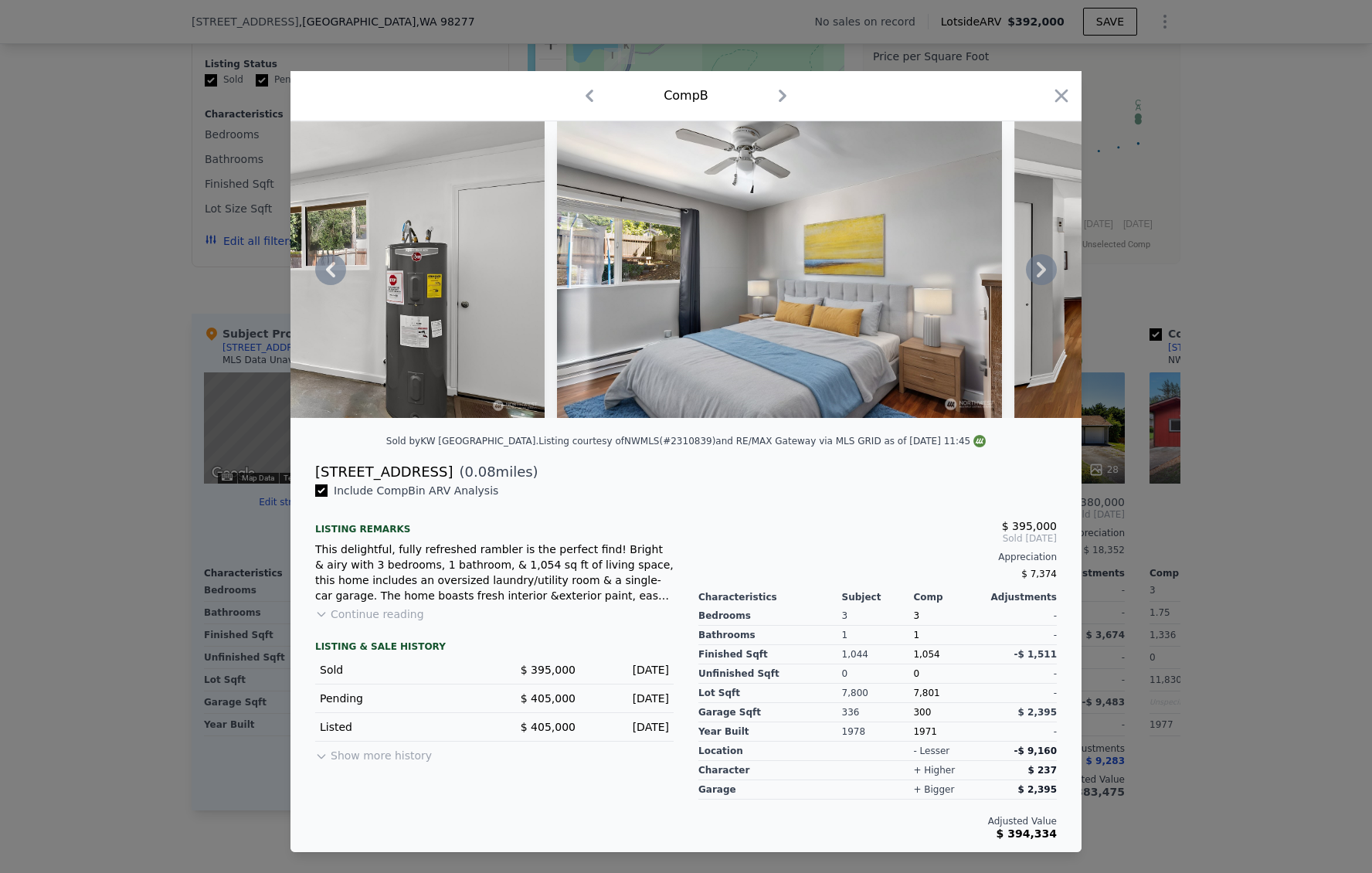
scroll to position [0, 2303]
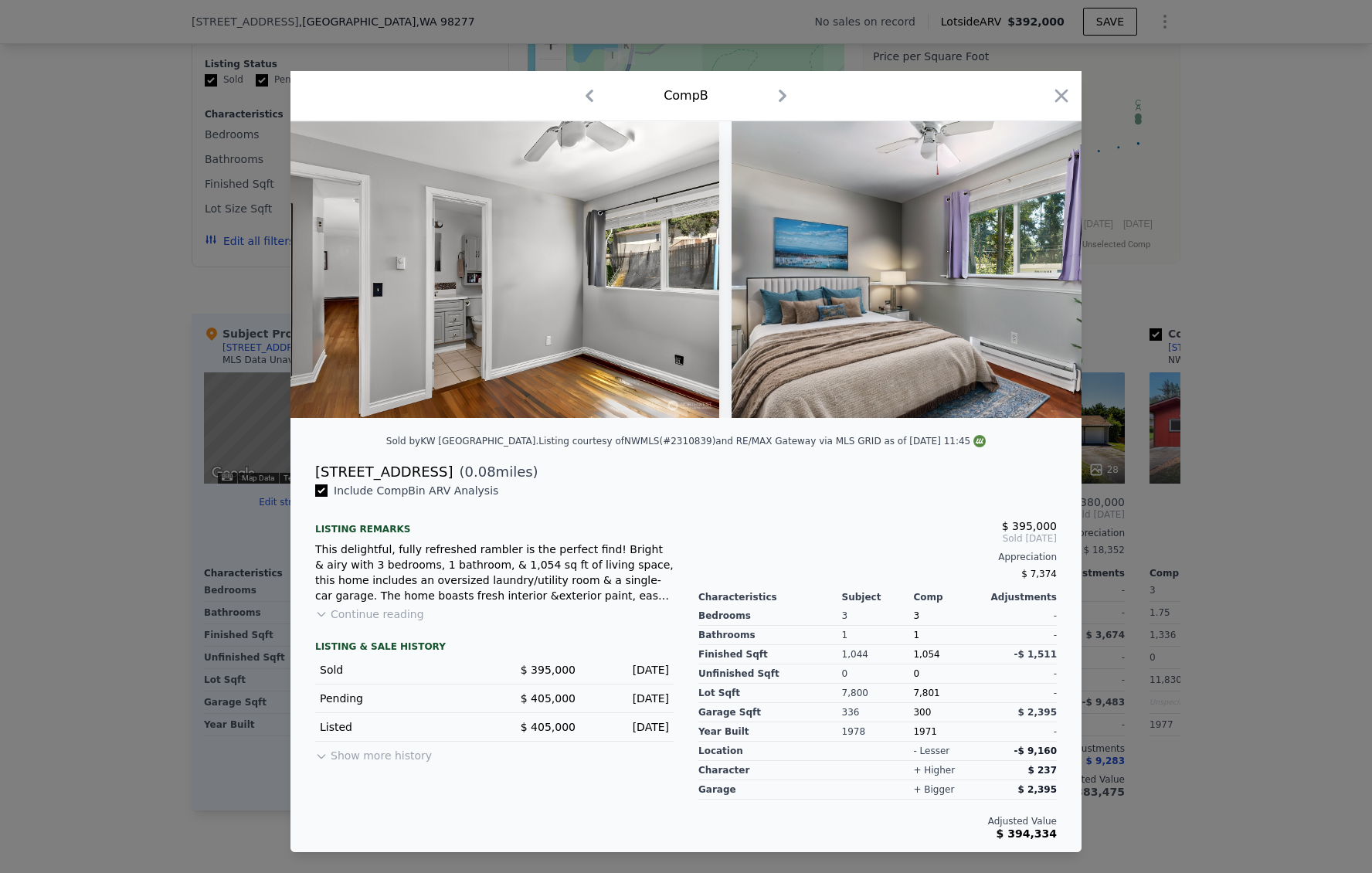
click at [1346, 360] on div at bounding box center [686, 436] width 1372 height 873
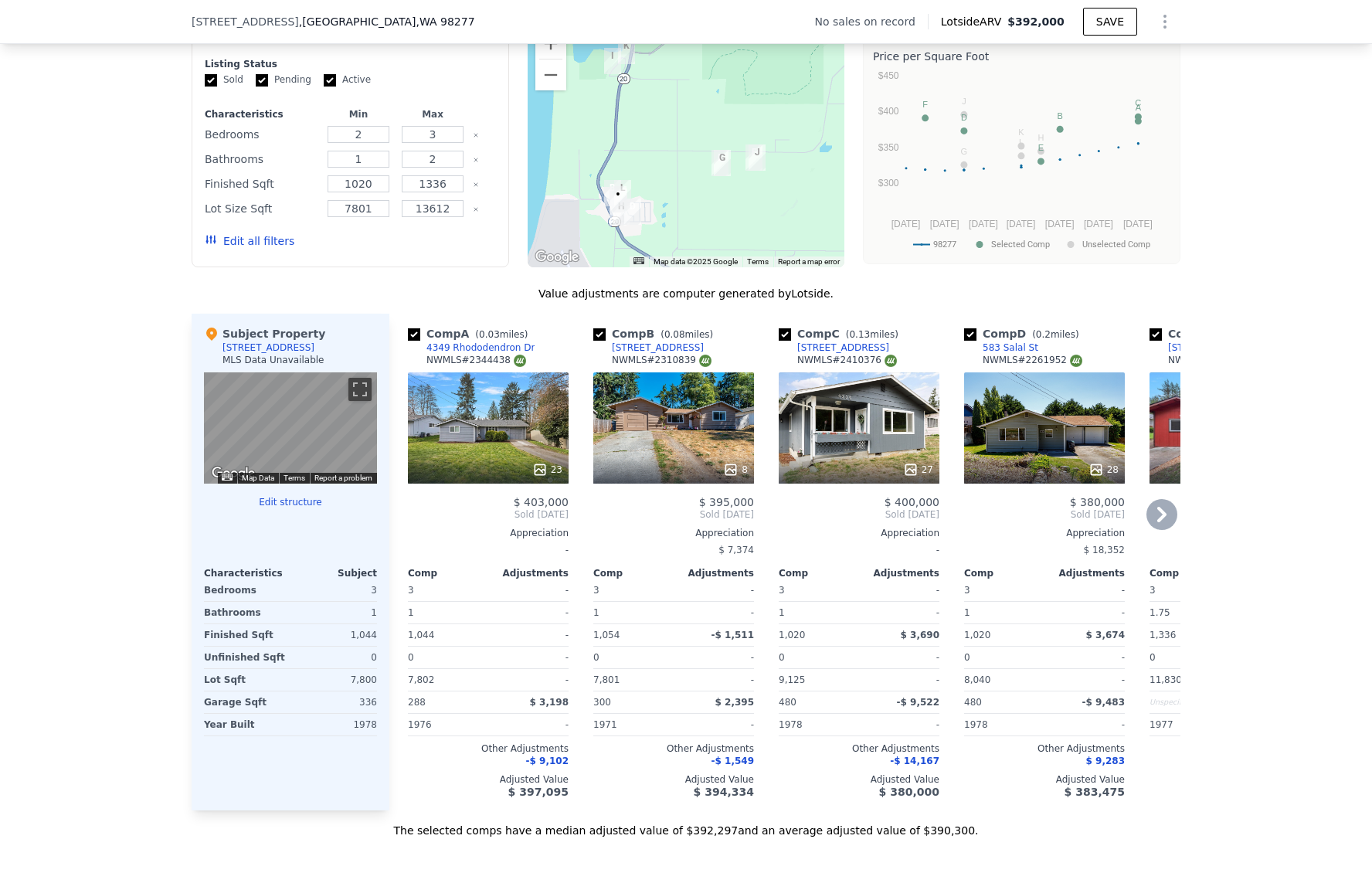
click at [1037, 432] on div "28" at bounding box center [1044, 427] width 161 height 111
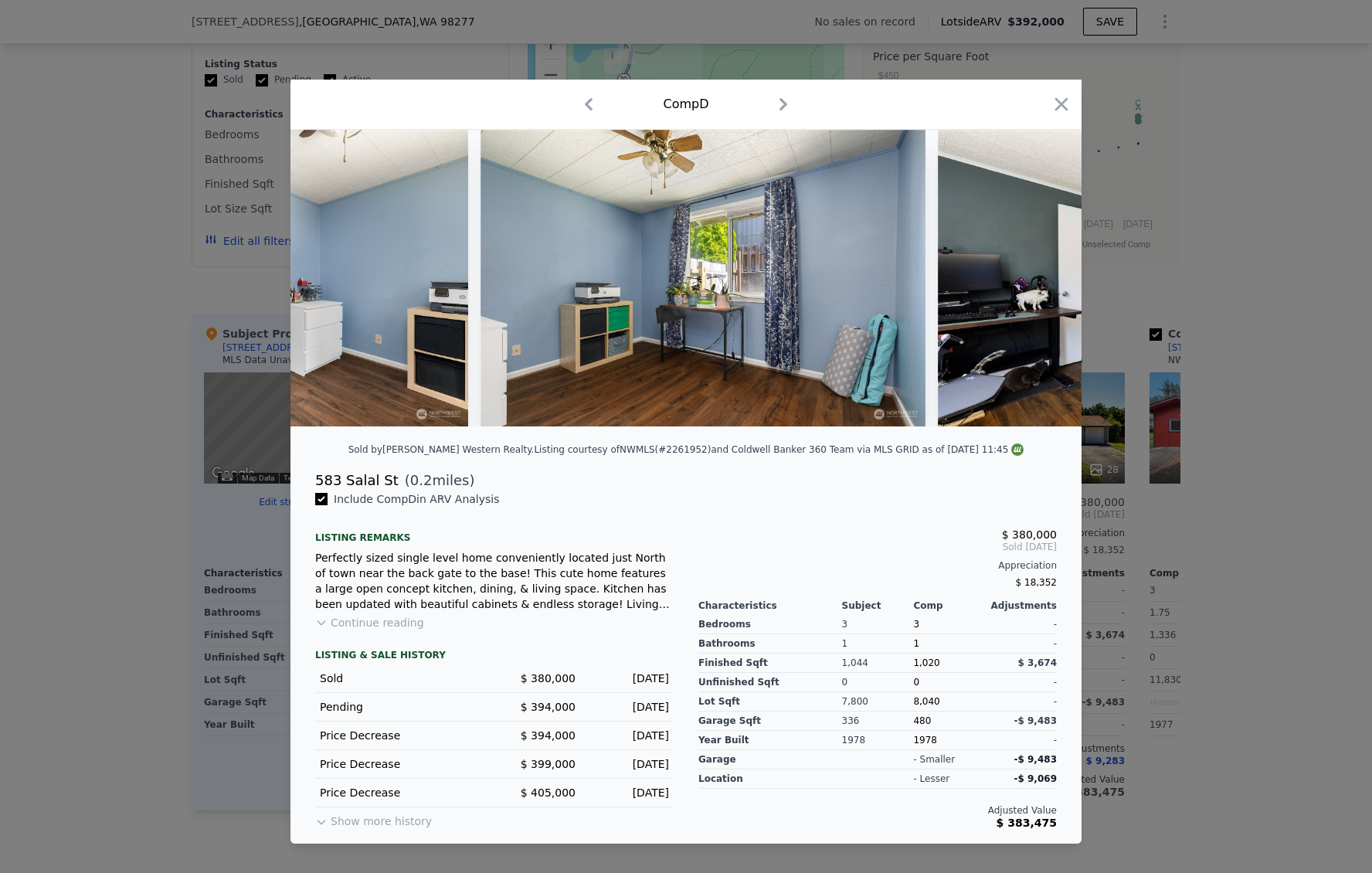
scroll to position [0, 7777]
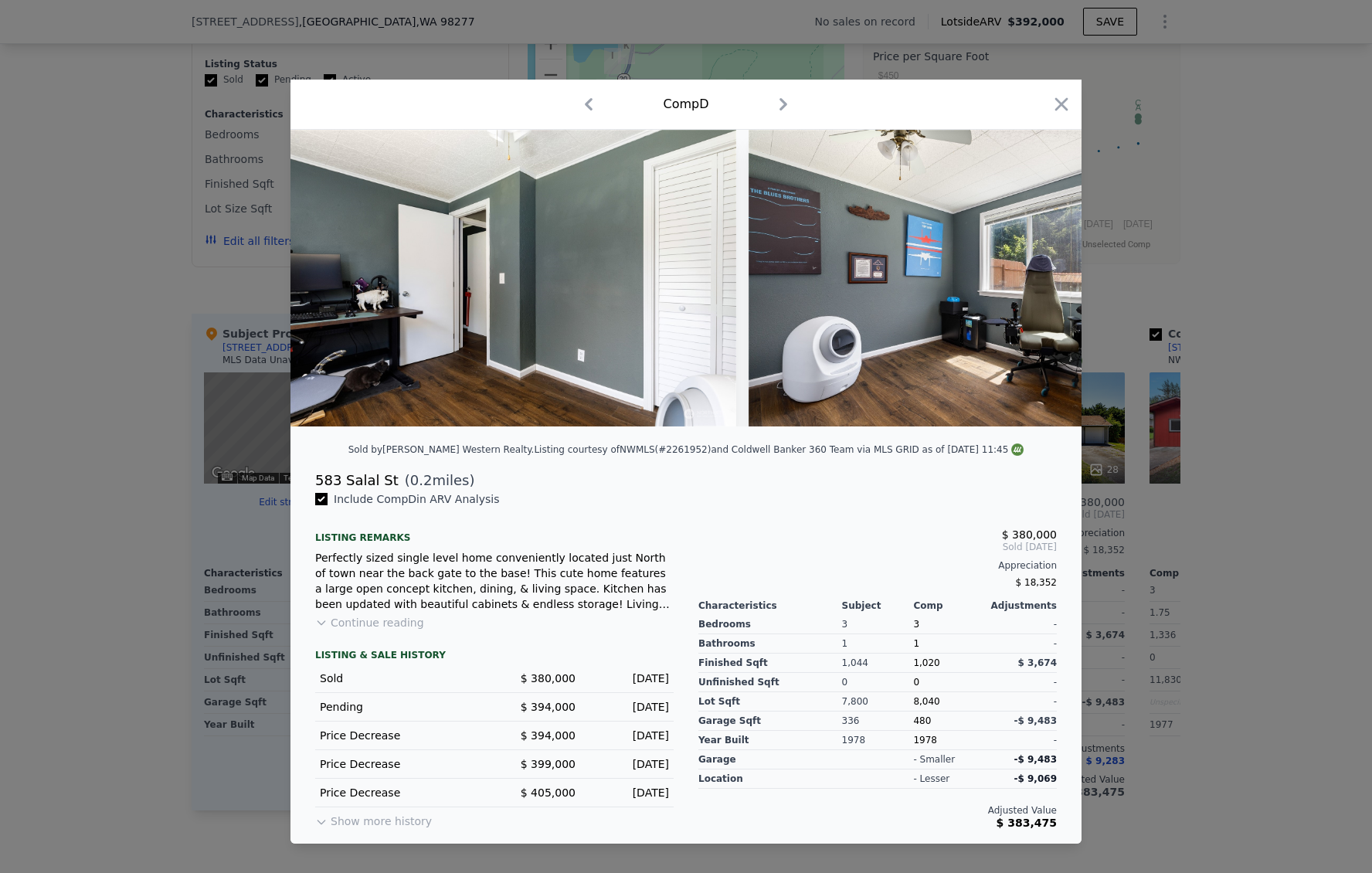
click at [1207, 365] on div at bounding box center [686, 436] width 1372 height 873
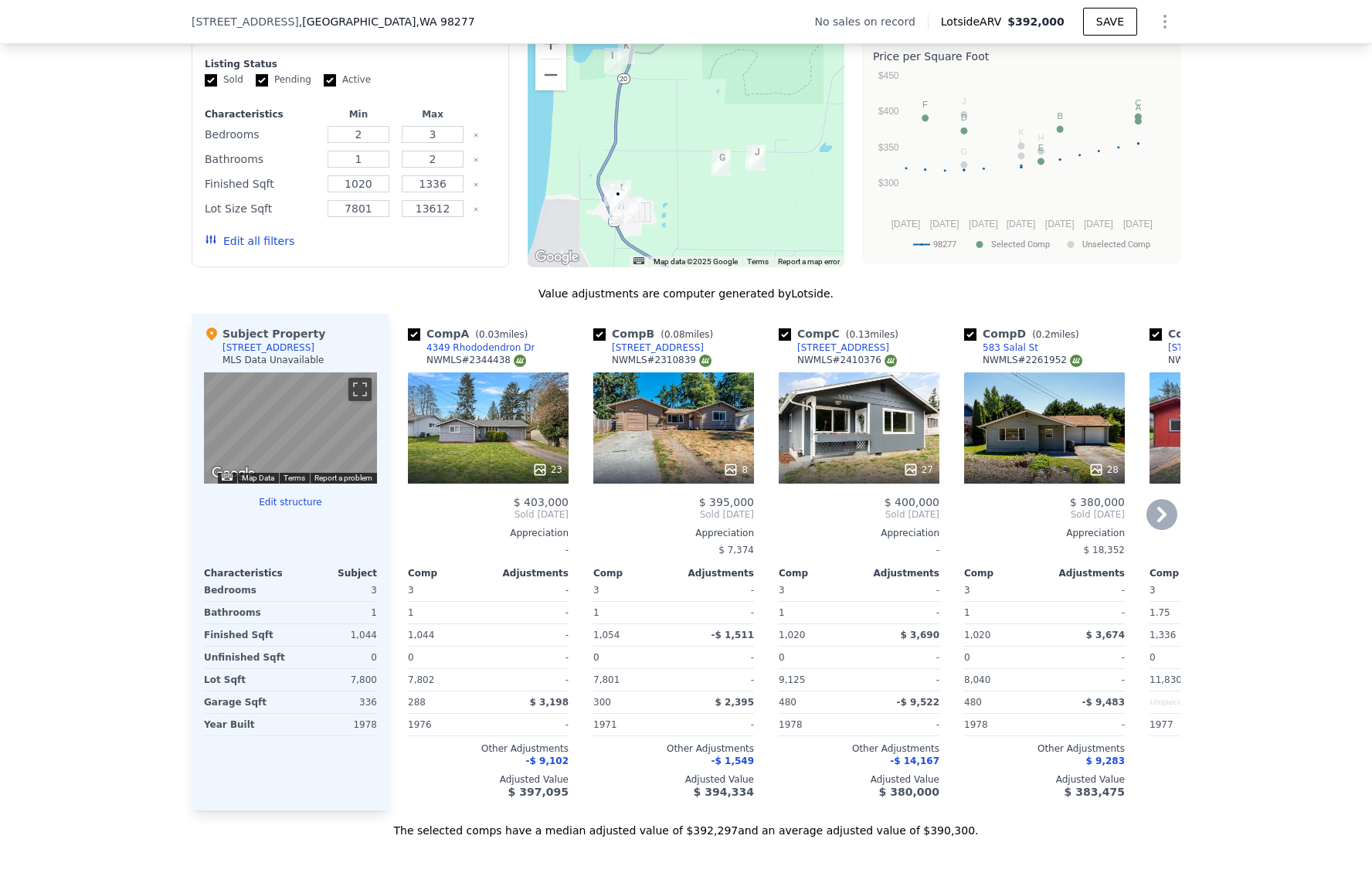
scroll to position [1227, 0]
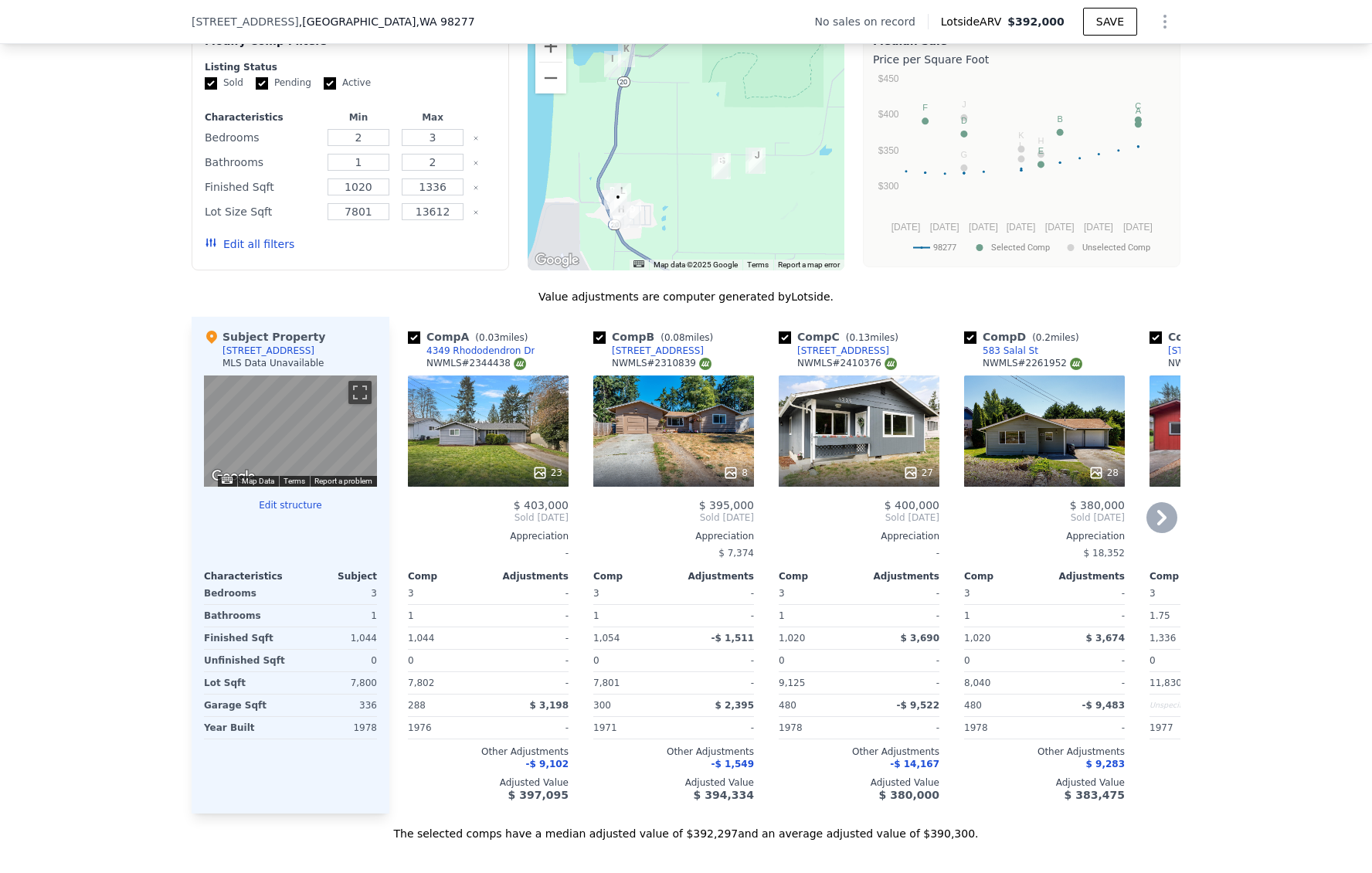
click at [1166, 533] on icon at bounding box center [1162, 517] width 31 height 31
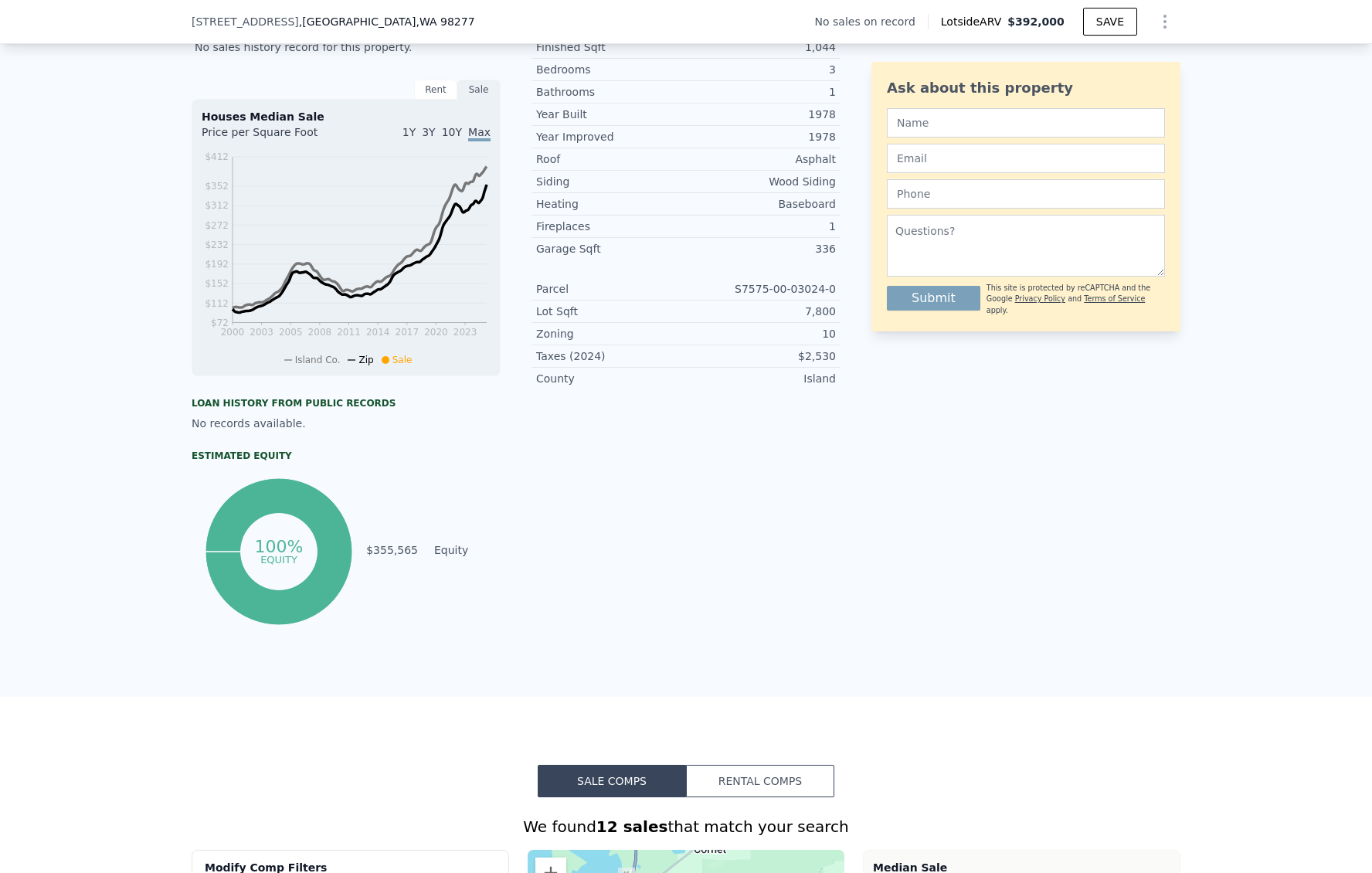
scroll to position [272, 0]
